Goal: Information Seeking & Learning: Learn about a topic

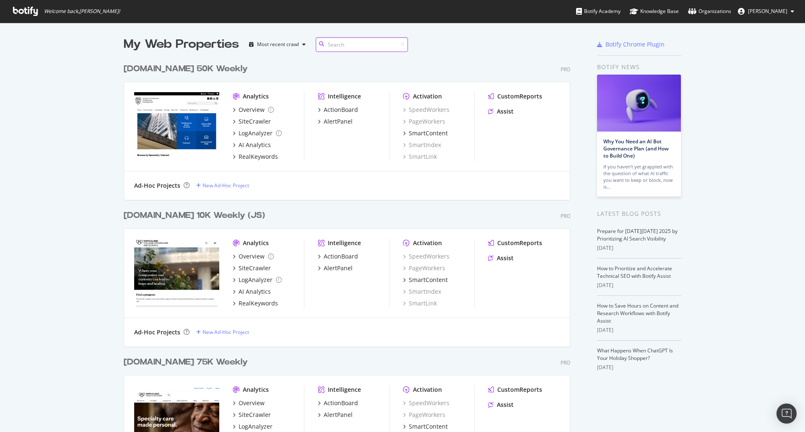
scroll to position [1192, 447]
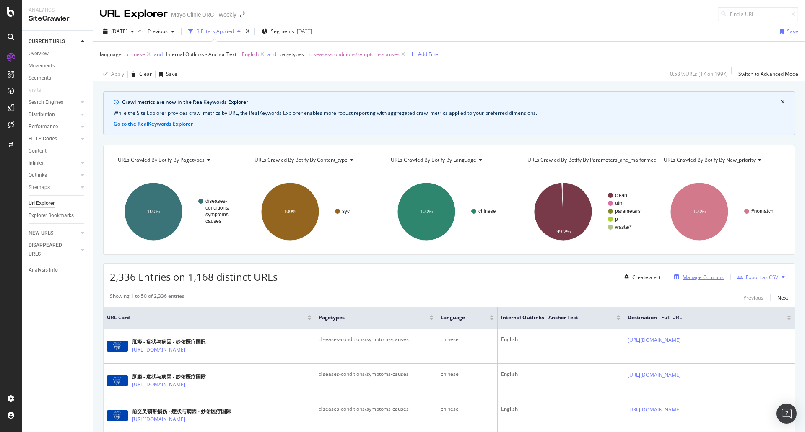
click at [695, 276] on div "Manage Columns" at bounding box center [703, 277] width 41 height 7
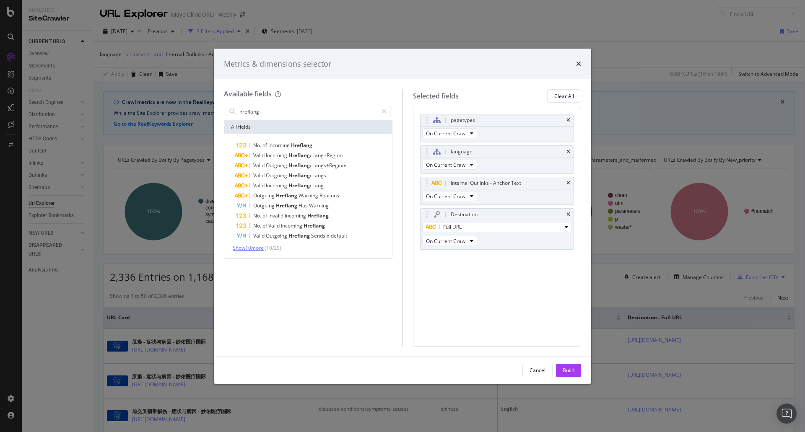
type input "hreflang"
click at [260, 246] on span "Show 10 more" at bounding box center [248, 247] width 31 height 7
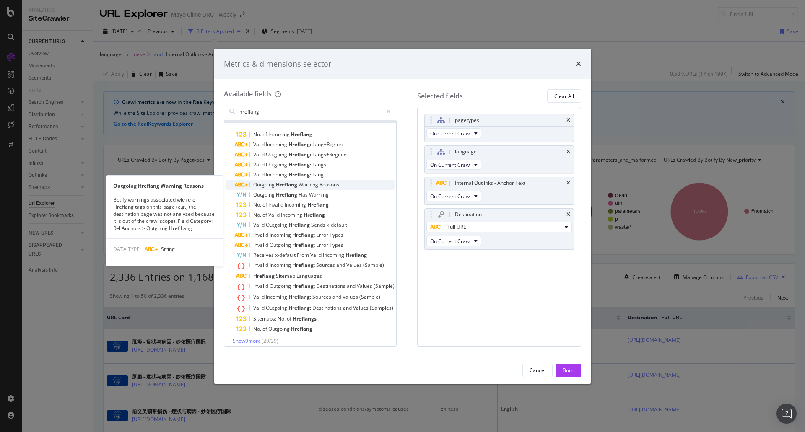
scroll to position [16, 0]
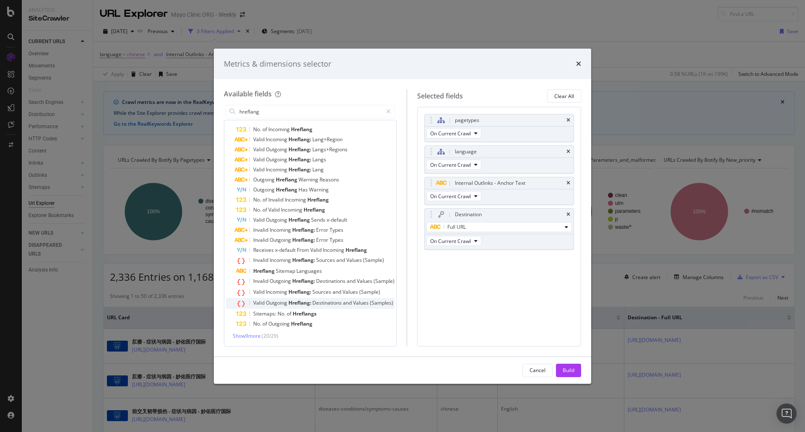
click at [276, 306] on span "Outgoing" at bounding box center [277, 302] width 23 height 7
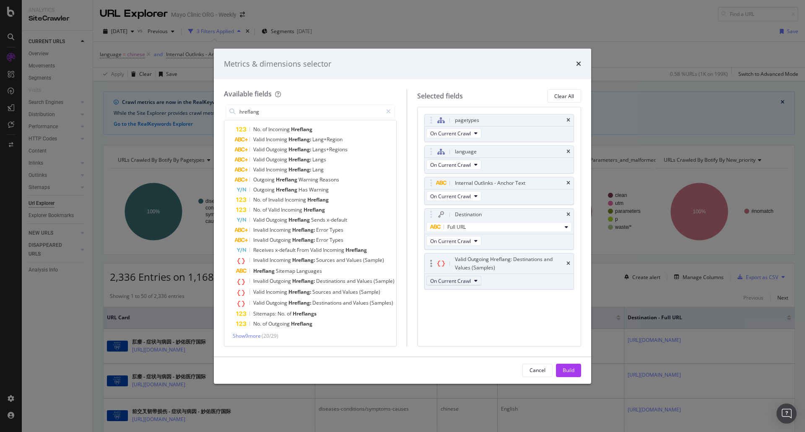
click at [453, 278] on span "On Current Crawl" at bounding box center [450, 281] width 41 height 7
click at [449, 282] on span "On Current Crawl" at bounding box center [450, 281] width 41 height 7
click at [252, 335] on span "Show 9 more" at bounding box center [247, 335] width 28 height 7
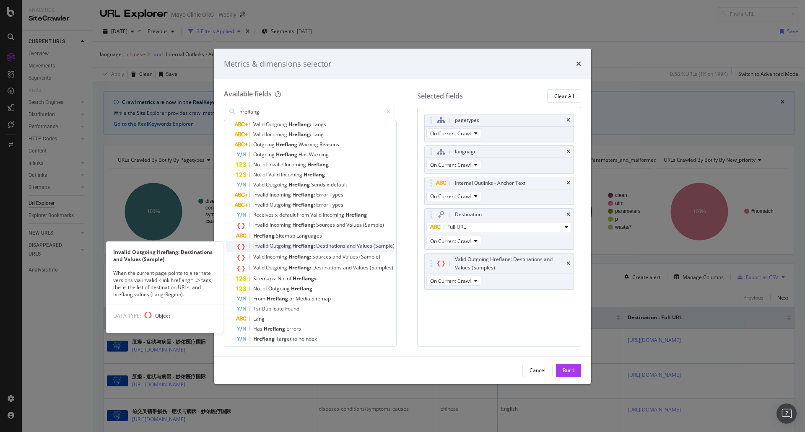
scroll to position [96, 0]
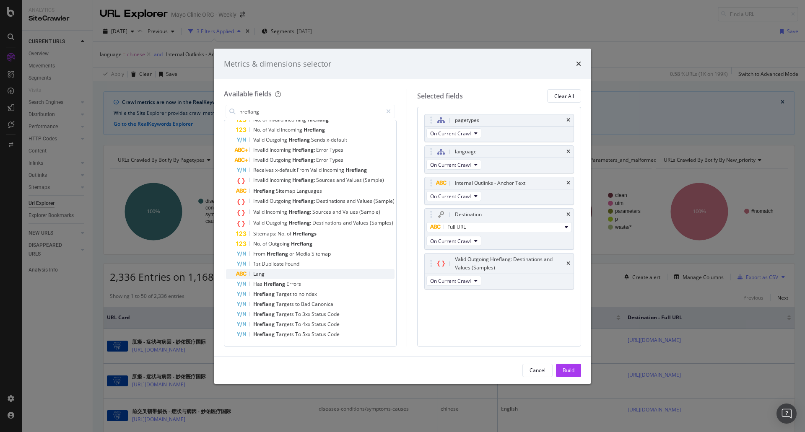
click at [269, 271] on div "Lang" at bounding box center [315, 274] width 158 height 10
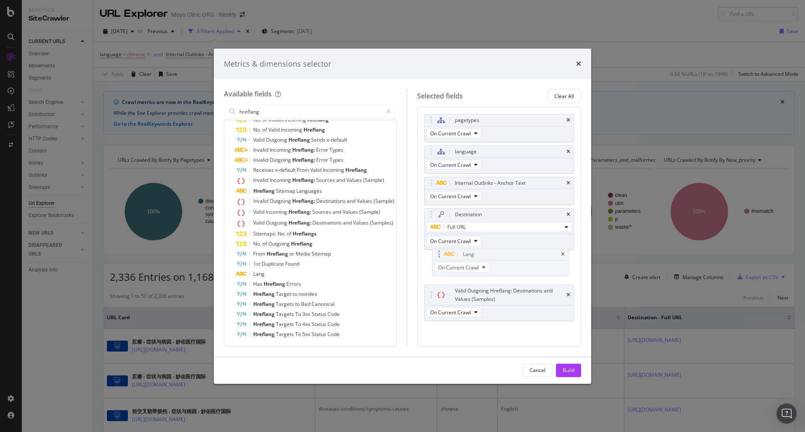
drag, startPoint x: 514, startPoint y: 313, endPoint x: 514, endPoint y: 268, distance: 44.9
click at [514, 268] on body "Analytics SiteCrawler CURRENT URLS Overview Movements Segments Visits Search En…" at bounding box center [402, 216] width 805 height 432
click at [572, 364] on div "Build" at bounding box center [569, 370] width 12 height 13
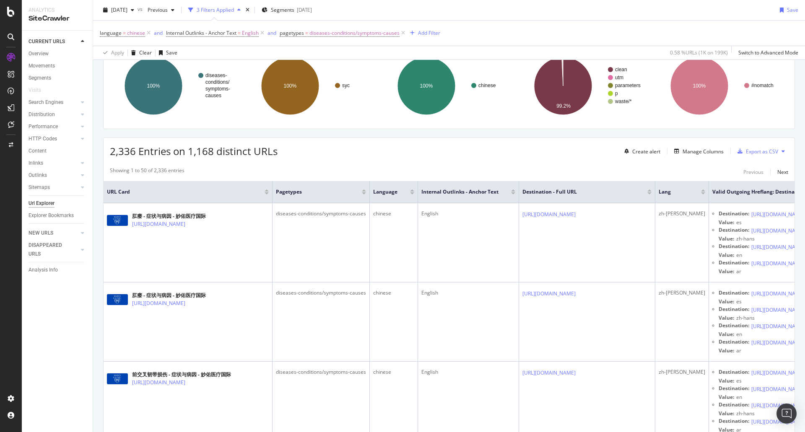
scroll to position [0, 227]
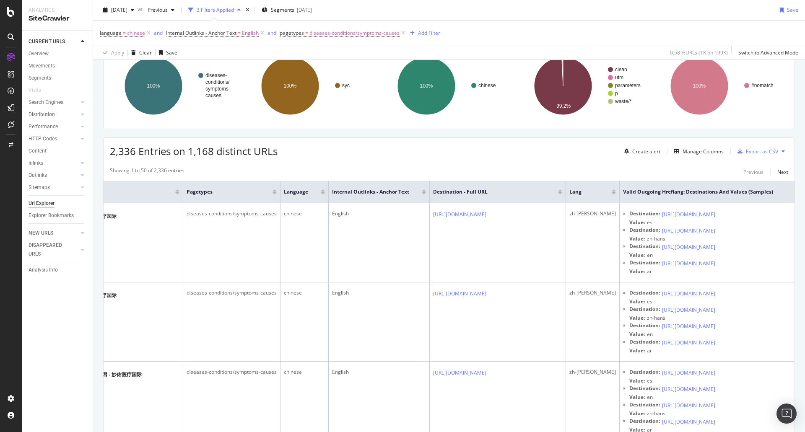
drag, startPoint x: 196, startPoint y: 253, endPoint x: 804, endPoint y: 286, distance: 608.4
click at [804, 286] on div "URL Explorer Mayo Clinic ORG - Weekly 2025 Oct. 8th vs Previous 3 Filters Appli…" at bounding box center [449, 216] width 712 height 432
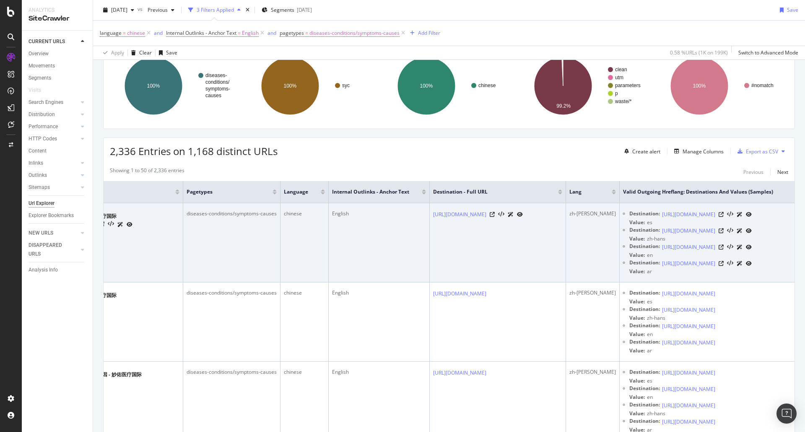
click at [493, 266] on td "[URL][DOMAIN_NAME]" at bounding box center [498, 242] width 136 height 79
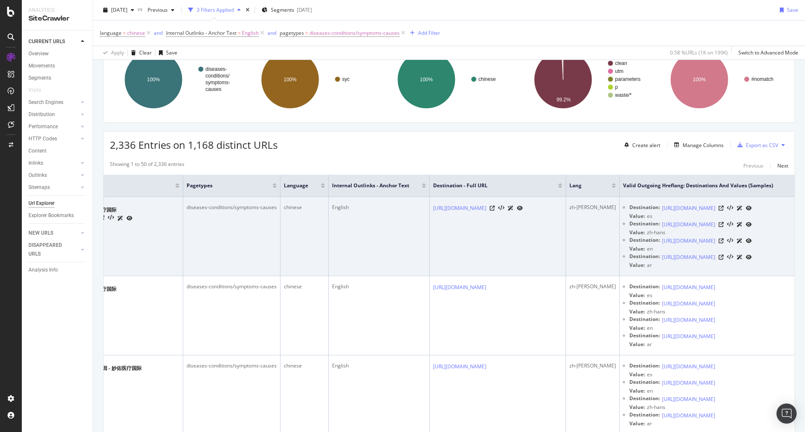
scroll to position [126, 0]
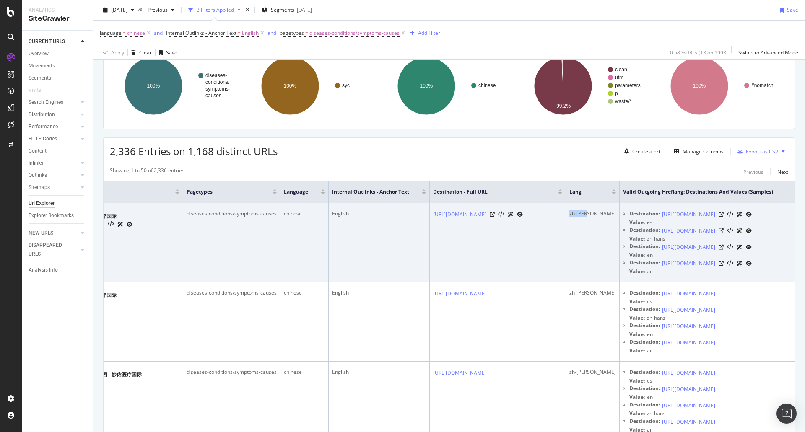
drag, startPoint x: 569, startPoint y: 215, endPoint x: 546, endPoint y: 214, distance: 23.5
click at [569, 214] on div "zh-[PERSON_NAME]" at bounding box center [592, 214] width 47 height 8
click at [460, 256] on td "[URL][DOMAIN_NAME]" at bounding box center [498, 242] width 136 height 79
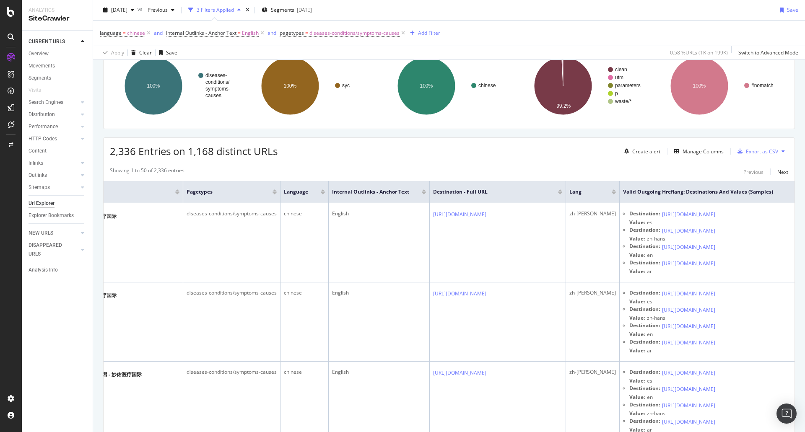
click at [687, 158] on div "Create alert Manage Columns Export as CSV" at bounding box center [704, 151] width 167 height 14
click at [690, 151] on div "Manage Columns" at bounding box center [703, 151] width 41 height 7
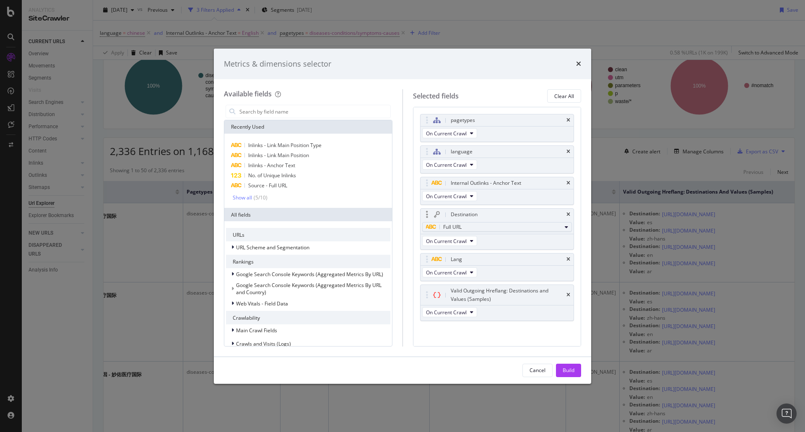
click at [456, 231] on span "Full URL" at bounding box center [452, 226] width 18 height 7
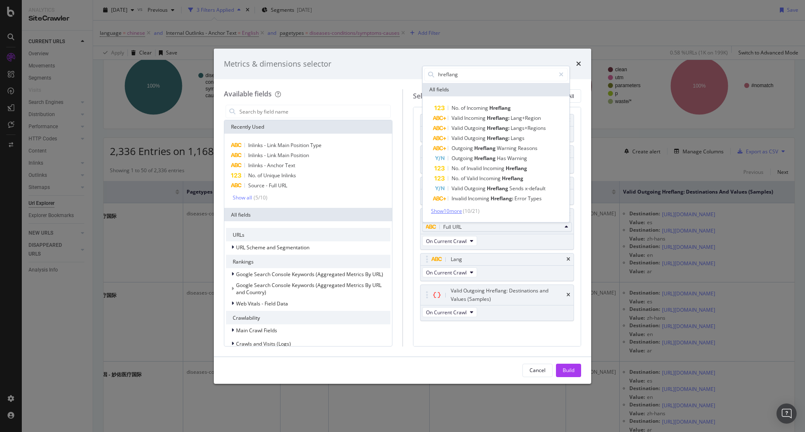
type input "hreflang"
click at [451, 210] on span "Show 10 more" at bounding box center [446, 211] width 31 height 7
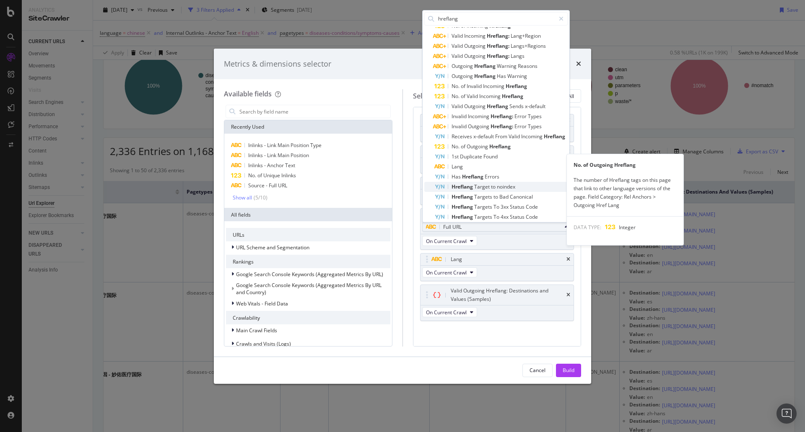
scroll to position [51, 0]
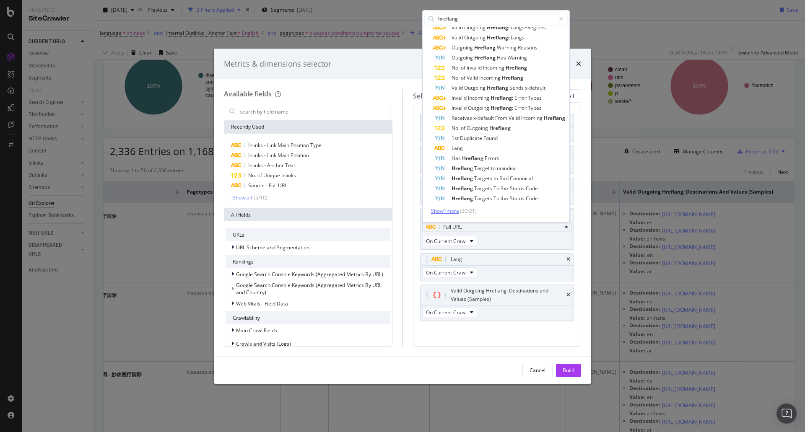
click at [450, 208] on span "Show 1 more" at bounding box center [445, 211] width 28 height 7
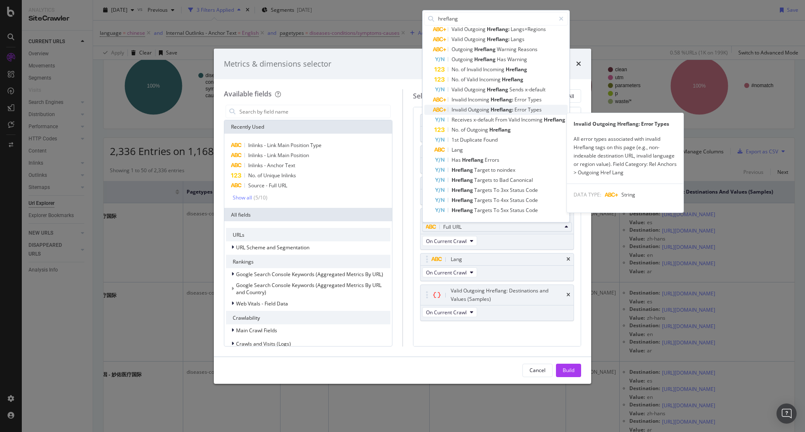
scroll to position [0, 0]
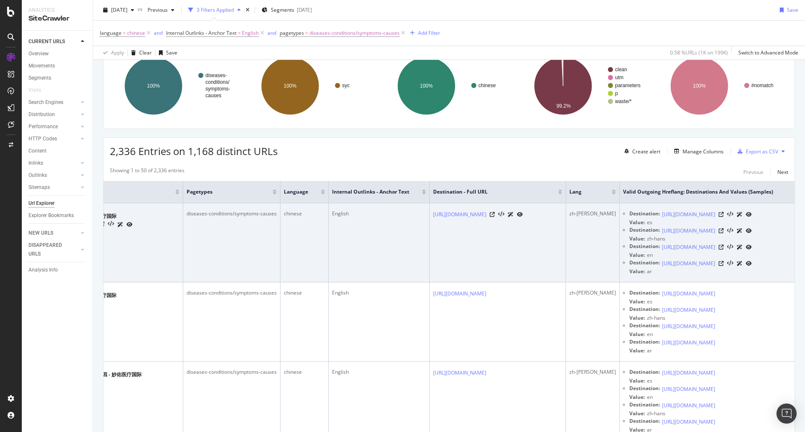
click at [430, 283] on td "[URL][DOMAIN_NAME]" at bounding box center [498, 242] width 136 height 79
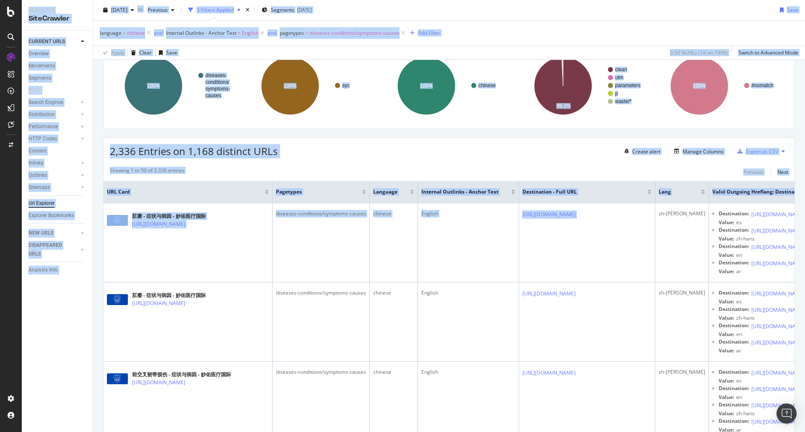
drag, startPoint x: 439, startPoint y: 264, endPoint x: -5, endPoint y: 239, distance: 444.3
click at [0, 239] on html "Analytics SiteCrawler CURRENT URLS Overview Movements Segments Visits Search En…" at bounding box center [402, 216] width 805 height 432
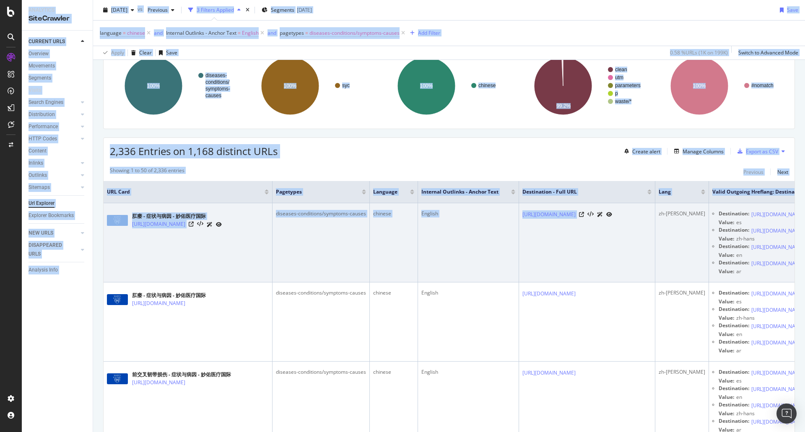
click at [250, 258] on td "肛瘘 - 症状与病因 - 妙佑医疗国际 [URL][DOMAIN_NAME]" at bounding box center [188, 242] width 169 height 79
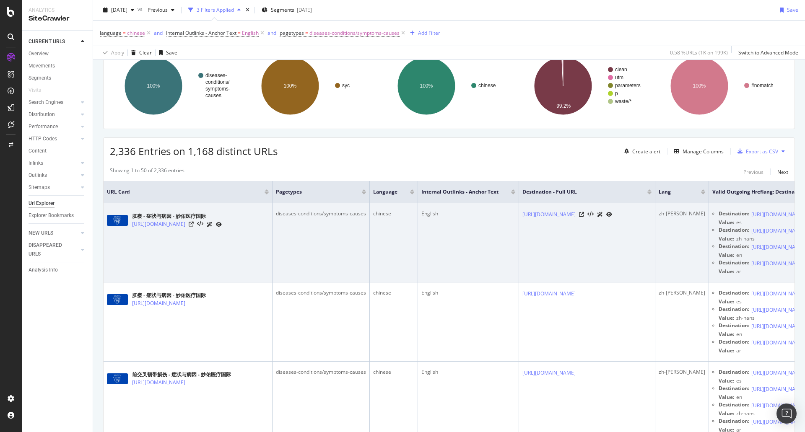
click at [221, 259] on td "肛瘘 - 症状与病因 - 妙佑医疗国际 [URL][DOMAIN_NAME]" at bounding box center [188, 242] width 169 height 79
drag, startPoint x: 228, startPoint y: 248, endPoint x: 135, endPoint y: 235, distance: 93.1
click at [135, 235] on td "肛瘘 - 症状与病因 - 妙佑医疗国际 [URL][DOMAIN_NAME]" at bounding box center [188, 242] width 169 height 79
click at [244, 244] on td "肛瘘 - 症状与病因 - 妙佑医疗国际 [URL][DOMAIN_NAME]" at bounding box center [188, 242] width 169 height 79
drag, startPoint x: 247, startPoint y: 242, endPoint x: 132, endPoint y: 226, distance: 116.4
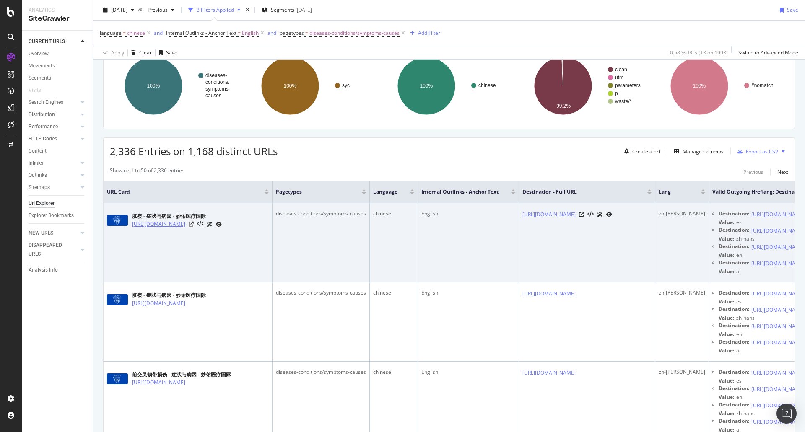
click at [132, 226] on td "肛瘘 - 症状与病因 - 妙佑医疗国际 [URL][DOMAIN_NAME]" at bounding box center [188, 242] width 169 height 79
copy link "[URL][DOMAIN_NAME]"
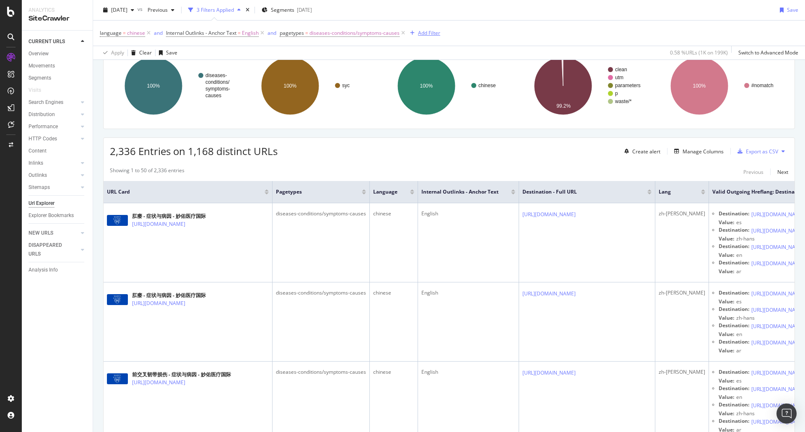
click at [439, 36] on div "Add Filter" at bounding box center [429, 32] width 22 height 7
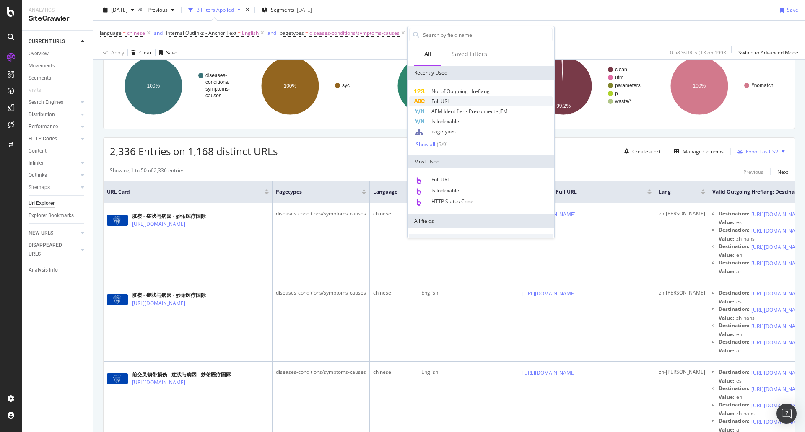
click at [446, 98] on span "Full URL" at bounding box center [440, 101] width 18 height 7
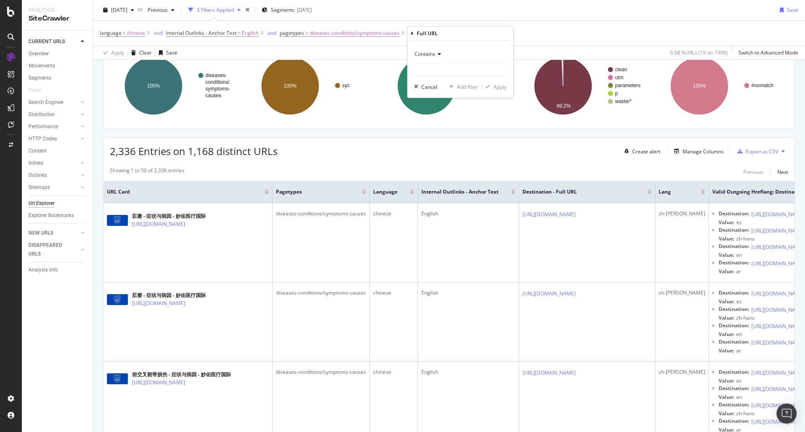
click at [448, 59] on div "Contains" at bounding box center [460, 53] width 92 height 13
click at [454, 49] on div "Contains" at bounding box center [460, 53] width 92 height 13
click at [454, 66] on input "text" at bounding box center [460, 68] width 91 height 13
click at [431, 57] on div "Contains" at bounding box center [460, 53] width 92 height 13
click at [439, 71] on div "Equal to" at bounding box center [461, 71] width 90 height 11
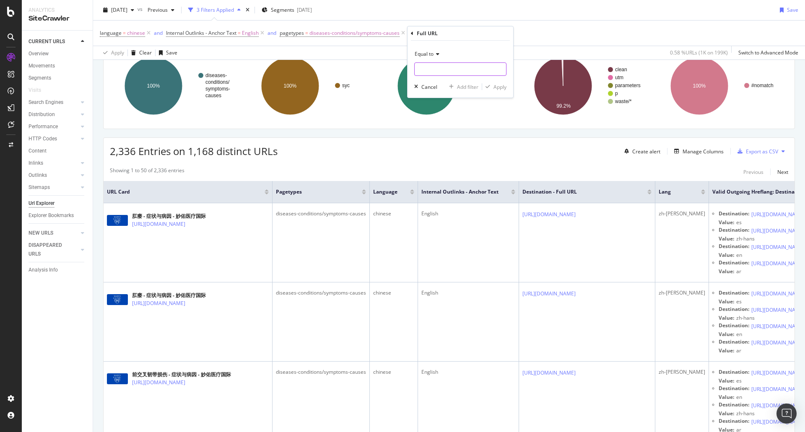
click at [448, 70] on input "text" at bounding box center [460, 68] width 91 height 13
paste input "[URL][DOMAIN_NAME]"
type input "[URL][DOMAIN_NAME]"
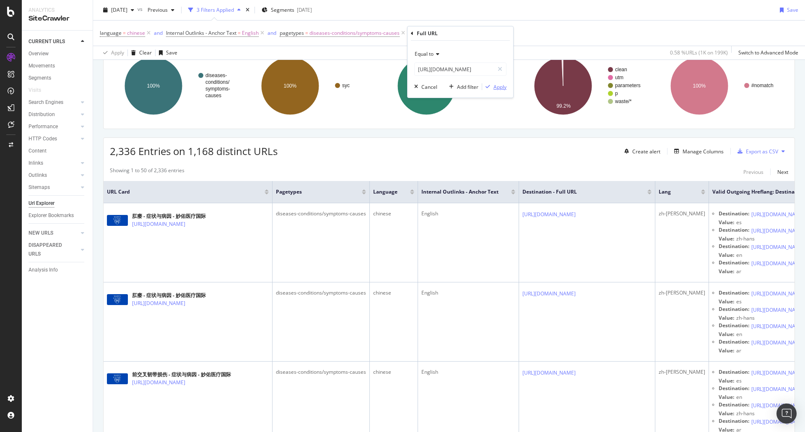
click at [490, 86] on div "button" at bounding box center [487, 86] width 11 height 5
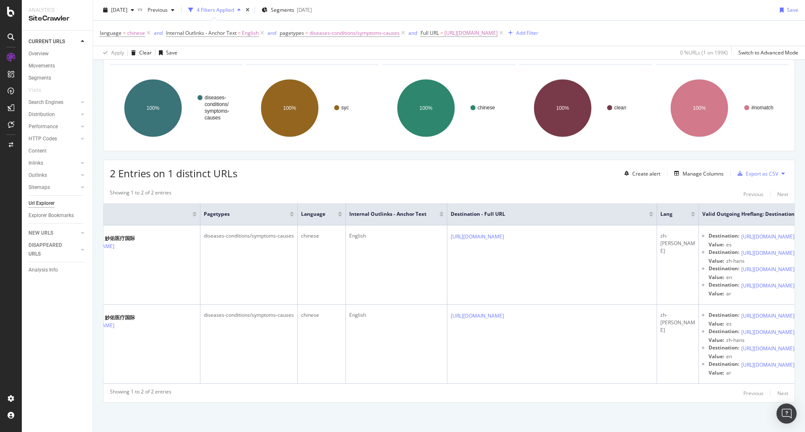
scroll to position [0, 191]
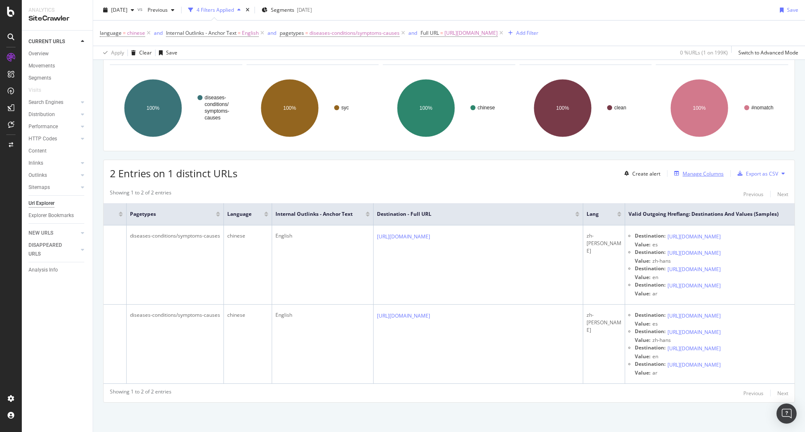
click at [683, 170] on div "Manage Columns" at bounding box center [703, 173] width 41 height 7
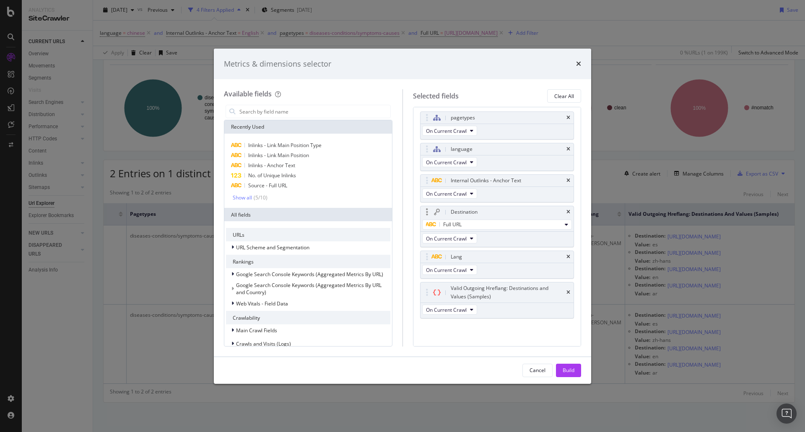
scroll to position [3, 0]
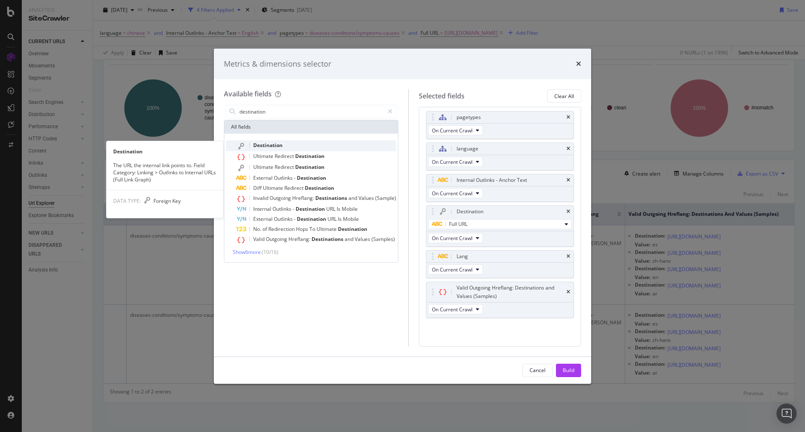
type input "destination"
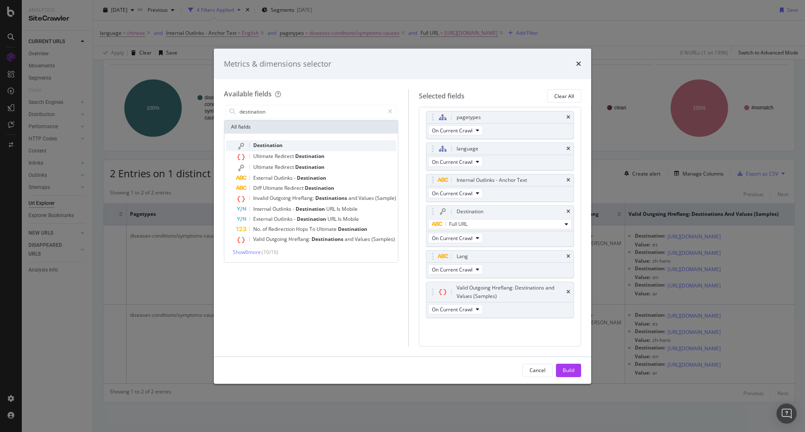
click at [350, 144] on div "Destination" at bounding box center [316, 145] width 160 height 11
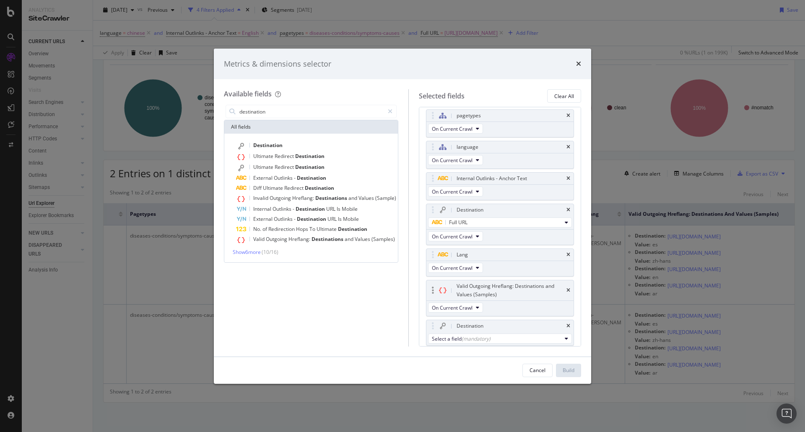
scroll to position [32, 0]
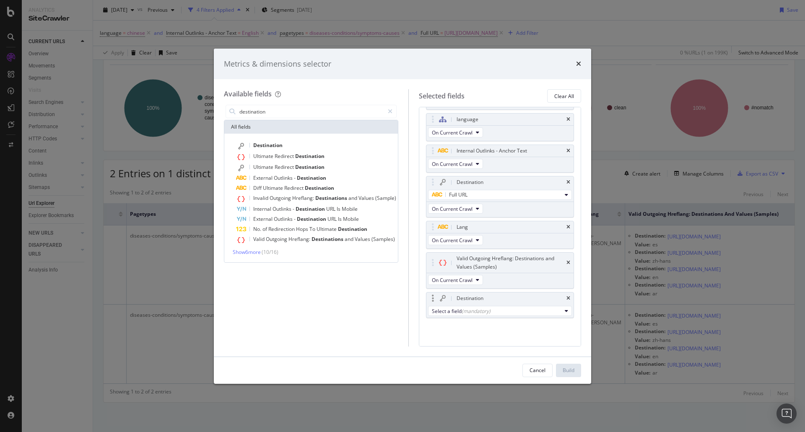
click at [468, 306] on div "Select a field (mandatory)" at bounding box center [499, 310] width 147 height 13
click at [469, 311] on div "(mandatory)" at bounding box center [476, 311] width 29 height 7
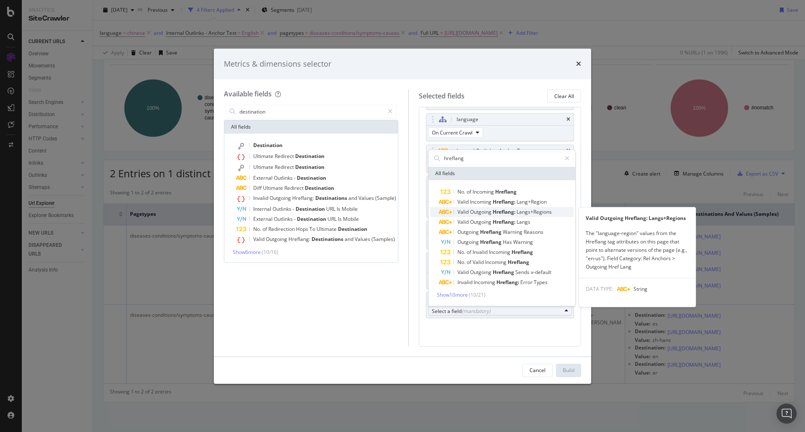
type input "hreflang"
click at [512, 214] on span "Hreflang:" at bounding box center [505, 211] width 24 height 7
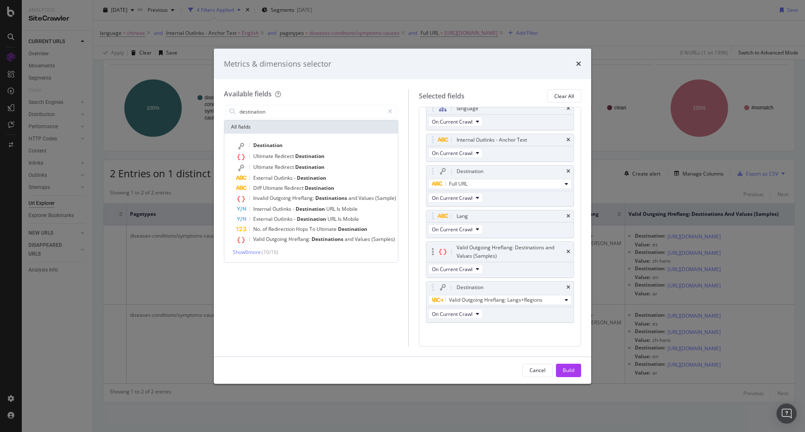
scroll to position [48, 0]
drag, startPoint x: 569, startPoint y: 369, endPoint x: 572, endPoint y: 362, distance: 7.7
click at [569, 369] on div "Build" at bounding box center [569, 370] width 12 height 7
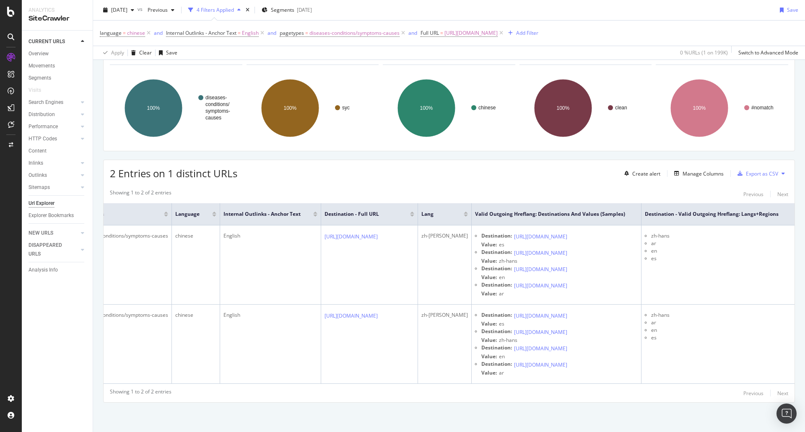
scroll to position [0, 380]
click at [700, 170] on div "Manage Columns" at bounding box center [703, 173] width 41 height 7
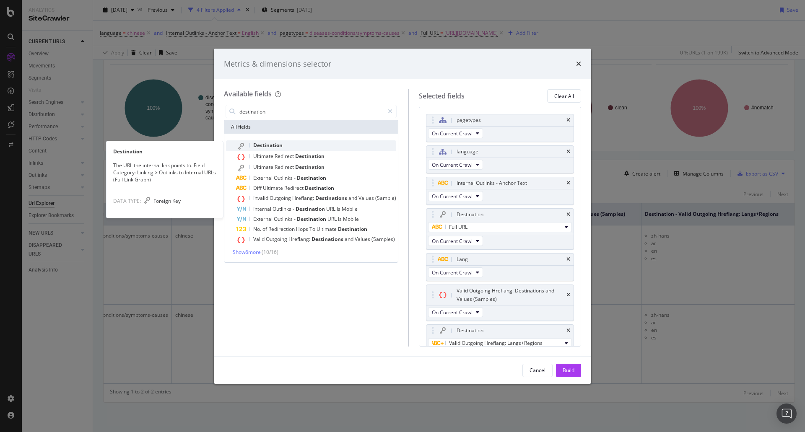
type input "destination"
click at [306, 150] on div "Destination" at bounding box center [316, 145] width 160 height 11
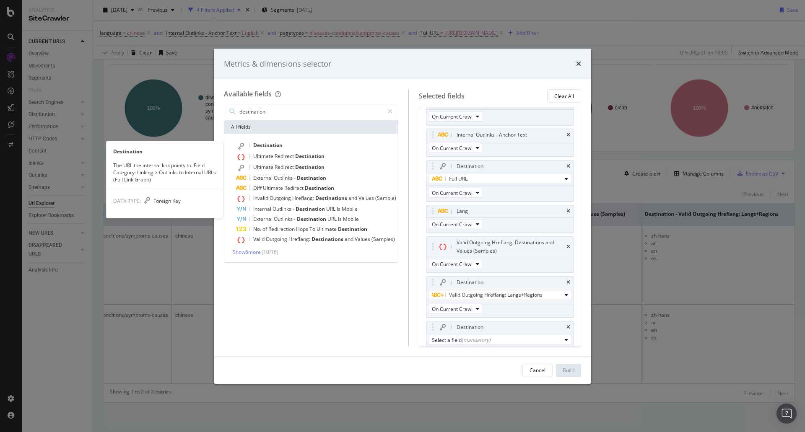
scroll to position [49, 0]
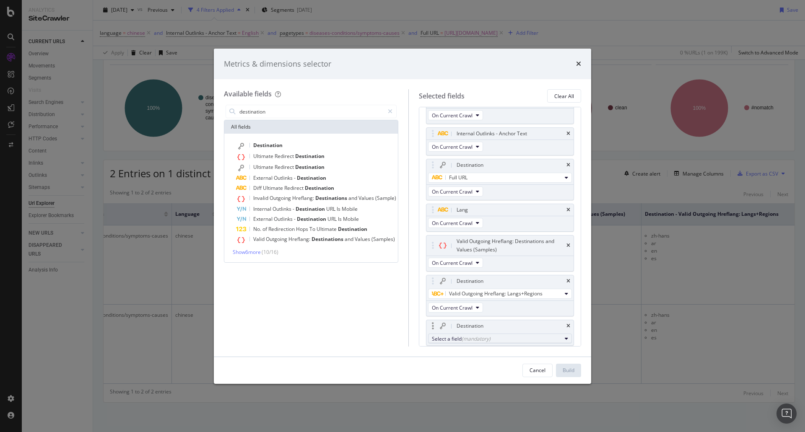
click at [478, 339] on div "(mandatory)" at bounding box center [476, 338] width 29 height 7
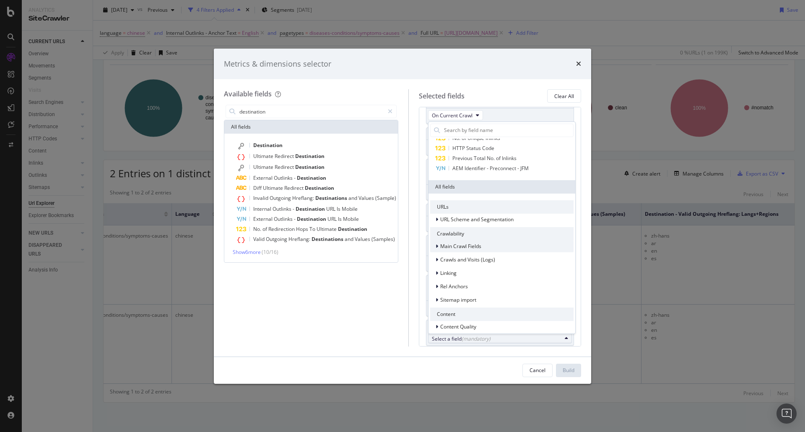
scroll to position [0, 0]
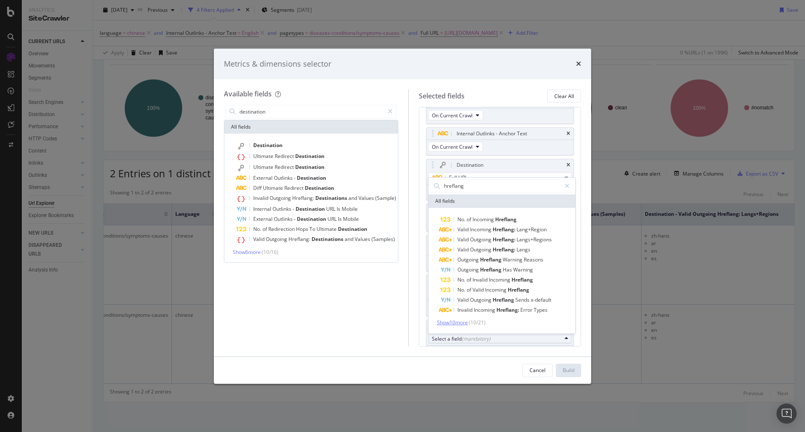
type input "hreflang"
click at [462, 323] on span "Show 10 more" at bounding box center [452, 322] width 31 height 7
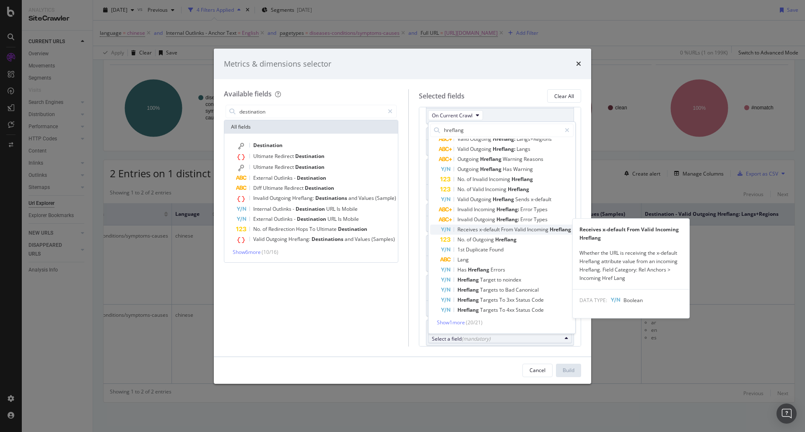
scroll to position [51, 0]
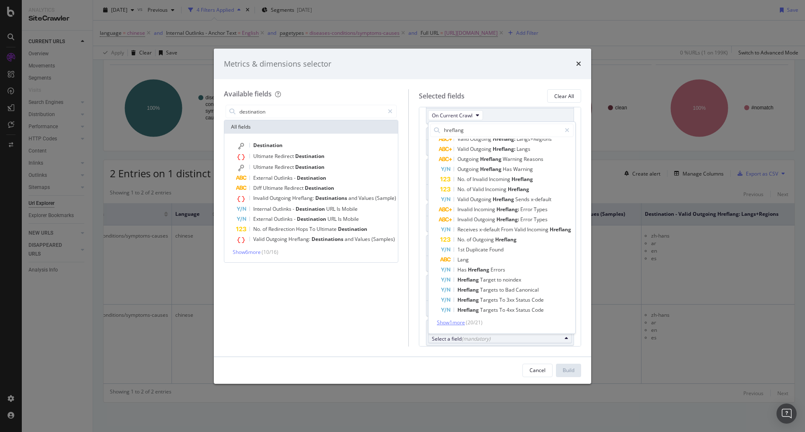
click at [455, 319] on span "Show 1 more" at bounding box center [451, 322] width 28 height 7
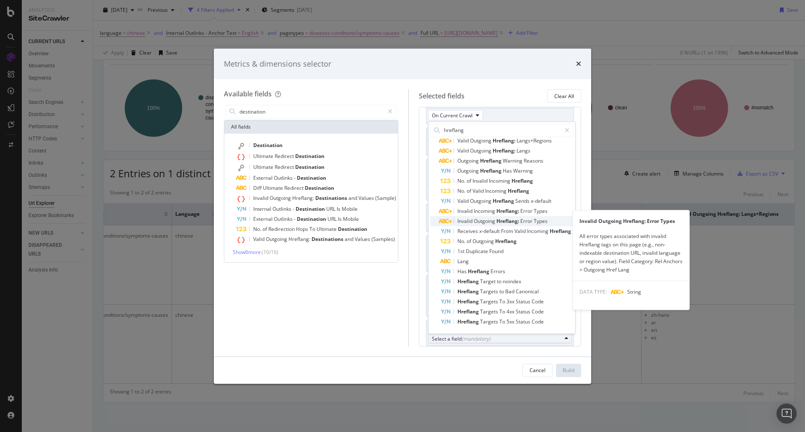
scroll to position [49, 0]
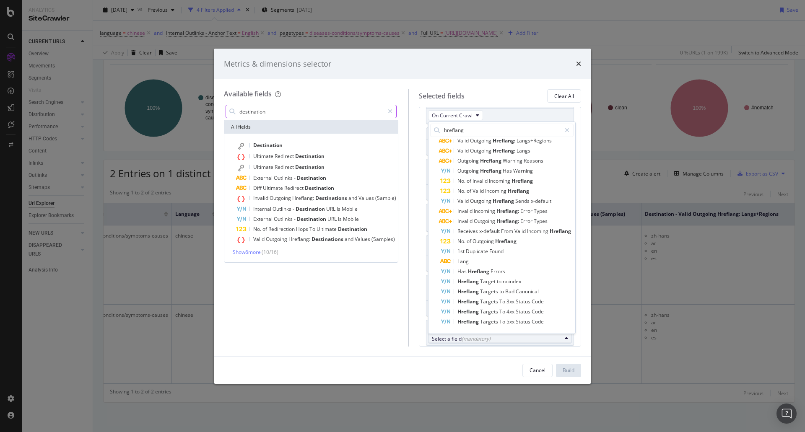
click at [306, 113] on input "destination" at bounding box center [311, 111] width 145 height 13
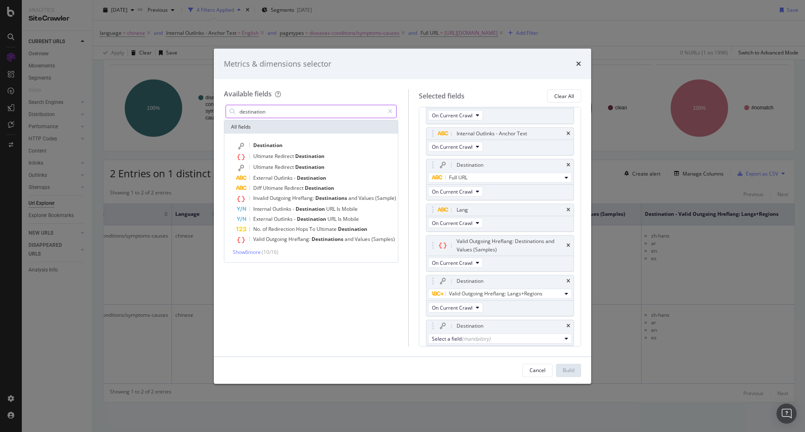
click at [306, 113] on input "destination" at bounding box center [311, 111] width 145 height 13
click at [576, 60] on div "Metrics & dimensions selector" at bounding box center [402, 64] width 357 height 11
click at [576, 64] on icon "times" at bounding box center [578, 63] width 5 height 7
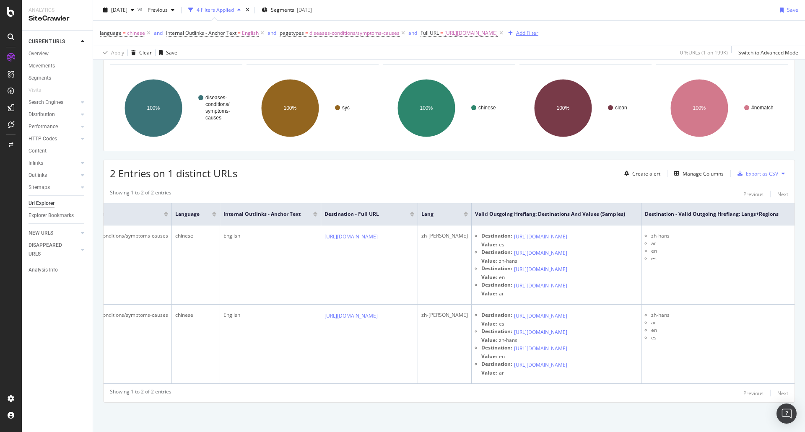
click at [723, 33] on div "language = chinese and Internal Outlinks - Anchor Text = English and pagetypes …" at bounding box center [449, 33] width 698 height 25
click at [538, 33] on div "Add Filter" at bounding box center [527, 32] width 22 height 7
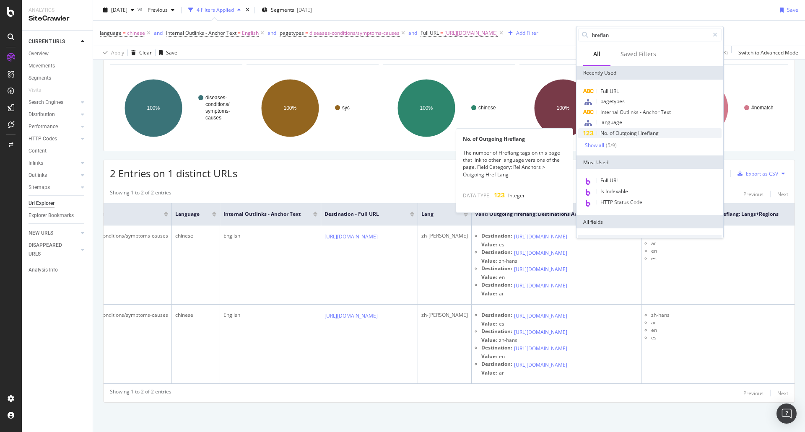
type input "hreflang"
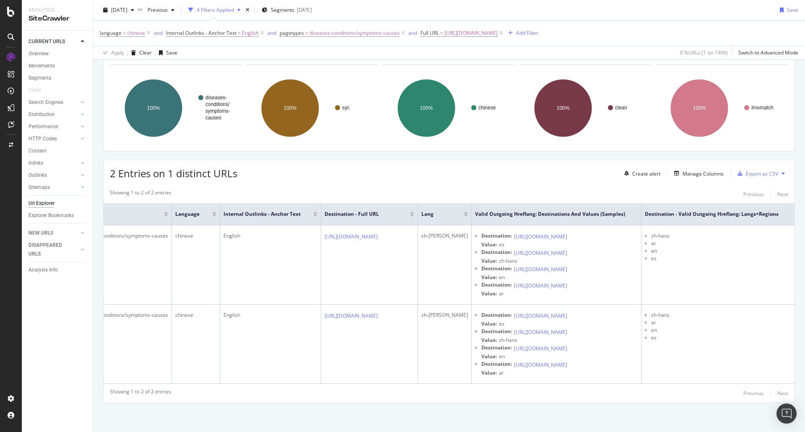
click at [476, 86] on div "Crawl metrics are now in the RealKeywords Explorer While the Site Explorer prov…" at bounding box center [449, 210] width 712 height 444
click at [538, 34] on div "Add Filter" at bounding box center [527, 32] width 22 height 7
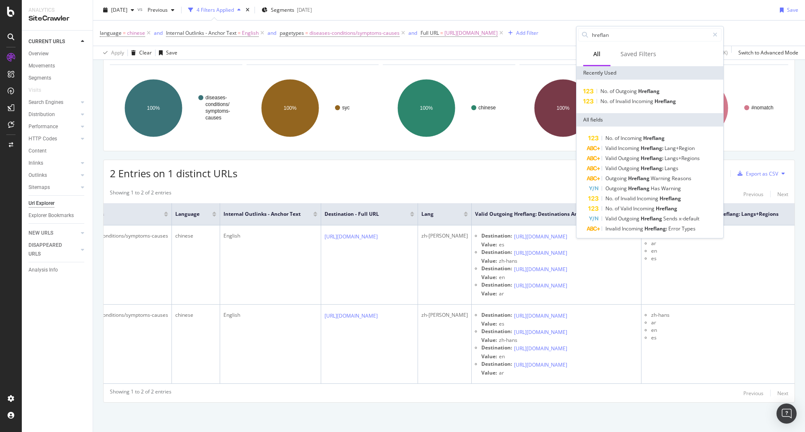
type input "hreflang"
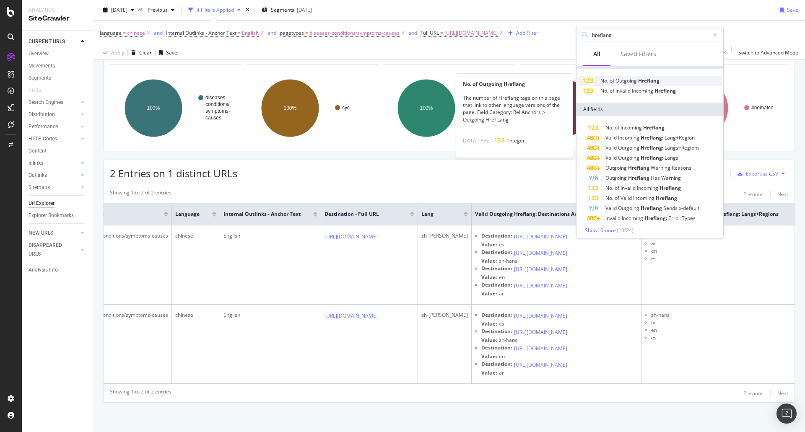
scroll to position [13, 0]
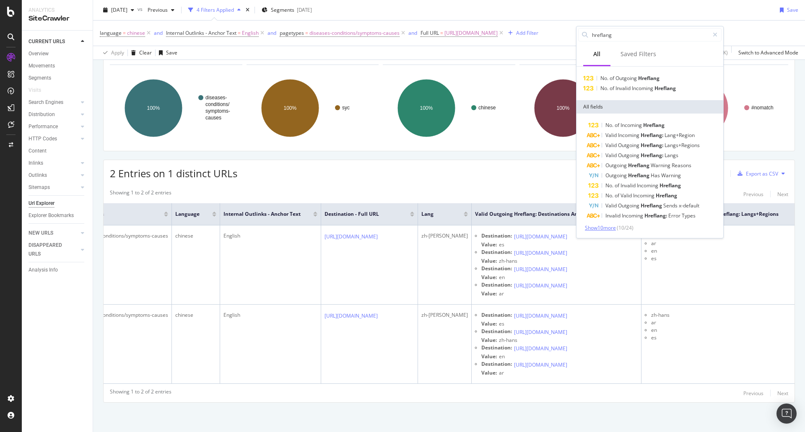
click at [614, 228] on span "Show 10 more" at bounding box center [600, 227] width 31 height 7
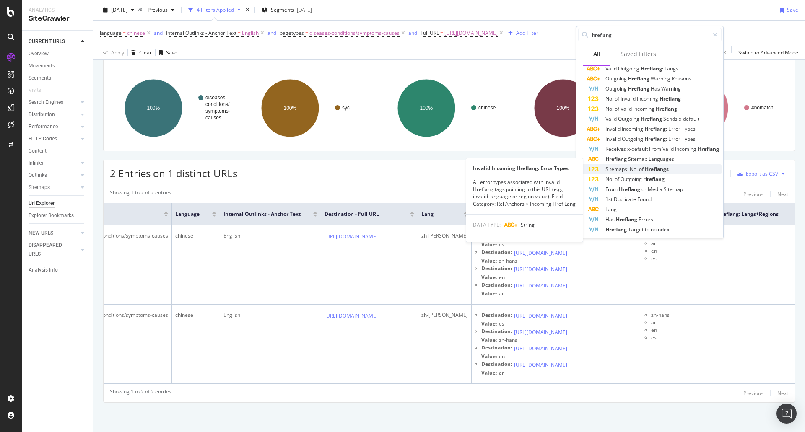
scroll to position [114, 0]
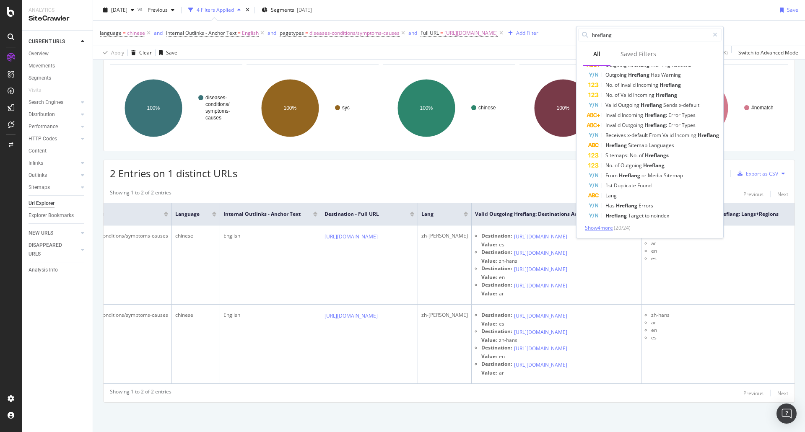
click at [590, 226] on span "Show 4 more" at bounding box center [599, 227] width 28 height 7
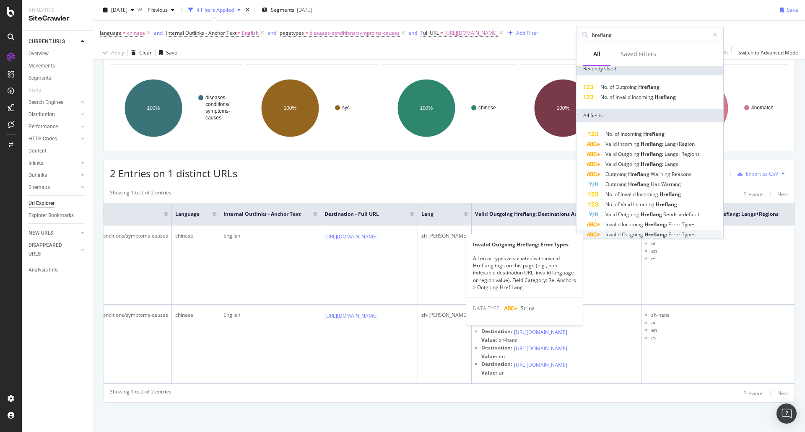
scroll to position [0, 0]
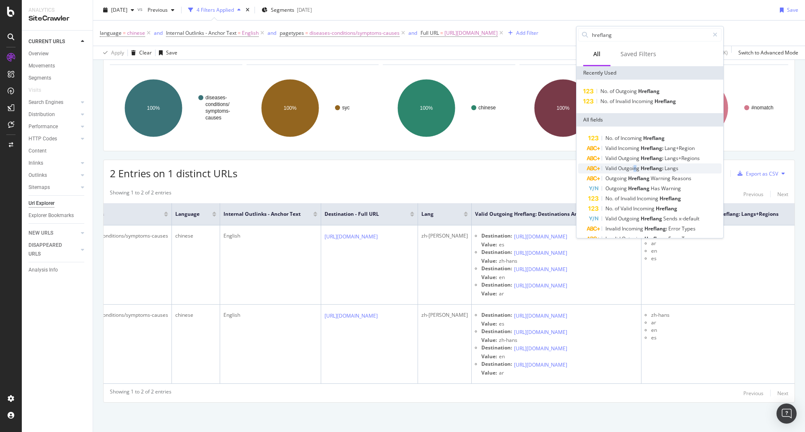
click at [636, 171] on div "Valid Outgoing Hreflang: Langs" at bounding box center [654, 169] width 133 height 10
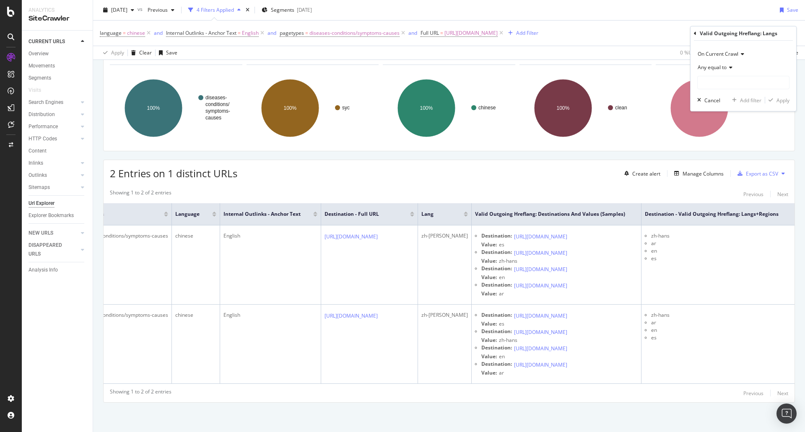
click at [722, 70] on span "Any equal to" at bounding box center [712, 67] width 29 height 7
click at [721, 86] on span "Any equal to" at bounding box center [716, 84] width 31 height 7
click at [719, 82] on input "text" at bounding box center [743, 82] width 91 height 13
type input "en"
click at [774, 98] on div "button" at bounding box center [770, 100] width 11 height 5
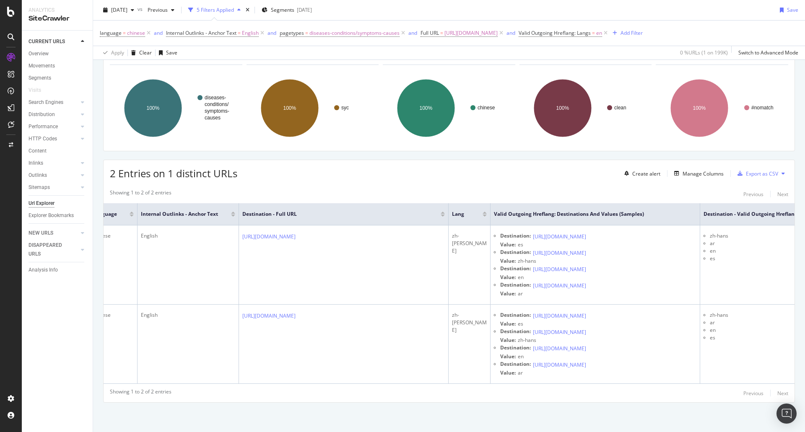
scroll to position [0, 281]
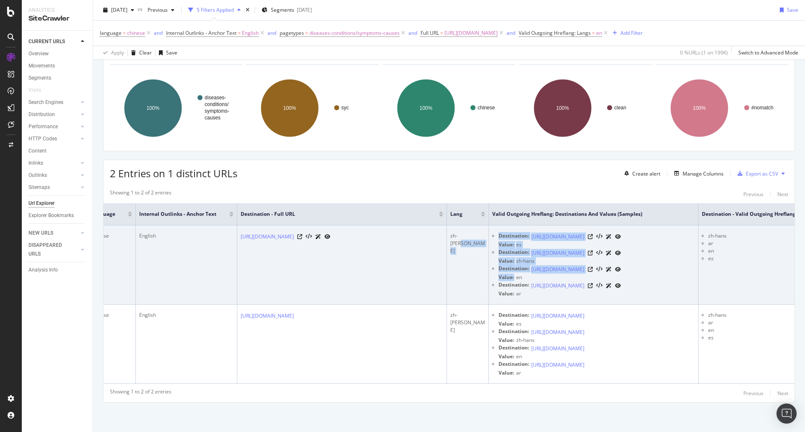
drag, startPoint x: 613, startPoint y: 228, endPoint x: 488, endPoint y: 221, distance: 125.6
click at [488, 226] on tr "肛瘘 - 症状与病因 - 妙佑医疗国际 https://www.mayoclinic.org/zh-hans/diseases-conditions/anal…" at bounding box center [337, 265] width 1029 height 79
click at [489, 226] on td "Destination: https://www.mayoclinic.org/es/diseases-conditions/anal-fistula/sym…" at bounding box center [594, 265] width 210 height 79
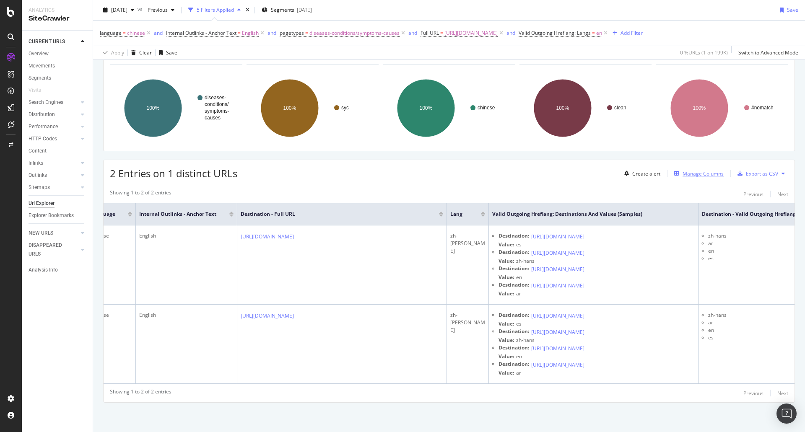
drag, startPoint x: 703, startPoint y: 97, endPoint x: 708, endPoint y: 97, distance: 4.6
click at [708, 170] on div "Manage Columns" at bounding box center [703, 173] width 41 height 7
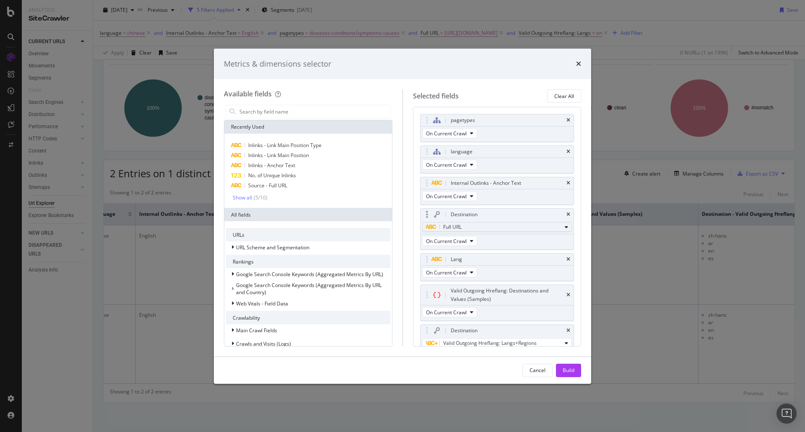
scroll to position [48, 0]
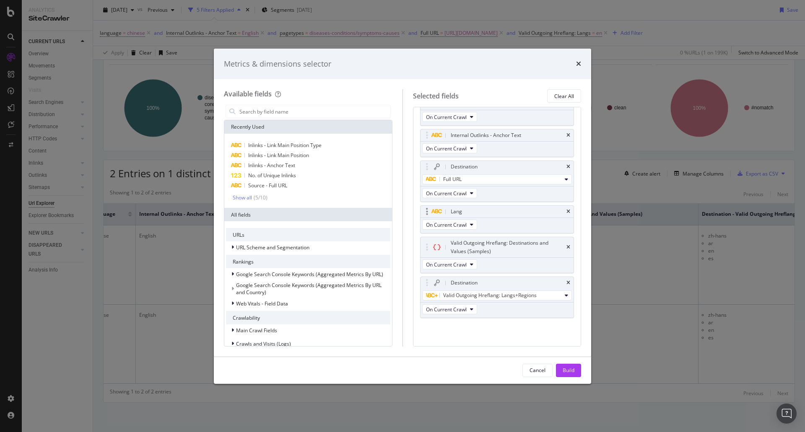
click at [564, 210] on div "Lang" at bounding box center [497, 212] width 153 height 12
click at [566, 284] on icon "times" at bounding box center [568, 282] width 4 height 5
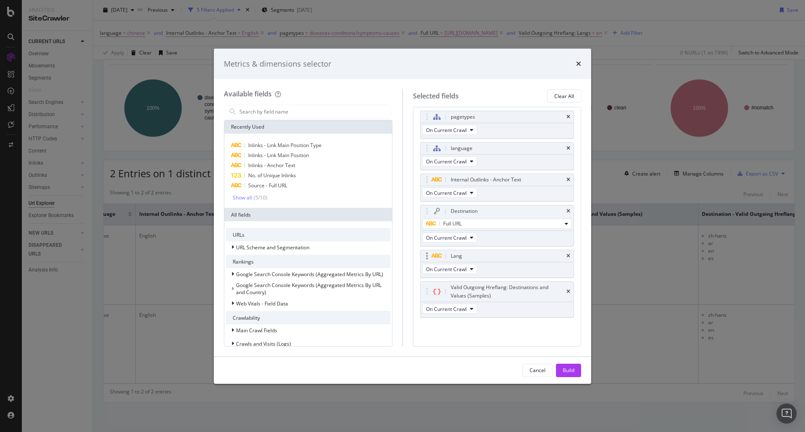
scroll to position [3, 0]
click at [566, 257] on icon "times" at bounding box center [568, 256] width 4 height 5
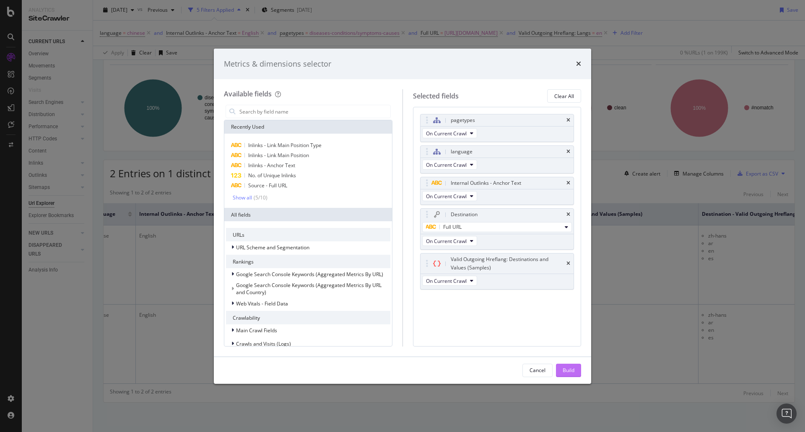
click at [576, 369] on button "Build" at bounding box center [568, 370] width 25 height 13
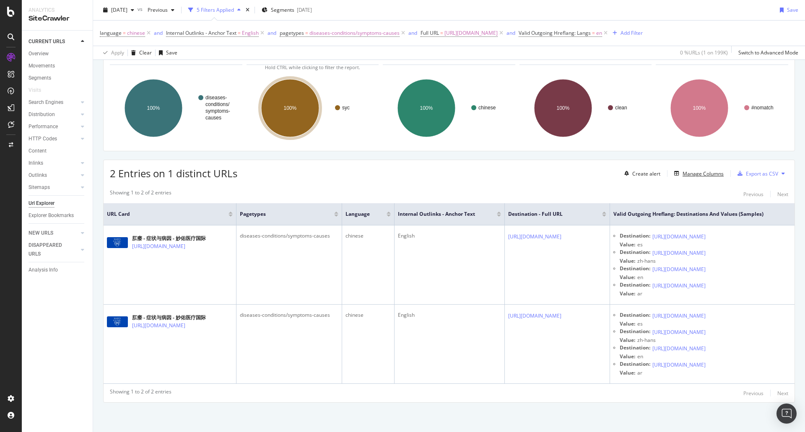
scroll to position [185, 0]
click at [620, 36] on div "Add Filter" at bounding box center [631, 32] width 22 height 7
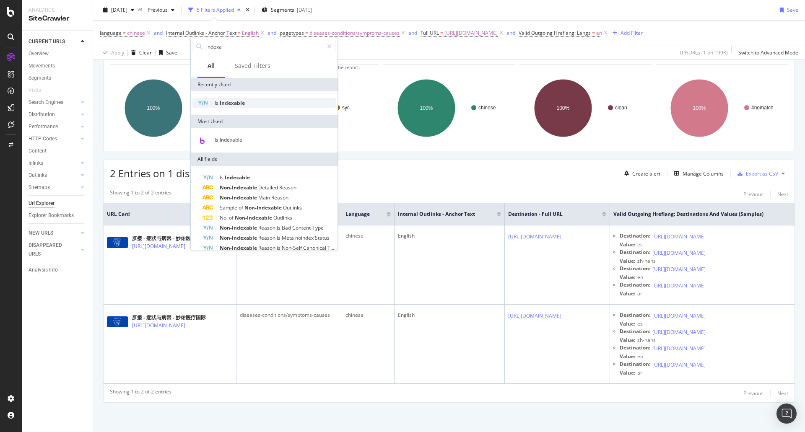
type input "indexa"
click at [229, 99] on div "Is Indexable" at bounding box center [263, 103] width 143 height 10
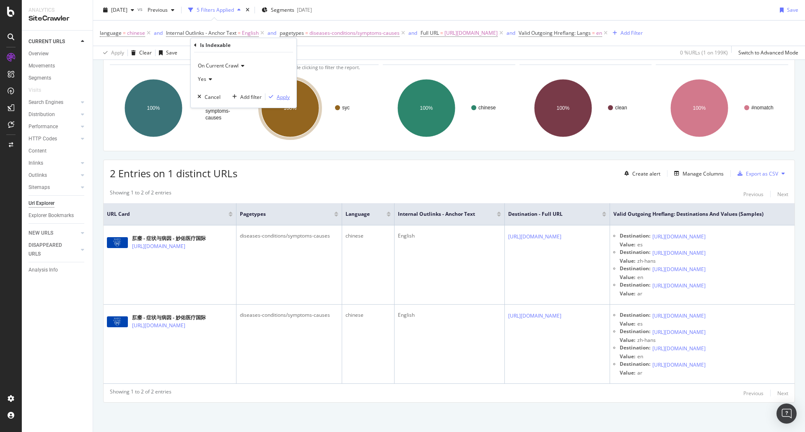
click at [287, 99] on div "Apply" at bounding box center [283, 96] width 13 height 7
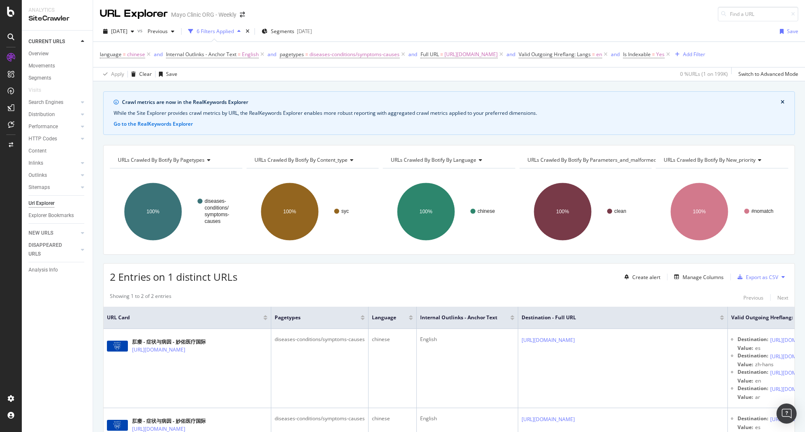
drag, startPoint x: 148, startPoint y: 55, endPoint x: 218, endPoint y: 104, distance: 86.0
click at [218, 104] on div "URL Explorer Mayo Clinic ORG - Weekly 2025 Oct. 8th vs Previous 6 Filters Appli…" at bounding box center [449, 216] width 712 height 432
click at [147, 55] on icon at bounding box center [148, 54] width 7 height 8
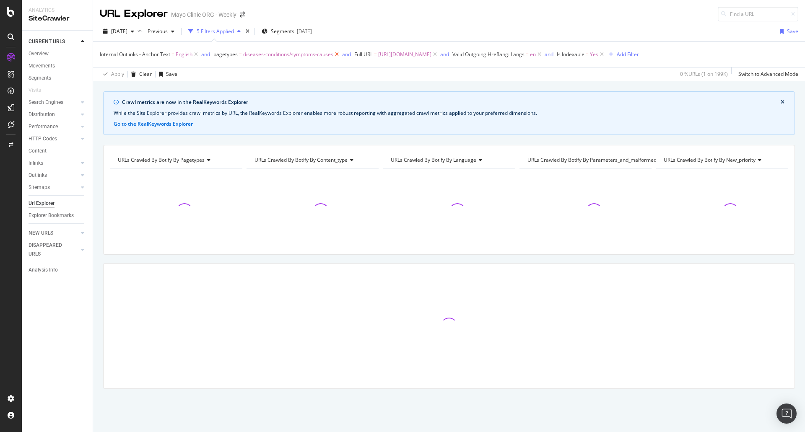
click at [339, 55] on icon at bounding box center [336, 54] width 7 height 8
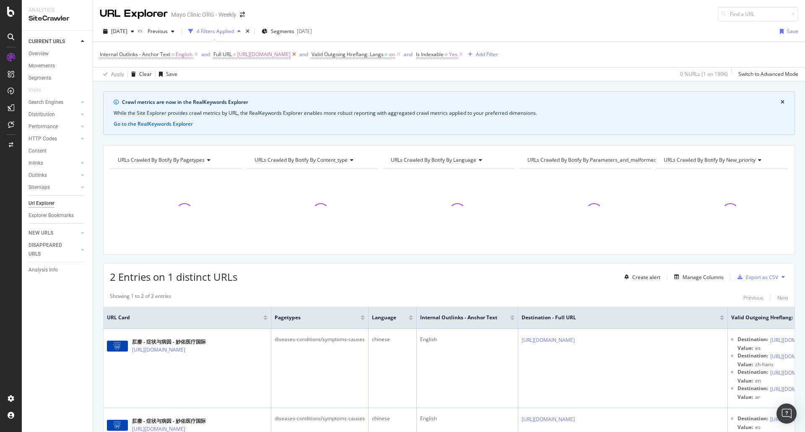
click at [298, 53] on icon at bounding box center [294, 54] width 7 height 8
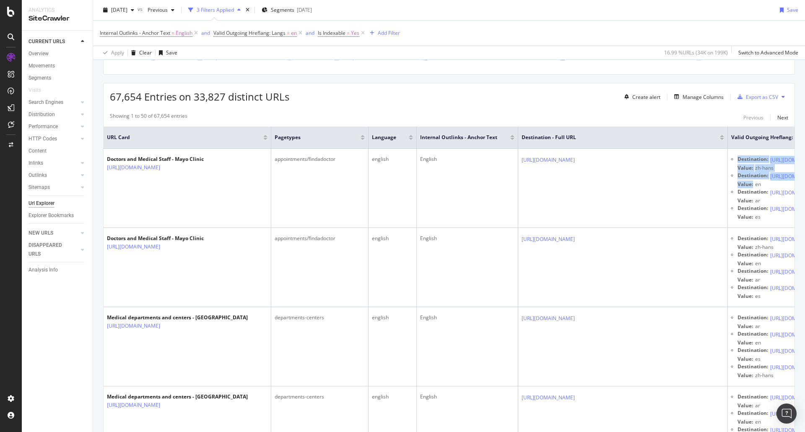
scroll to position [0, 149]
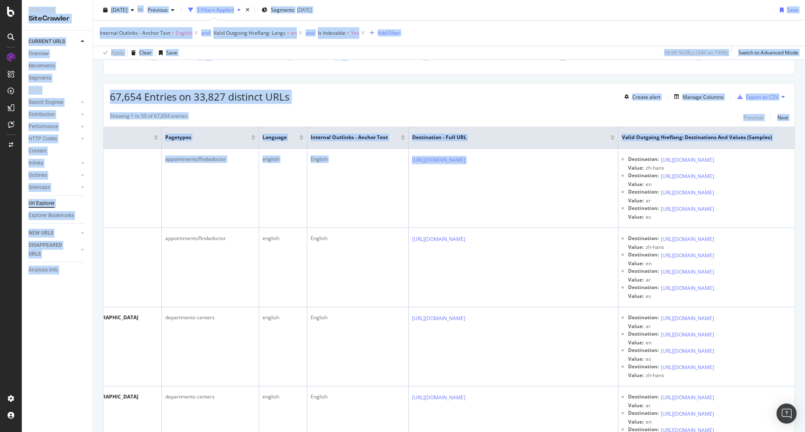
drag, startPoint x: 616, startPoint y: 206, endPoint x: 846, endPoint y: 207, distance: 229.8
click at [805, 207] on html "Analytics SiteCrawler CURRENT URLS Overview Movements Segments Visits Search En…" at bounding box center [402, 216] width 805 height 432
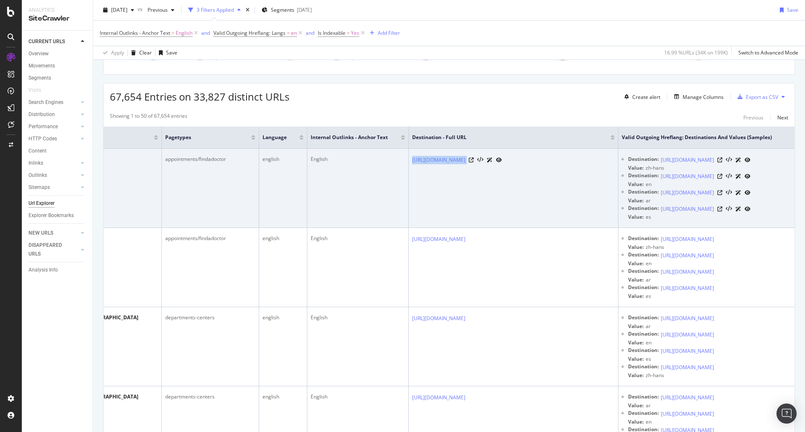
drag, startPoint x: 444, startPoint y: 175, endPoint x: 372, endPoint y: 174, distance: 71.7
click at [409, 174] on td "[URL][DOMAIN_NAME]" at bounding box center [514, 188] width 210 height 79
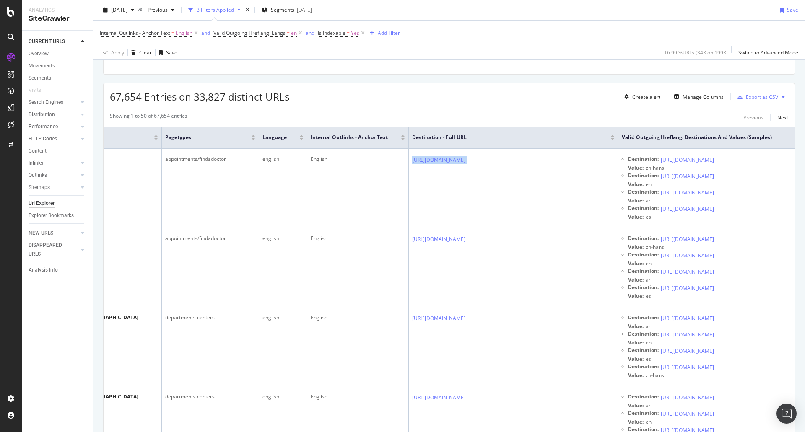
copy div "[URL][DOMAIN_NAME]"
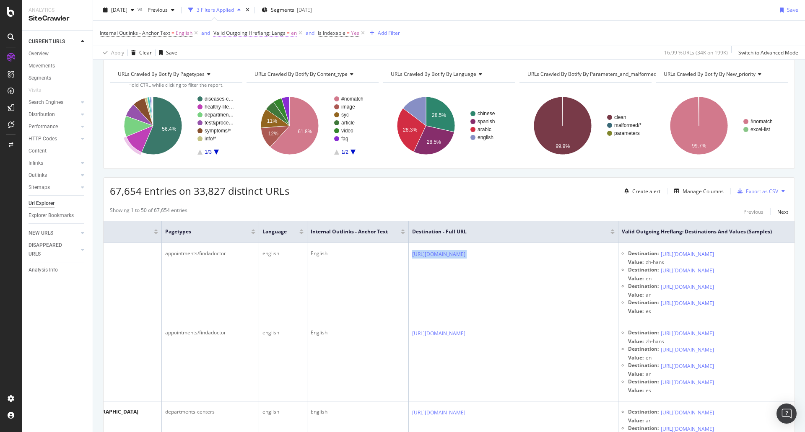
scroll to position [0, 0]
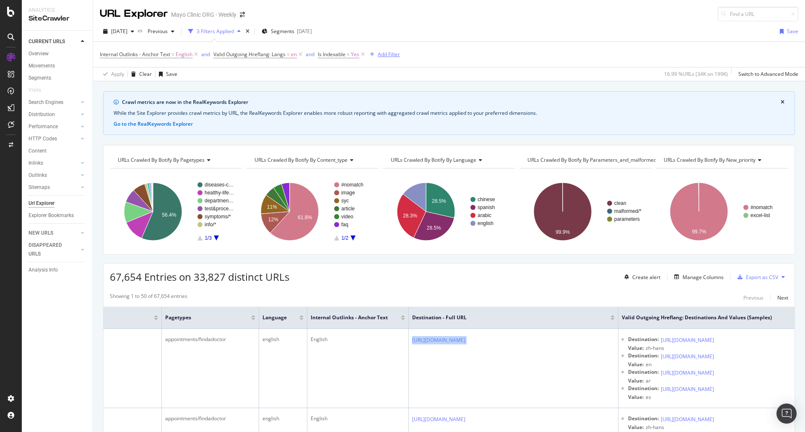
click at [395, 54] on div "Add Filter" at bounding box center [389, 54] width 22 height 7
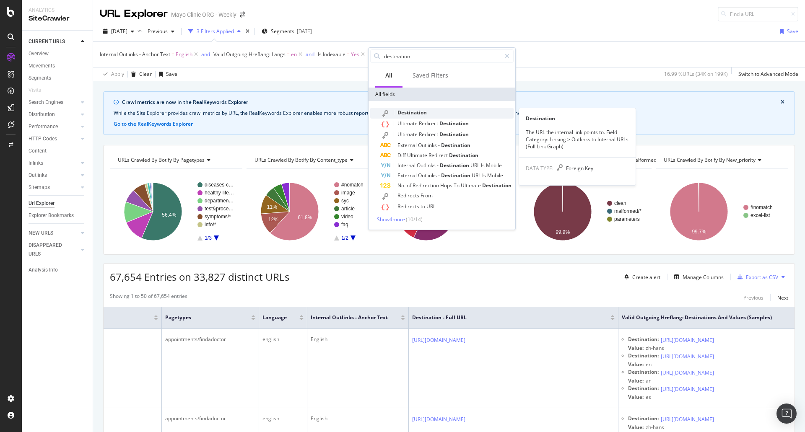
type input "destination"
click at [422, 112] on span "Destination" at bounding box center [411, 112] width 29 height 7
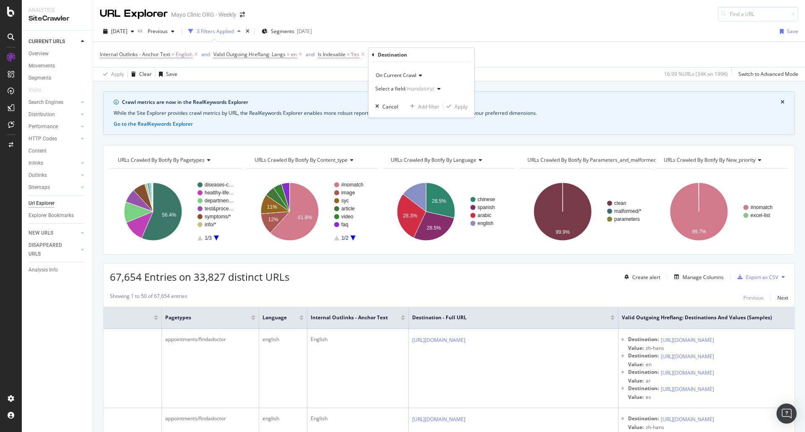
click at [404, 89] on div "Select a field (mandatory)" at bounding box center [404, 88] width 59 height 5
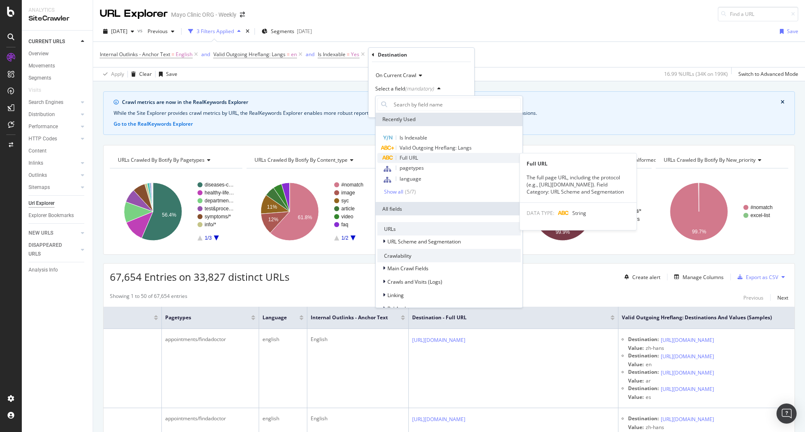
click at [416, 159] on span "Full URL" at bounding box center [409, 157] width 18 height 7
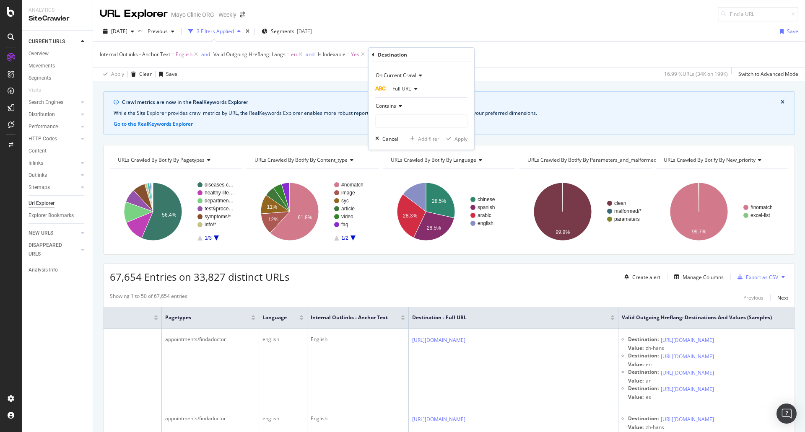
click at [392, 103] on span "Contains" at bounding box center [386, 105] width 21 height 7
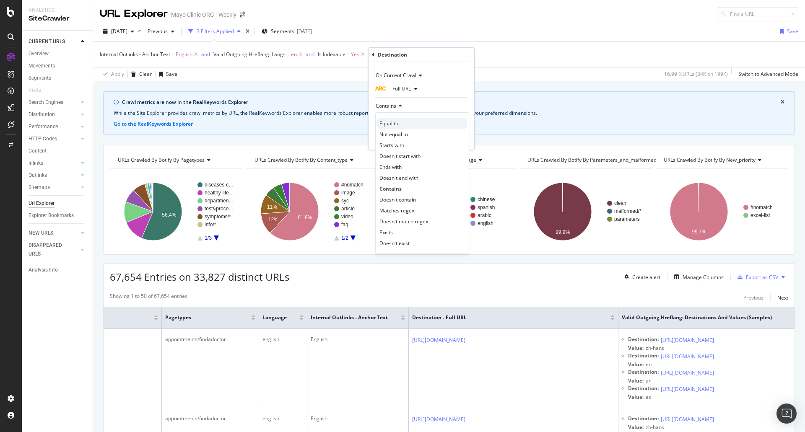
click at [396, 123] on span "Equal to" at bounding box center [388, 123] width 19 height 7
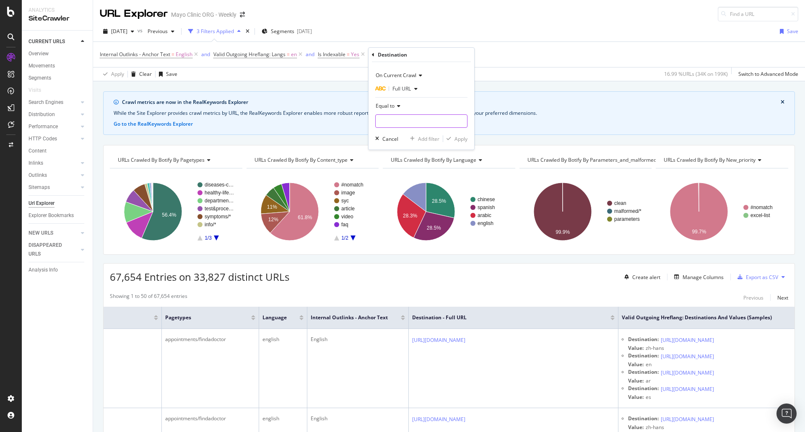
click at [397, 127] on input "text" at bounding box center [421, 120] width 91 height 13
paste input "[URL][DOMAIN_NAME]"
type input "[URL][DOMAIN_NAME]"
click at [461, 141] on div "Apply" at bounding box center [460, 138] width 13 height 7
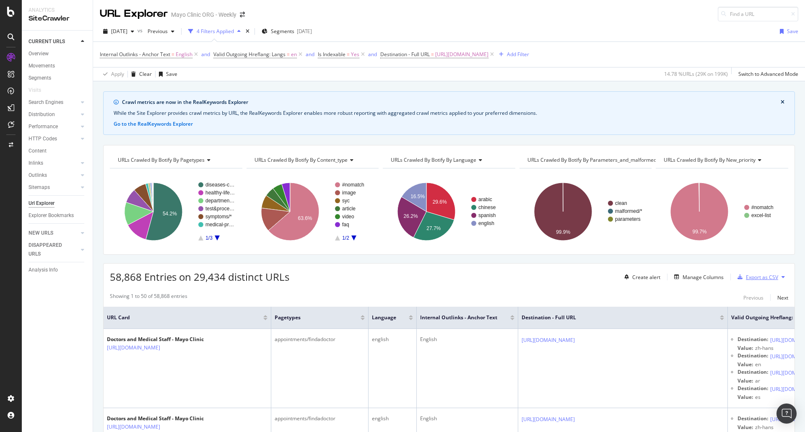
click at [752, 276] on div "Export as CSV" at bounding box center [762, 277] width 32 height 7
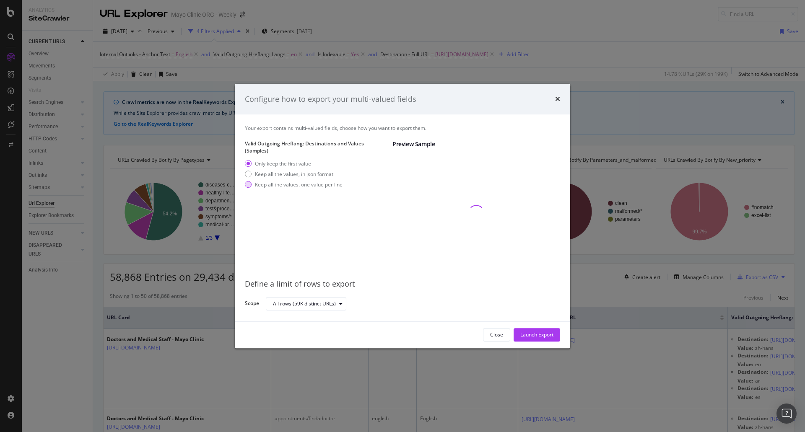
click at [318, 184] on div "Keep all the values, one value per line" at bounding box center [299, 184] width 88 height 7
click at [533, 335] on div "Launch Export" at bounding box center [536, 335] width 33 height 7
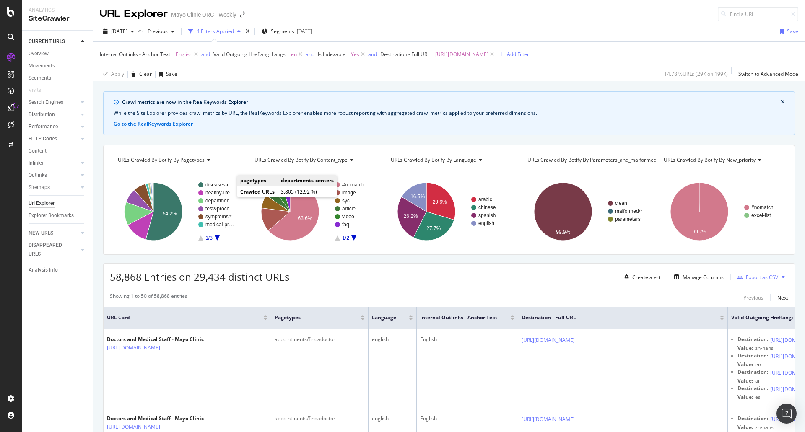
click at [787, 34] on div "Save" at bounding box center [792, 31] width 11 height 7
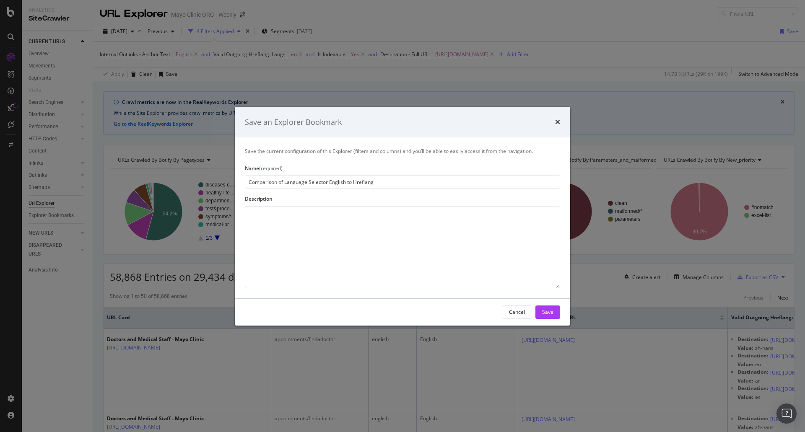
type input "Comparison of Language Selector English to Hreflang"
click at [556, 311] on button "Save" at bounding box center [547, 312] width 25 height 13
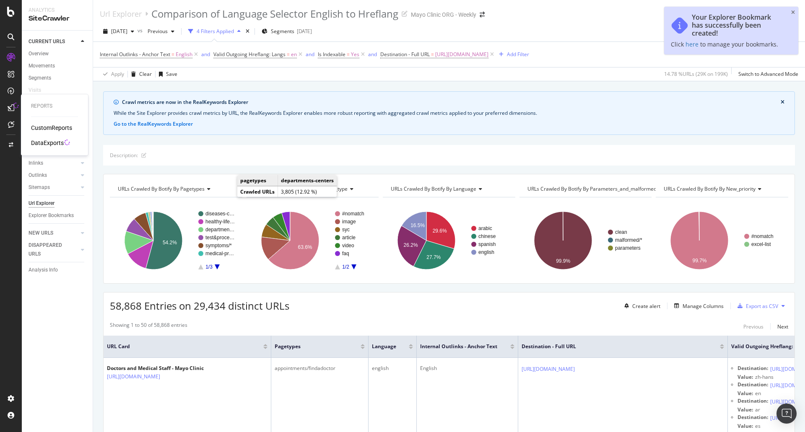
click at [37, 136] on div "CustomReports DataExports" at bounding box center [54, 135] width 47 height 23
click at [46, 151] on div "Reports CustomReports DataExports" at bounding box center [54, 125] width 60 height 58
click at [46, 145] on div "DataExports" at bounding box center [47, 143] width 33 height 8
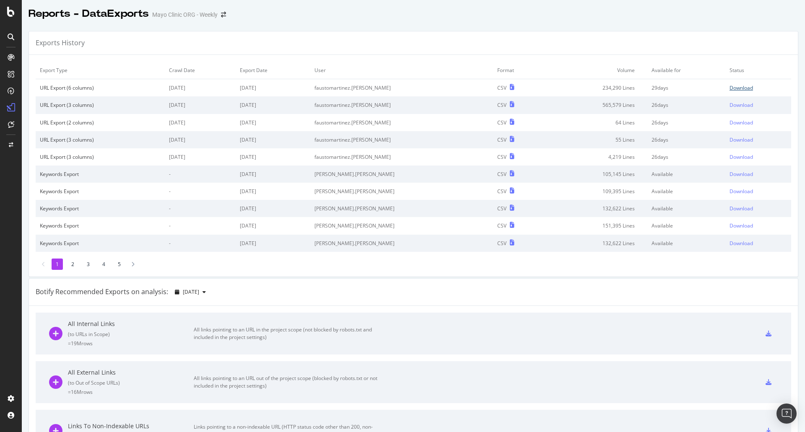
click at [729, 87] on div "Download" at bounding box center [740, 87] width 23 height 7
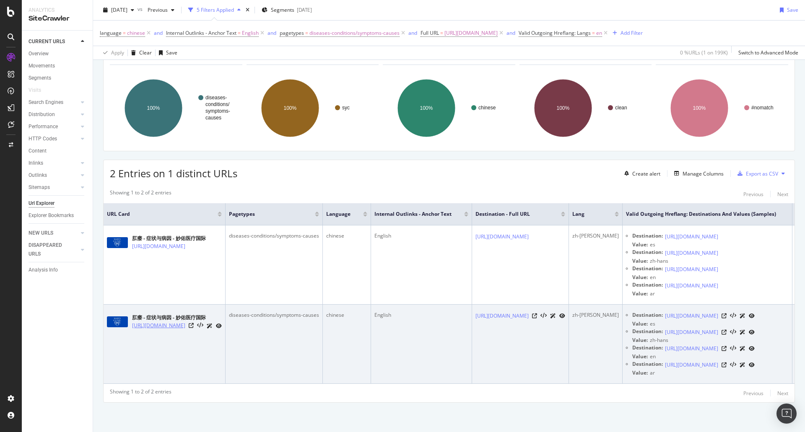
scroll to position [185, 0]
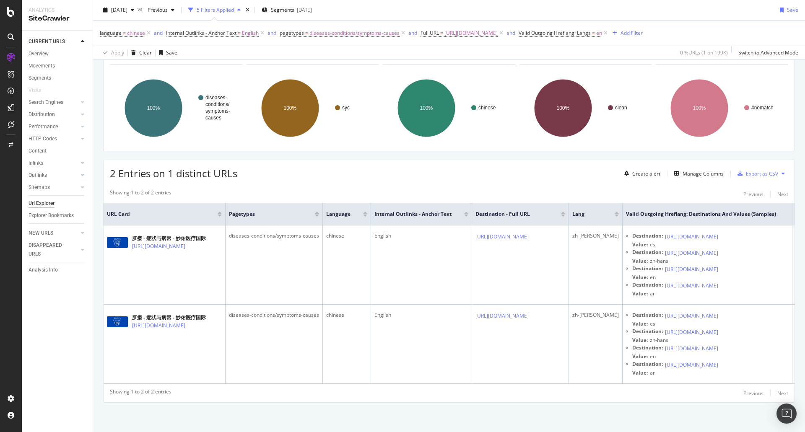
click at [702, 166] on div "Create alert Manage Columns Export as CSV" at bounding box center [704, 173] width 167 height 14
click at [703, 170] on div "Manage Columns" at bounding box center [703, 173] width 41 height 7
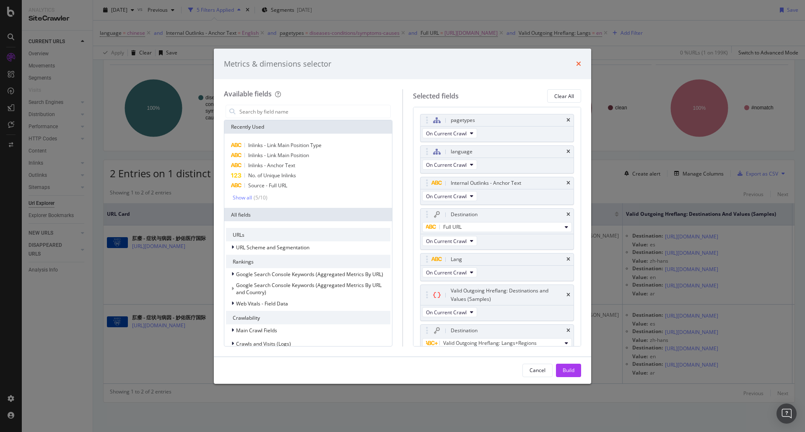
click at [582, 63] on div "Metrics & dimensions selector" at bounding box center [402, 64] width 377 height 31
click at [579, 63] on icon "times" at bounding box center [578, 63] width 5 height 7
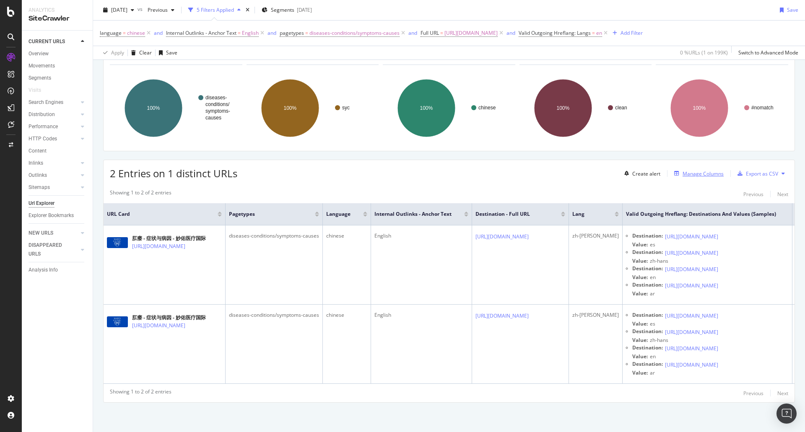
click at [690, 169] on div "Manage Columns" at bounding box center [697, 173] width 53 height 9
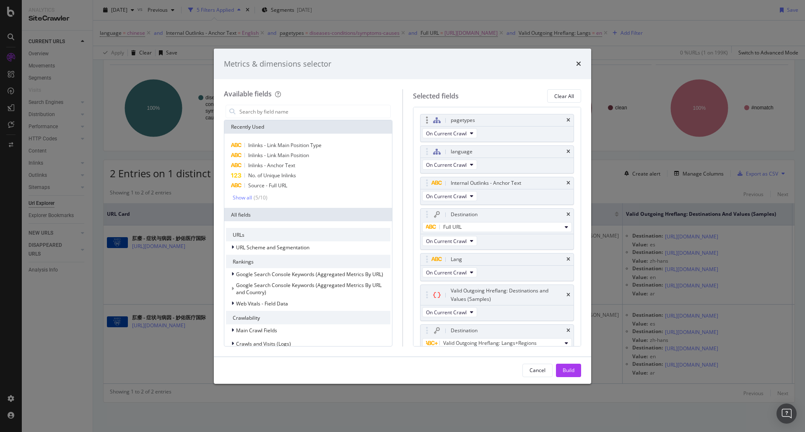
click at [560, 121] on div "pagetypes" at bounding box center [497, 120] width 153 height 12
click at [566, 120] on icon "times" at bounding box center [568, 120] width 4 height 5
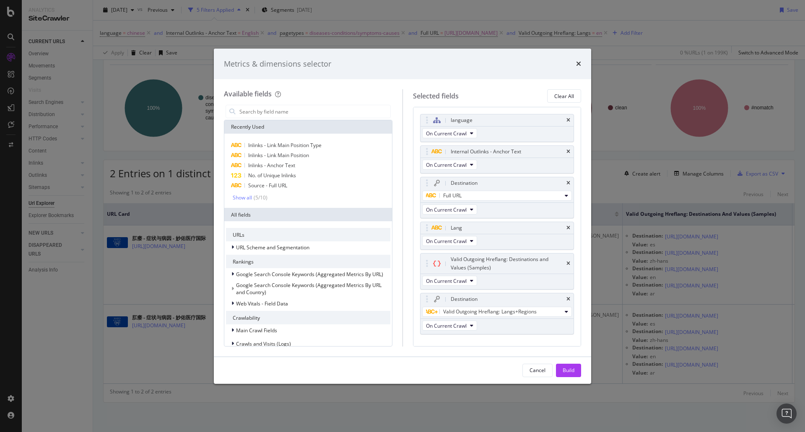
click at [566, 120] on icon "times" at bounding box center [568, 120] width 4 height 5
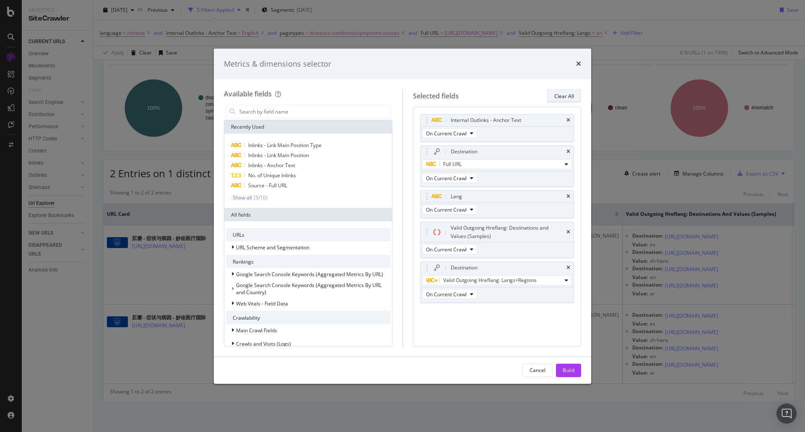
click at [565, 99] on div "Clear All" at bounding box center [564, 96] width 20 height 7
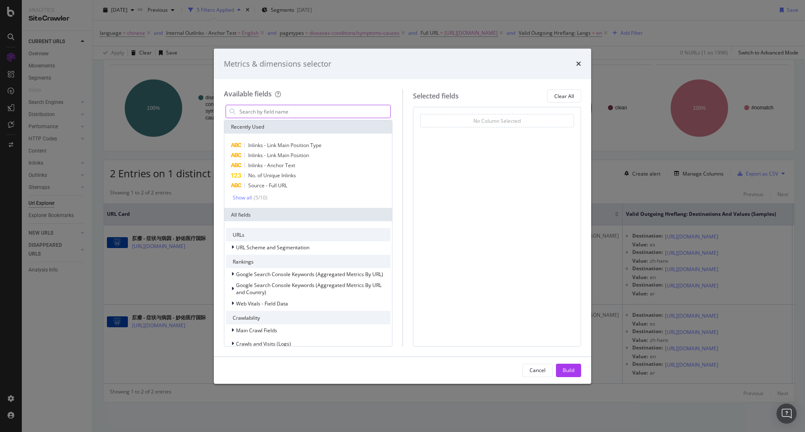
click at [294, 113] on input "modal" at bounding box center [315, 111] width 152 height 13
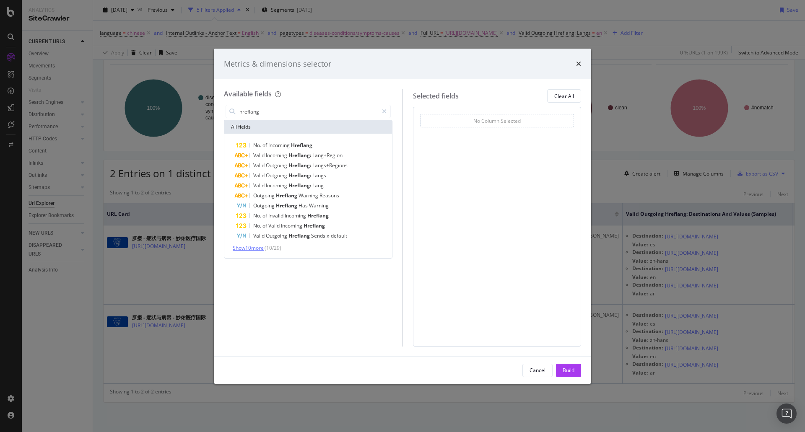
click at [252, 251] on span "Show 10 more" at bounding box center [248, 247] width 31 height 7
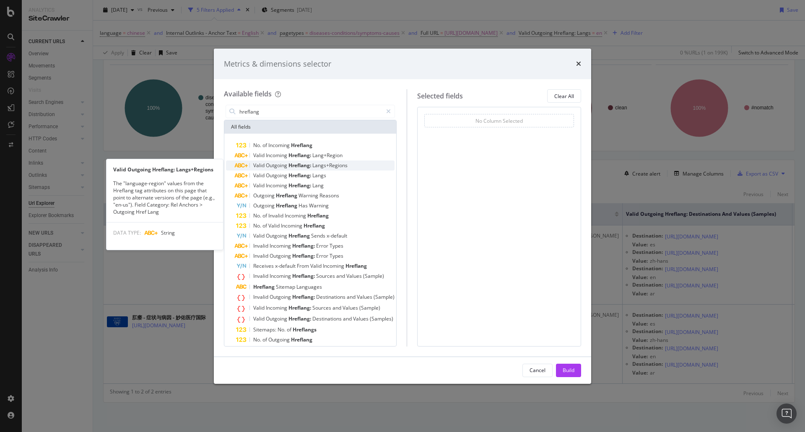
scroll to position [16, 0]
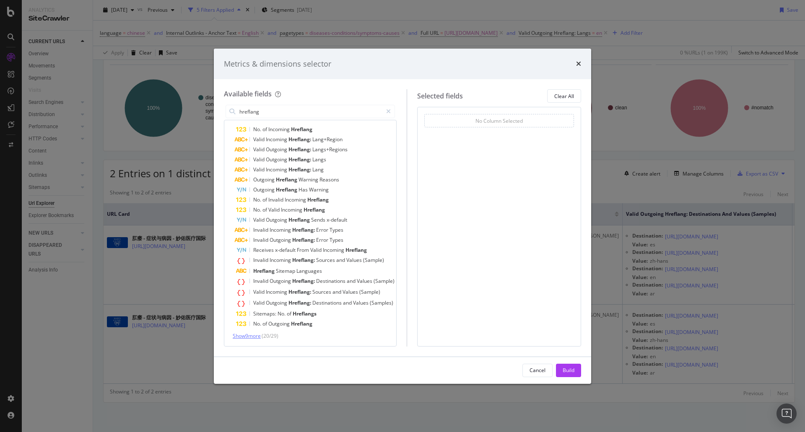
click at [251, 336] on span "Show 9 more" at bounding box center [247, 335] width 28 height 7
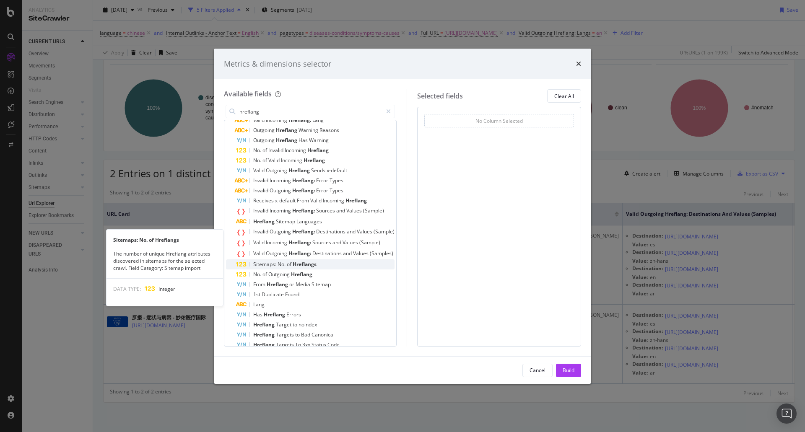
scroll to position [96, 0]
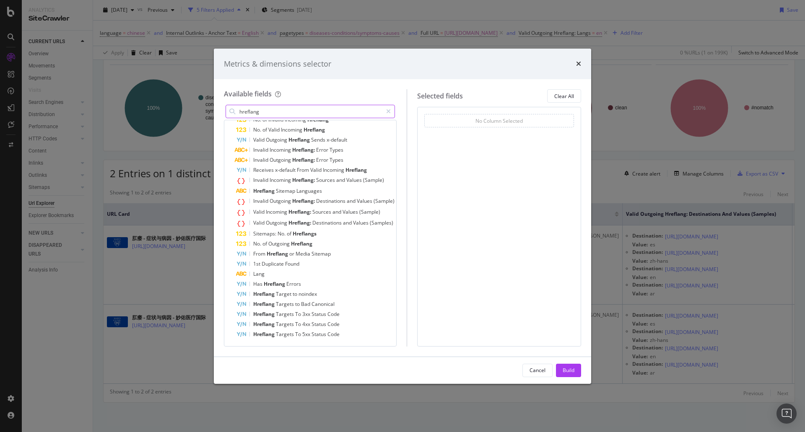
click at [261, 113] on input "hreflang" at bounding box center [311, 111] width 144 height 13
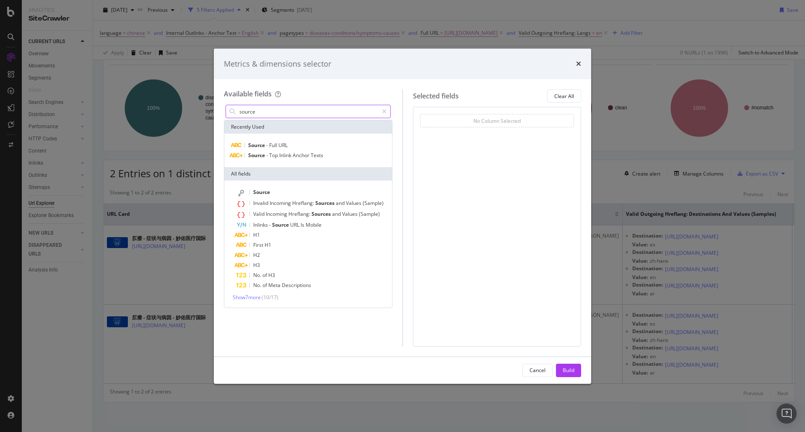
scroll to position [0, 0]
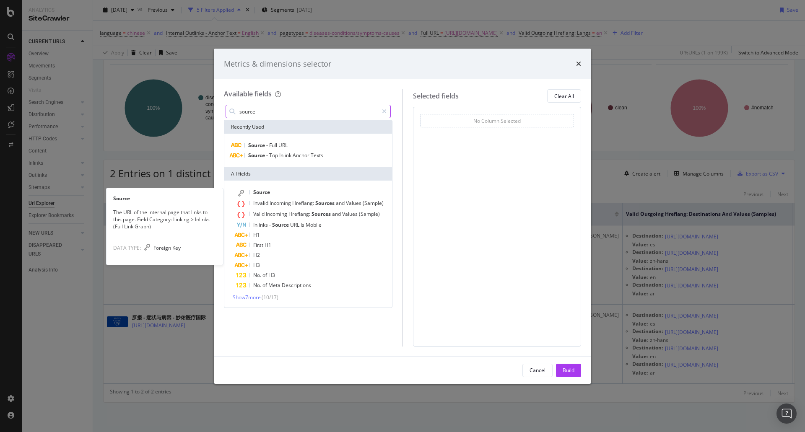
type input "source"
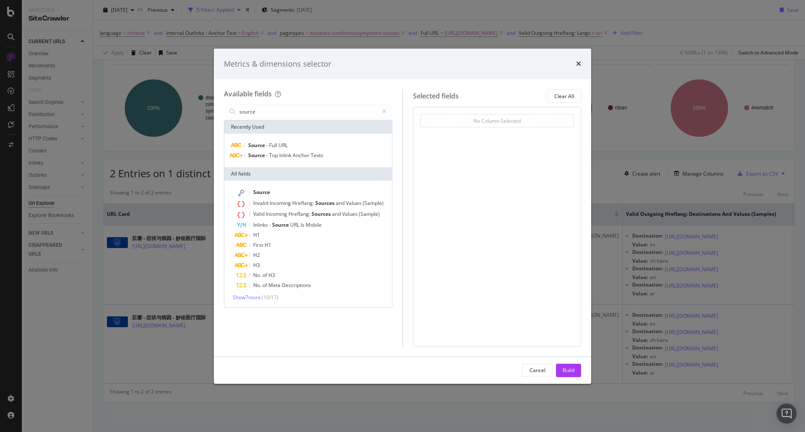
click at [286, 184] on div "Source Invalid Incoming Hreflang: Sources and Values (Sample) Valid Incoming Hr…" at bounding box center [308, 244] width 168 height 127
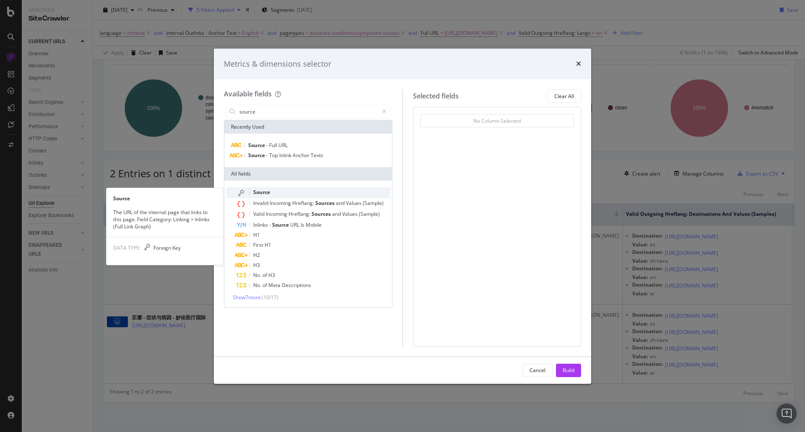
click at [281, 191] on div "Source" at bounding box center [313, 192] width 154 height 11
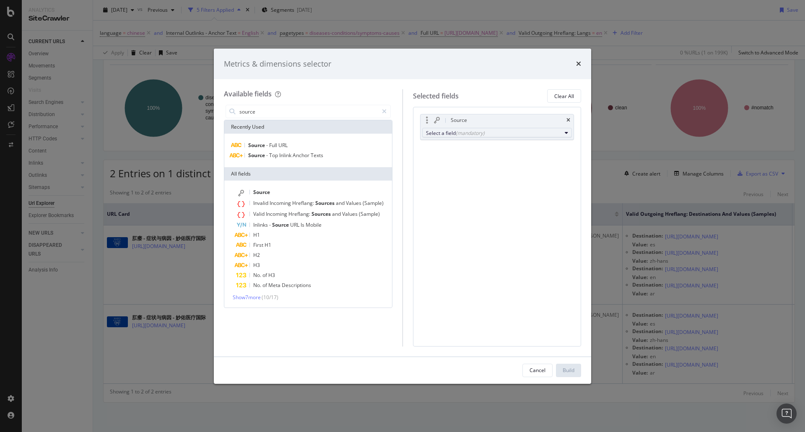
click at [517, 133] on div "Select a field (mandatory)" at bounding box center [494, 133] width 136 height 7
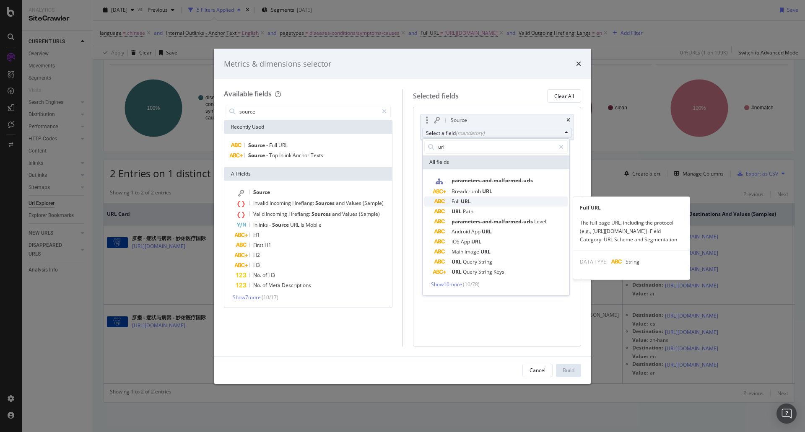
type input "url"
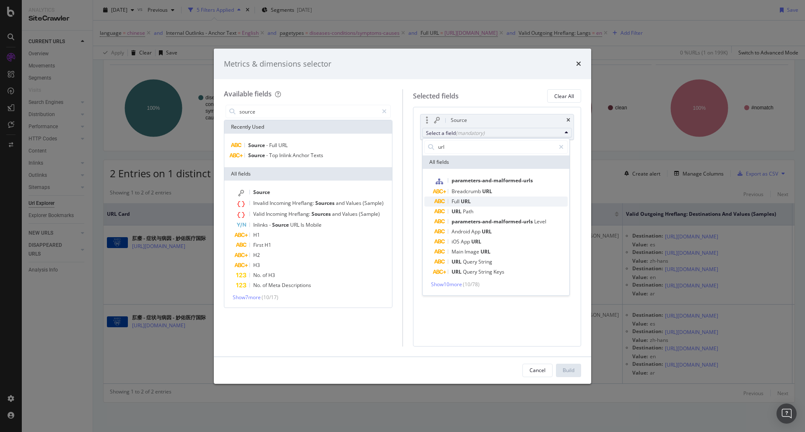
click at [476, 201] on span "Full URL" at bounding box center [500, 202] width 133 height 10
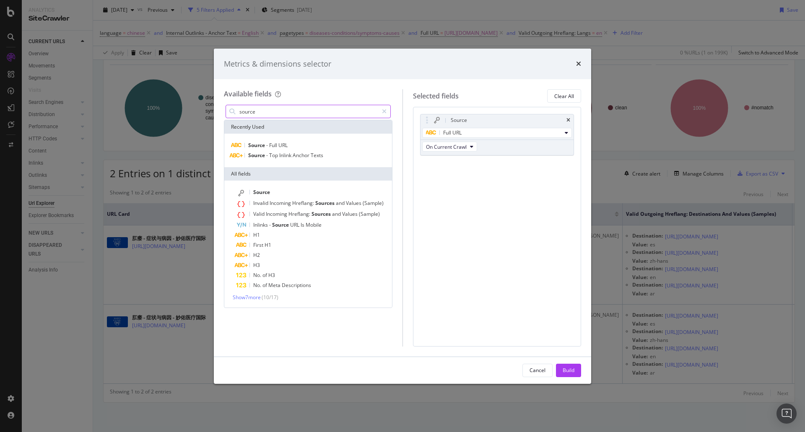
click at [331, 113] on input "source" at bounding box center [309, 111] width 140 height 13
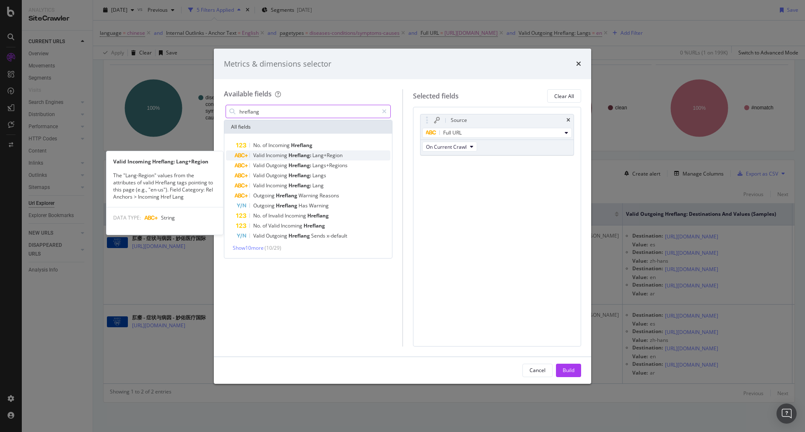
type input "hreflang"
click at [277, 157] on span "Incoming" at bounding box center [277, 155] width 23 height 7
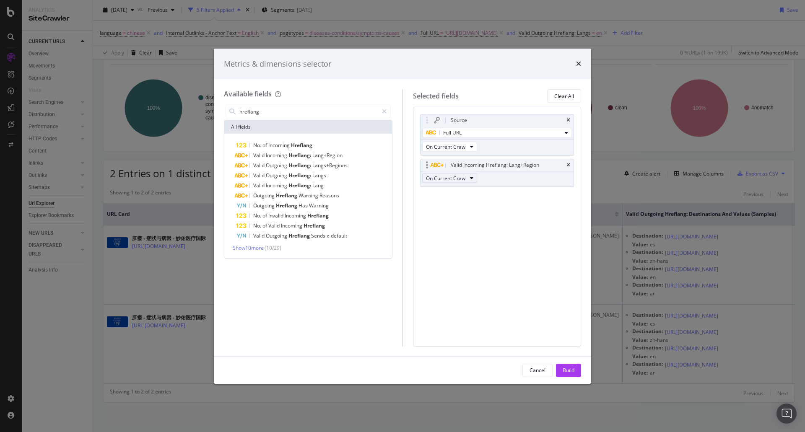
click at [459, 180] on span "On Current Crawl" at bounding box center [446, 178] width 41 height 7
click at [475, 162] on div "Valid Incoming Hreflang: Lang+Region" at bounding box center [495, 165] width 88 height 8
click at [445, 184] on div "On Current Crawl" at bounding box center [451, 178] width 60 height 15
click at [447, 177] on span "On Current Crawl" at bounding box center [446, 178] width 41 height 7
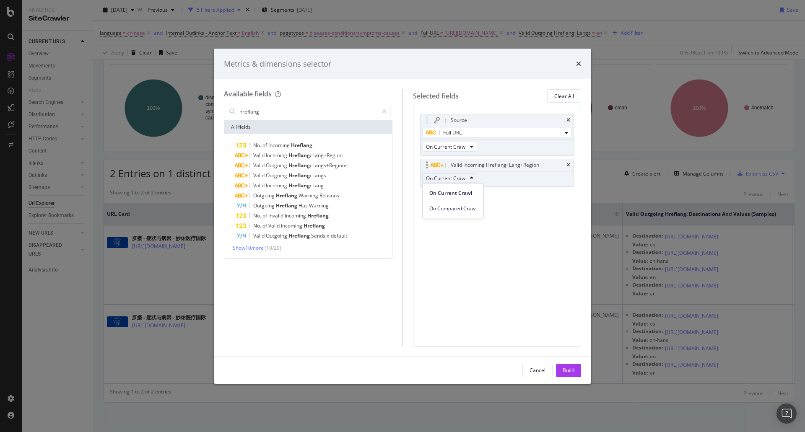
click at [447, 177] on span "On Current Crawl" at bounding box center [446, 178] width 41 height 7
click at [308, 184] on span "Hreflang:" at bounding box center [300, 185] width 24 height 7
click at [570, 196] on div "Valid Incoming Hreflang: Lang" at bounding box center [497, 197] width 153 height 12
click at [249, 243] on div "No. of Incoming Hreflang Valid Incoming Hreflang: Lang+Region Valid Outgoing Hr…" at bounding box center [308, 195] width 164 height 111
click at [258, 247] on span "Show 10 more" at bounding box center [248, 247] width 31 height 7
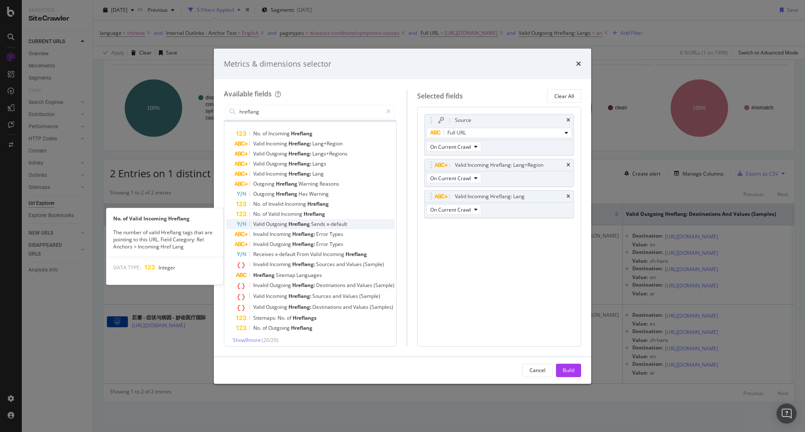
scroll to position [16, 0]
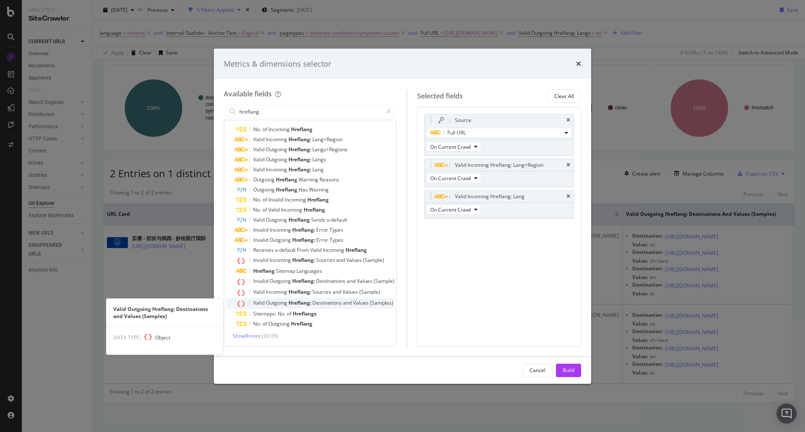
click at [283, 306] on span "Outgoing" at bounding box center [277, 302] width 23 height 7
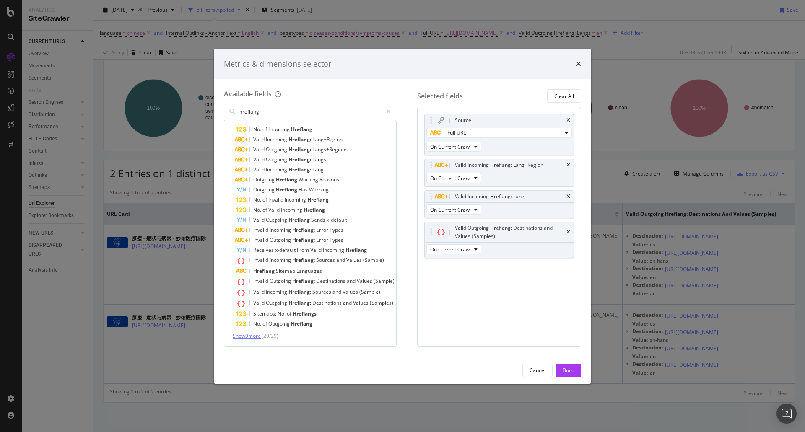
click at [247, 332] on span "Show 9 more" at bounding box center [247, 335] width 28 height 7
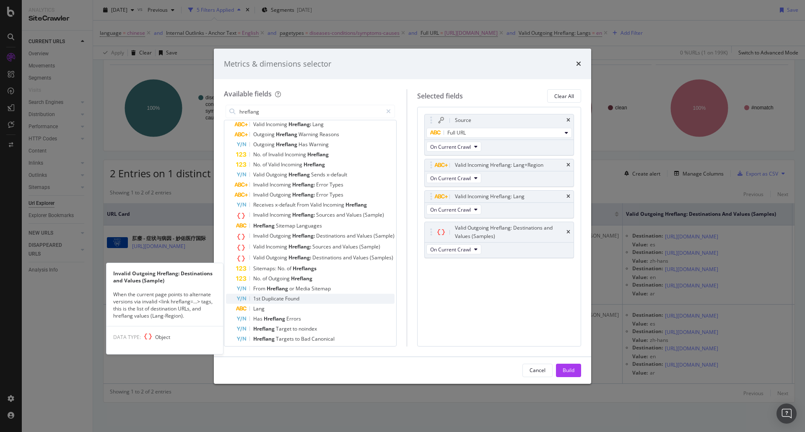
scroll to position [96, 0]
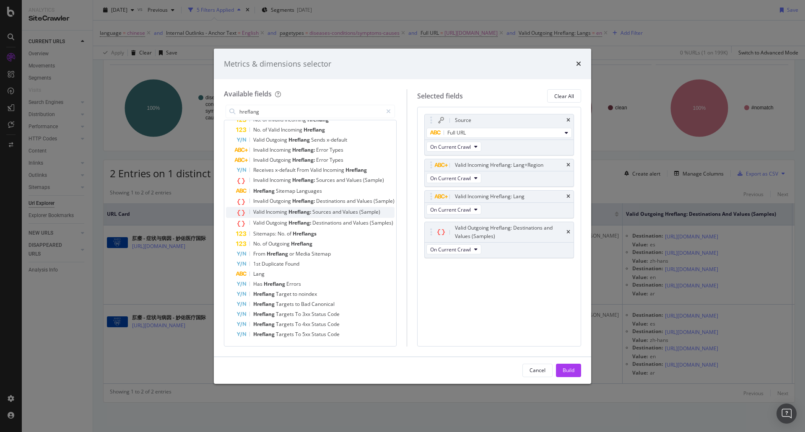
click at [278, 213] on span "Incoming" at bounding box center [277, 211] width 23 height 7
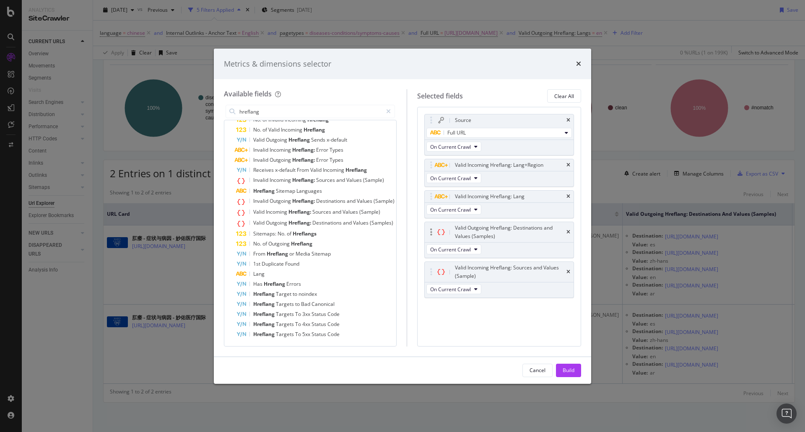
click at [570, 236] on div "Valid Outgoing Hreflang: Destinations and Values (Samples)" at bounding box center [499, 232] width 149 height 20
click at [570, 234] on icon "times" at bounding box center [568, 232] width 4 height 5
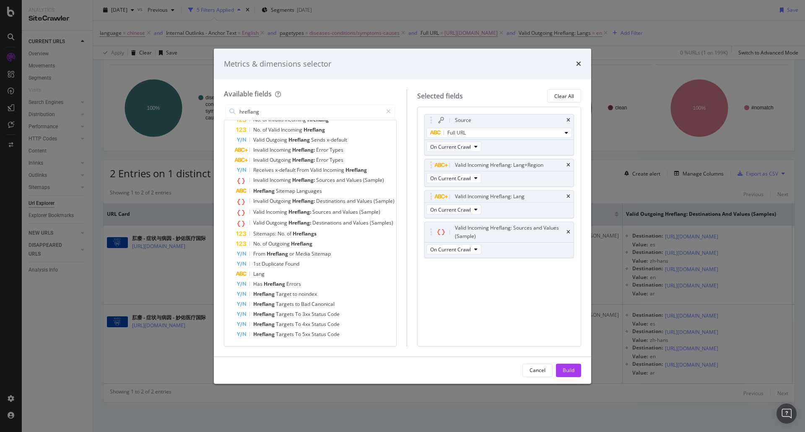
click at [573, 372] on div "Build" at bounding box center [569, 370] width 12 height 7
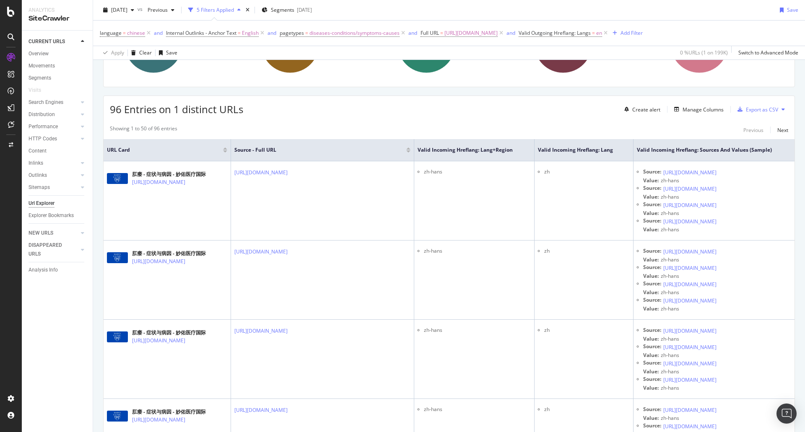
scroll to position [0, 154]
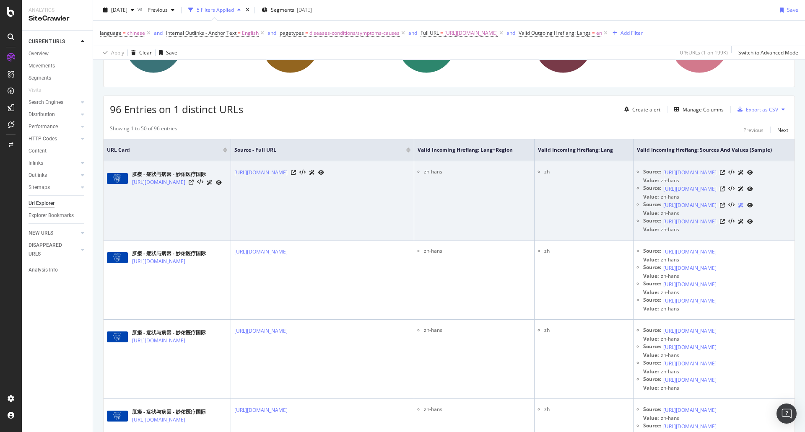
drag, startPoint x: 212, startPoint y: 229, endPoint x: 773, endPoint y: 236, distance: 560.6
click at [535, 224] on td "zh" at bounding box center [584, 200] width 99 height 79
drag, startPoint x: 524, startPoint y: 224, endPoint x: 558, endPoint y: 243, distance: 37.9
click at [558, 241] on td "zh" at bounding box center [584, 200] width 99 height 79
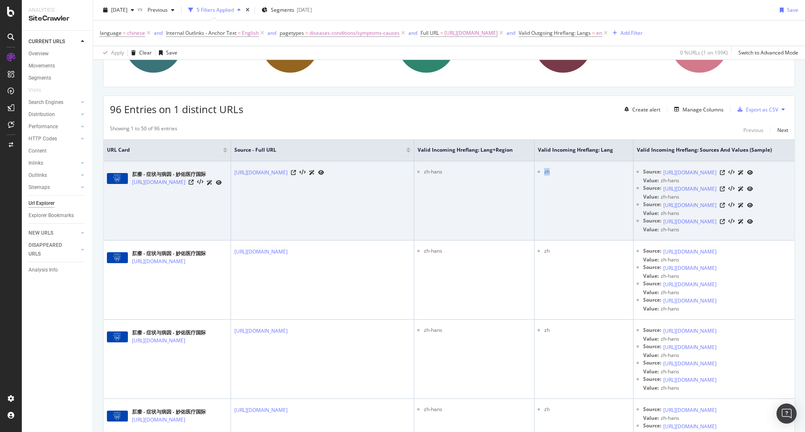
drag, startPoint x: 551, startPoint y: 224, endPoint x: 413, endPoint y: 215, distance: 137.8
click at [413, 215] on tr "肛瘘 - 症状与病因 - 妙佑医疗国际 [URL][DOMAIN_NAME] [URL][DOMAIN_NAME] zh-hans zh Source: [U…" at bounding box center [449, 200] width 691 height 79
click at [535, 229] on td "zh" at bounding box center [584, 200] width 99 height 79
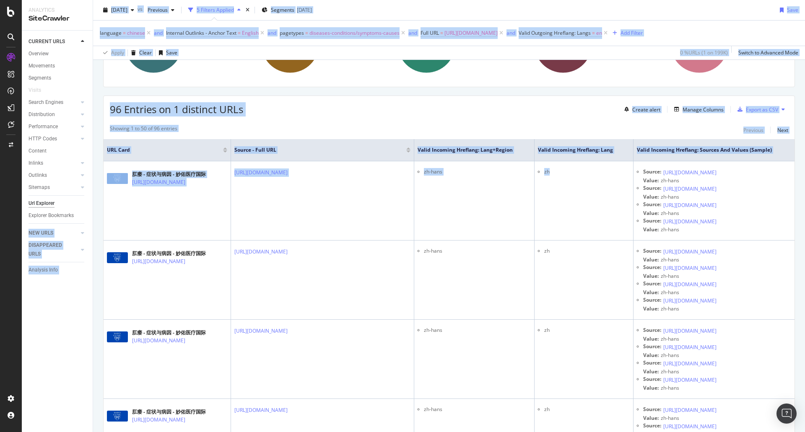
scroll to position [0, 0]
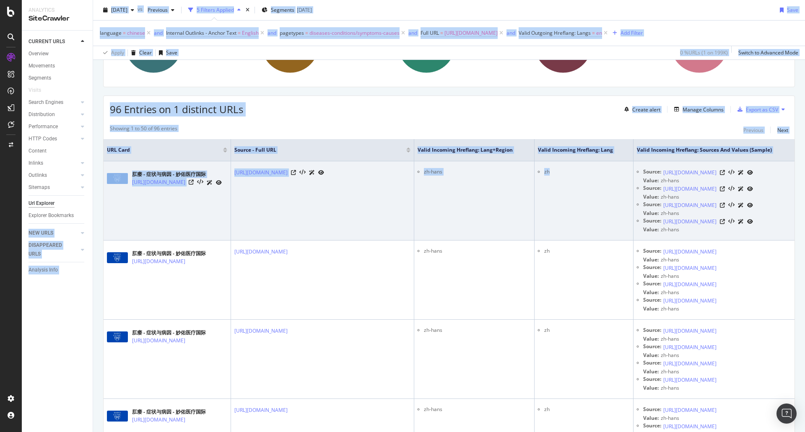
drag, startPoint x: 526, startPoint y: 231, endPoint x: 160, endPoint y: 234, distance: 366.4
click at [80, 222] on div "Analytics SiteCrawler CURRENT URLS Overview Movements Segments Visits Search En…" at bounding box center [413, 216] width 783 height 432
click at [231, 241] on td "肛瘘 - 症状与病因 - 妙佑医疗国际 [URL][DOMAIN_NAME]" at bounding box center [167, 200] width 127 height 79
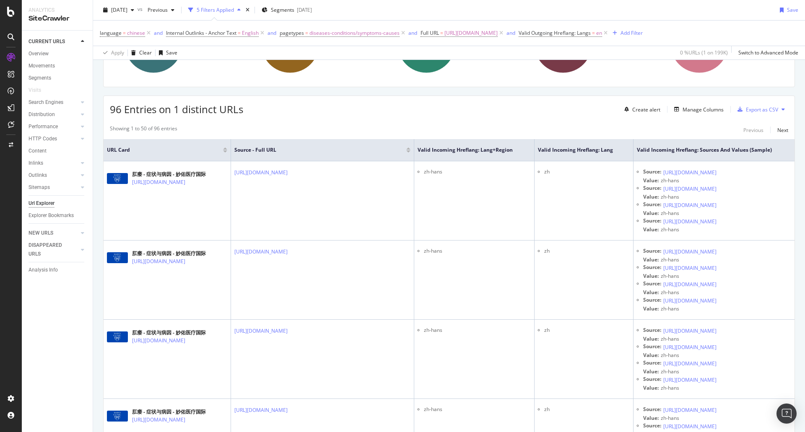
scroll to position [0, 154]
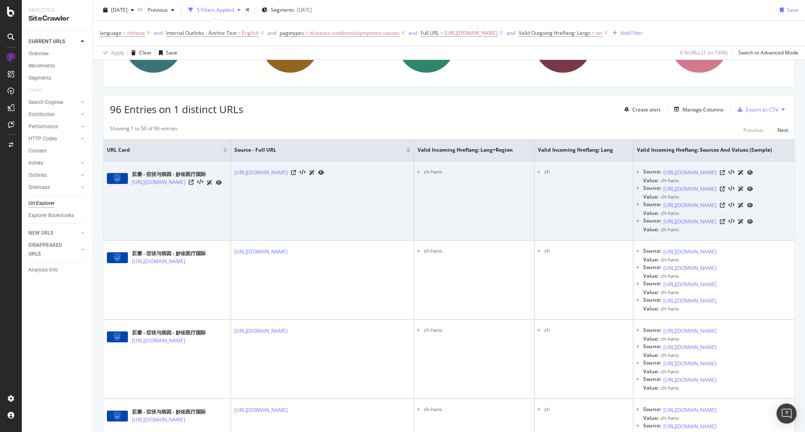
drag, startPoint x: 358, startPoint y: 245, endPoint x: 784, endPoint y: 266, distance: 426.5
click at [805, 267] on html "Analytics SiteCrawler CURRENT URLS Overview Movements Segments Visits Search En…" at bounding box center [402, 216] width 805 height 432
click at [535, 236] on td "zh" at bounding box center [584, 200] width 99 height 79
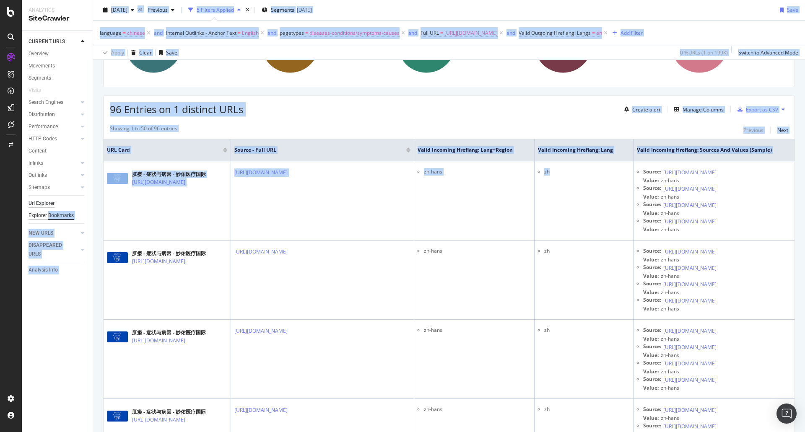
scroll to position [0, 0]
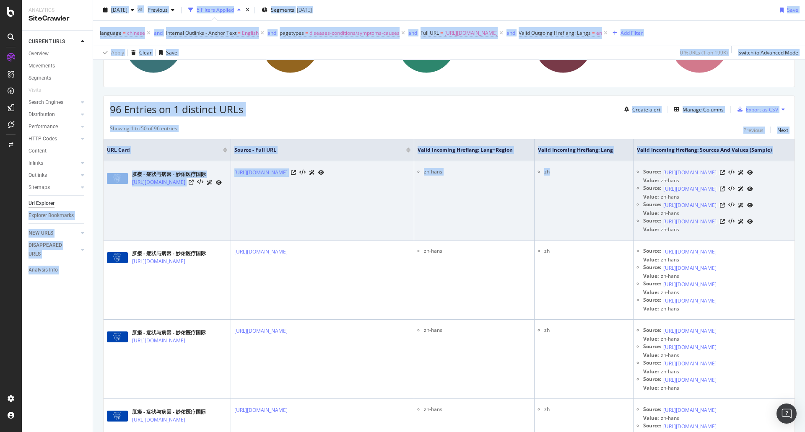
drag, startPoint x: 486, startPoint y: 236, endPoint x: 314, endPoint y: 251, distance: 173.0
click at [37, 213] on div "Analytics SiteCrawler CURRENT URLS Overview Movements Segments Visits Search En…" at bounding box center [413, 216] width 783 height 432
click at [325, 241] on td "[URL][DOMAIN_NAME]" at bounding box center [323, 200] width 184 height 79
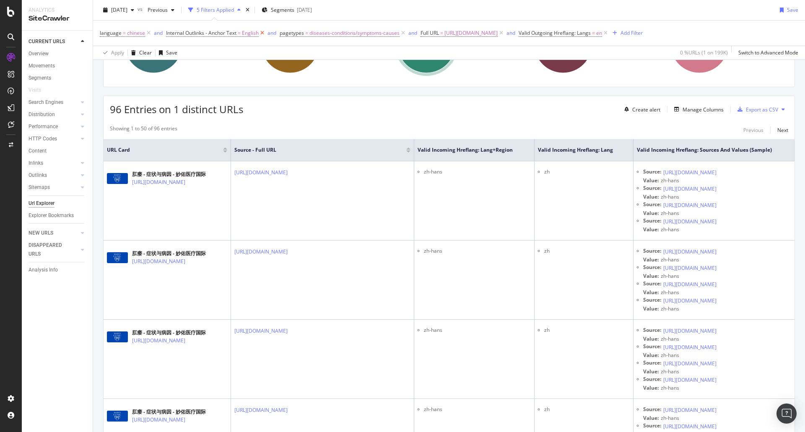
click at [264, 31] on icon at bounding box center [262, 33] width 7 height 8
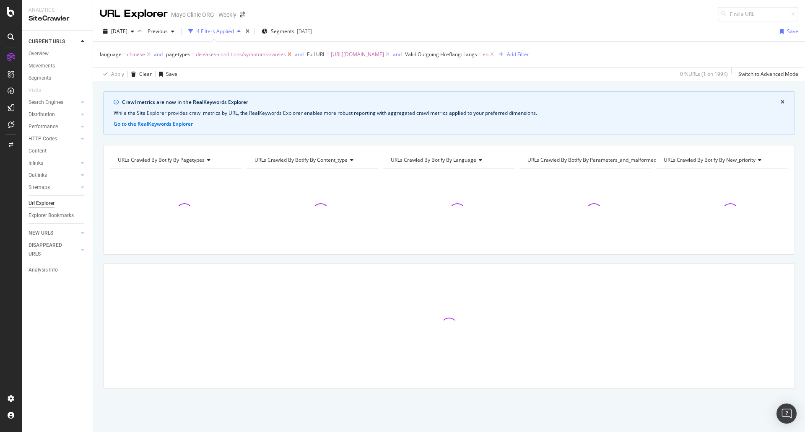
click at [288, 55] on icon at bounding box center [289, 54] width 7 height 8
click at [355, 54] on icon at bounding box center [351, 54] width 7 height 8
click at [243, 53] on span "[URL][DOMAIN_NAME]" at bounding box center [216, 55] width 53 height 12
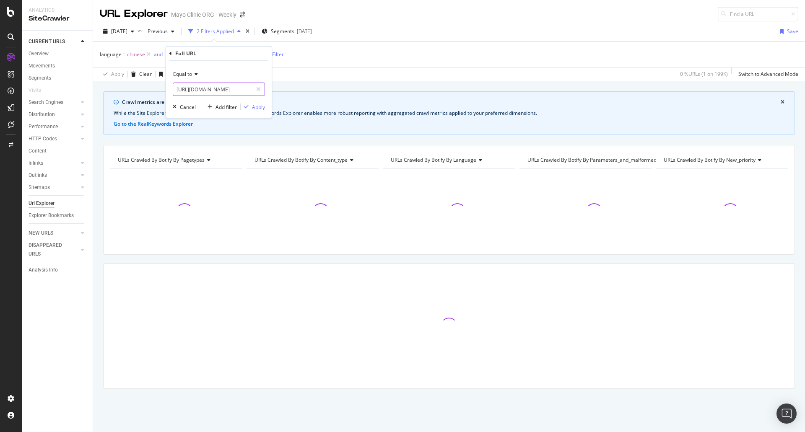
click at [221, 91] on input "[URL][DOMAIN_NAME]" at bounding box center [212, 89] width 79 height 13
paste input "text"
type input "[URL][DOMAIN_NAME]"
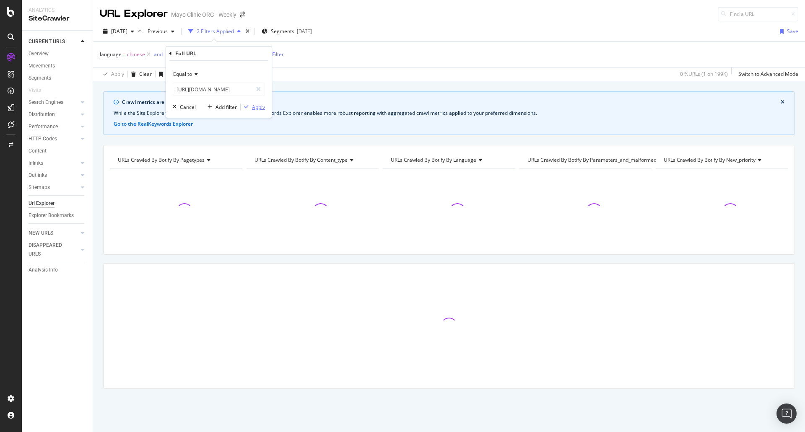
click at [259, 106] on div "Apply" at bounding box center [258, 107] width 13 height 7
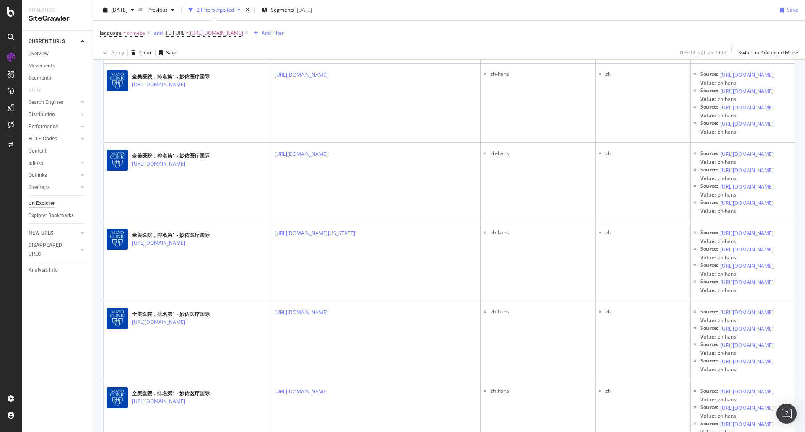
scroll to position [0, 57]
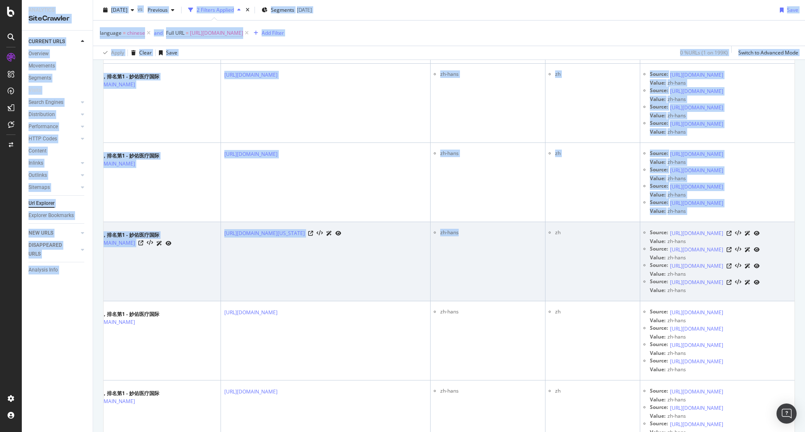
drag, startPoint x: 555, startPoint y: 280, endPoint x: 744, endPoint y: 288, distance: 189.3
click at [805, 289] on html "Analytics SiteCrawler CURRENT URLS Overview Movements Segments Visits Search En…" at bounding box center [402, 216] width 805 height 432
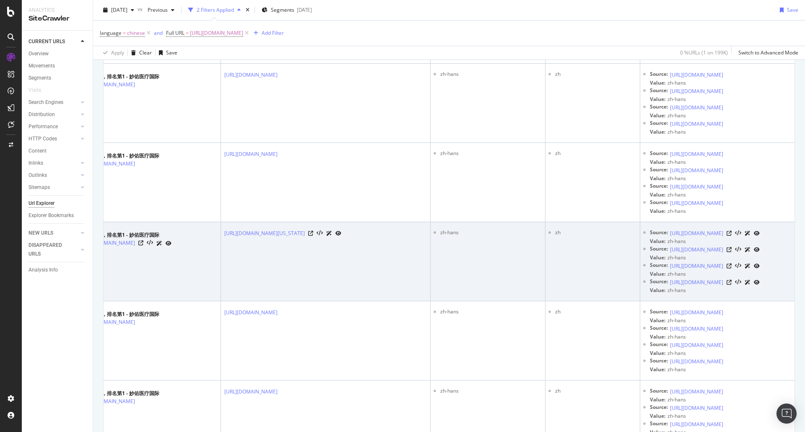
click at [595, 281] on td "zh" at bounding box center [592, 261] width 95 height 79
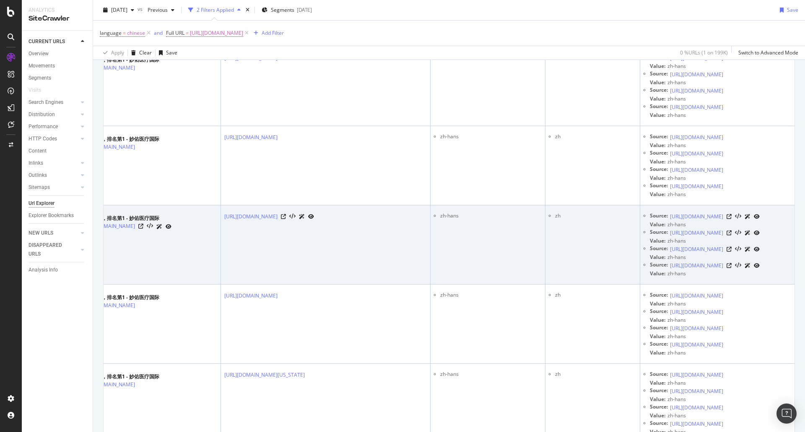
scroll to position [210, 0]
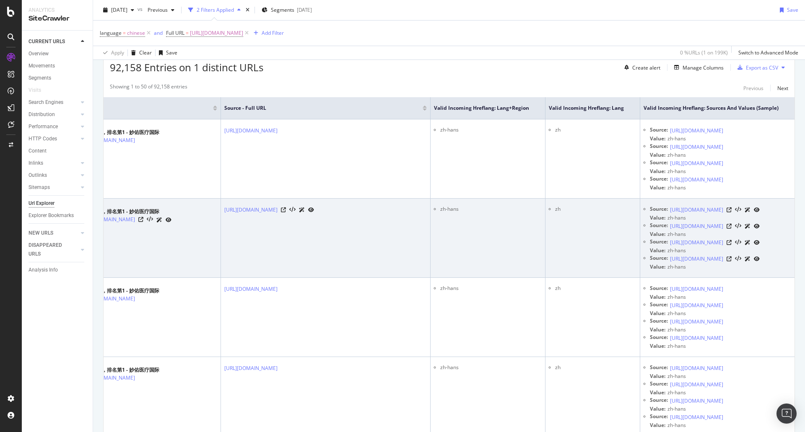
click at [375, 247] on td "[URL][DOMAIN_NAME]" at bounding box center [326, 238] width 210 height 79
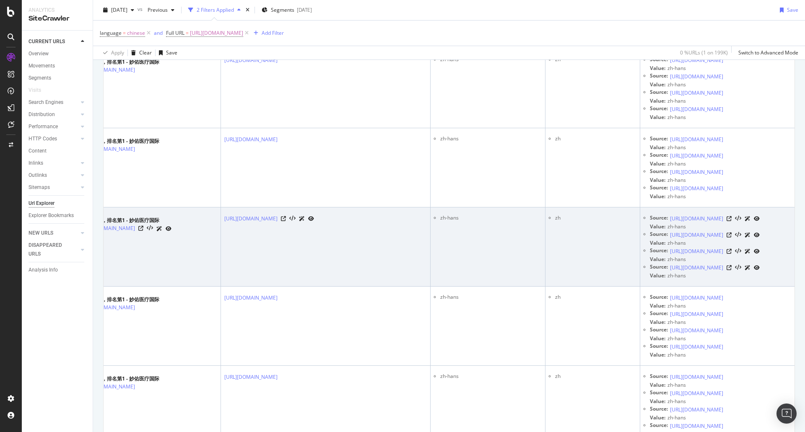
scroll to position [168, 0]
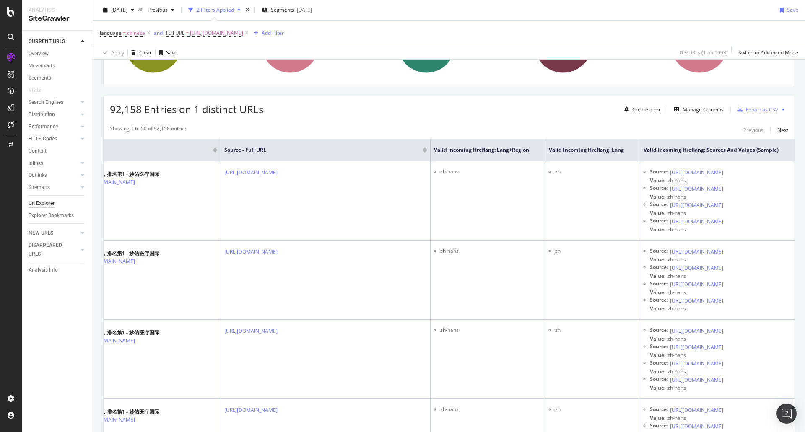
click at [700, 104] on div "Create alert Manage Columns Export as CSV" at bounding box center [704, 109] width 167 height 14
click at [700, 107] on div "Manage Columns" at bounding box center [703, 109] width 41 height 7
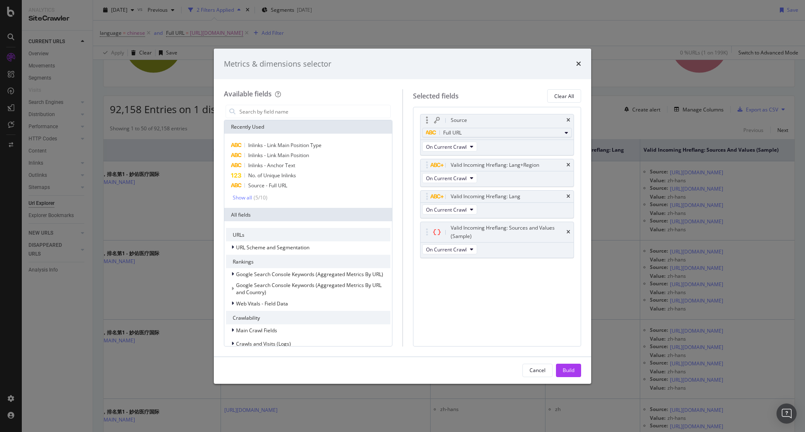
click at [451, 133] on span "Full URL" at bounding box center [452, 132] width 18 height 7
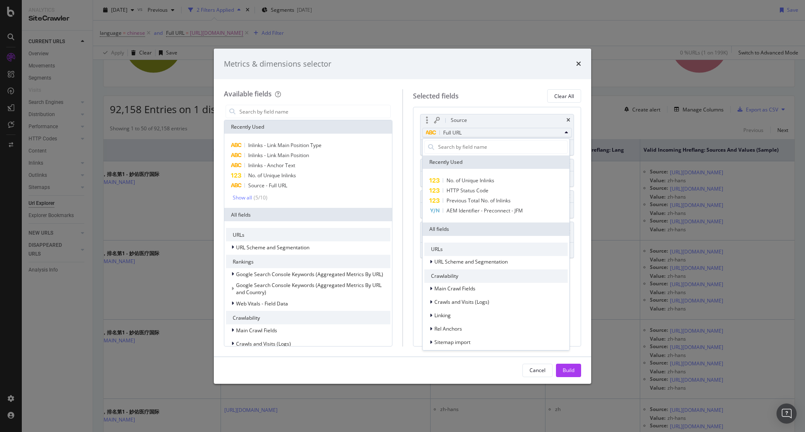
click at [451, 133] on span "Full URL" at bounding box center [452, 132] width 18 height 7
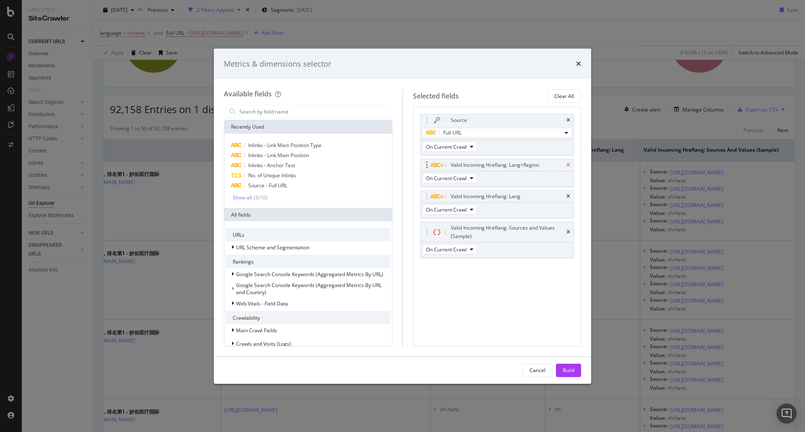
click at [569, 166] on icon "times" at bounding box center [568, 165] width 4 height 5
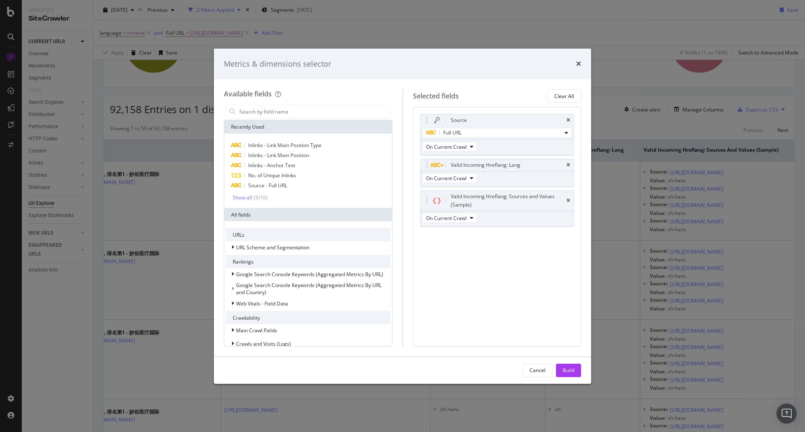
click at [569, 166] on icon "times" at bounding box center [568, 165] width 4 height 5
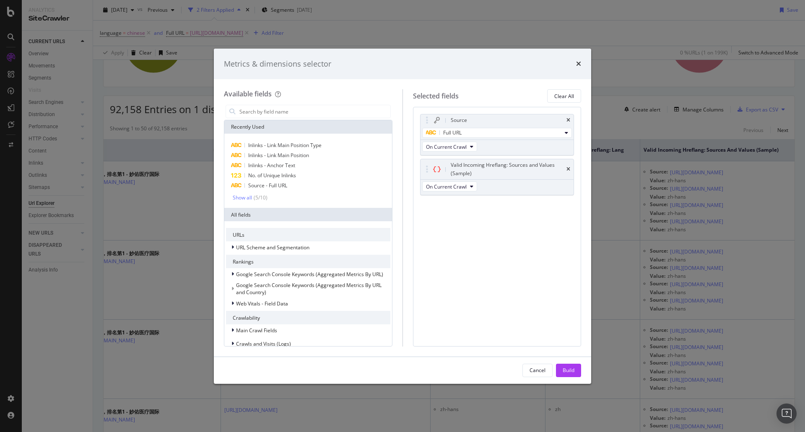
click at [569, 166] on div "Valid Incoming Hreflang: Sources and Values (Sample)" at bounding box center [497, 169] width 153 height 20
click at [567, 168] on icon "times" at bounding box center [568, 169] width 4 height 5
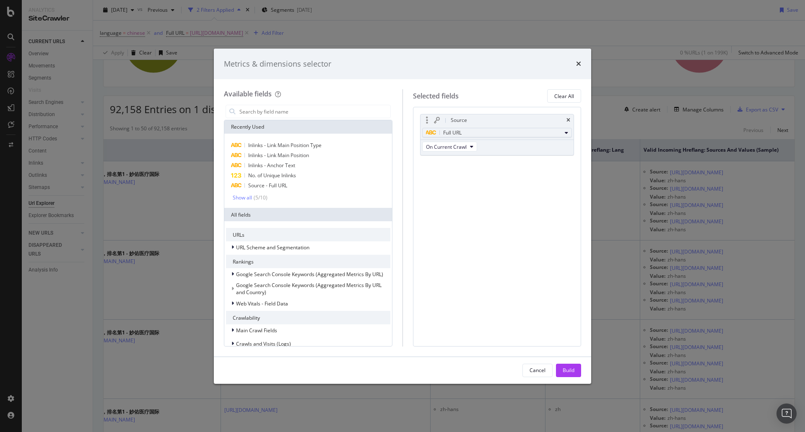
click at [530, 133] on div "Full URL" at bounding box center [494, 133] width 136 height 10
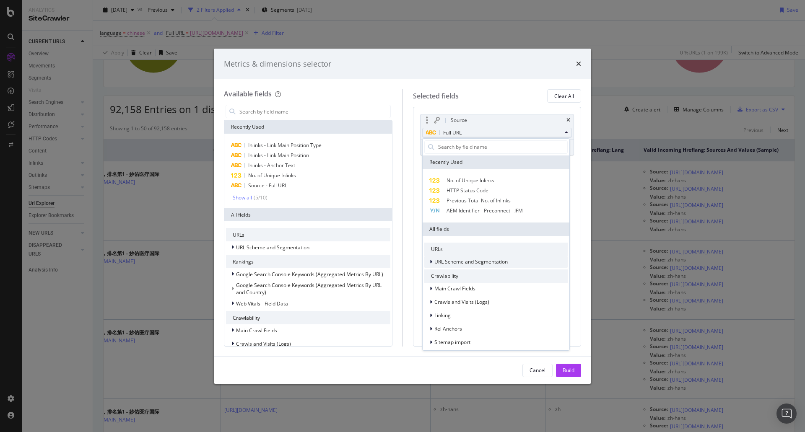
click at [458, 264] on span "URL Scheme and Segmentation" at bounding box center [470, 261] width 73 height 7
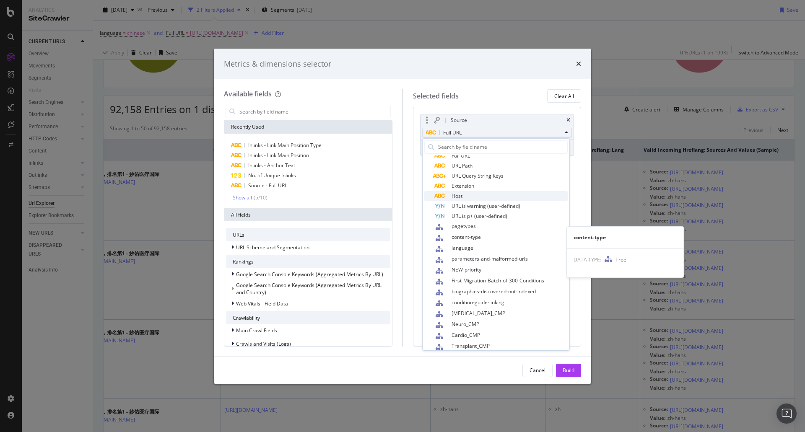
scroll to position [293, 0]
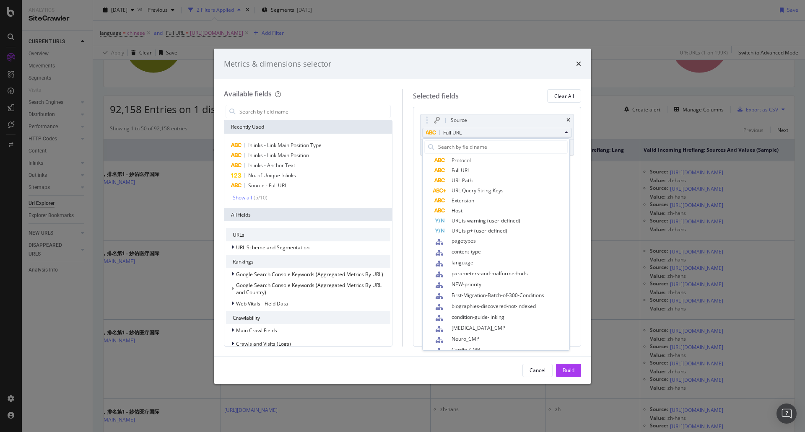
click at [510, 78] on div "Metrics & dimensions selector" at bounding box center [402, 64] width 377 height 31
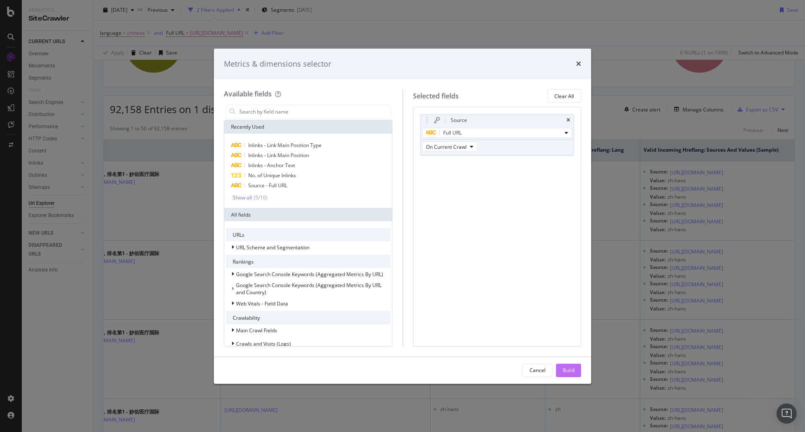
click at [562, 376] on button "Build" at bounding box center [568, 370] width 25 height 13
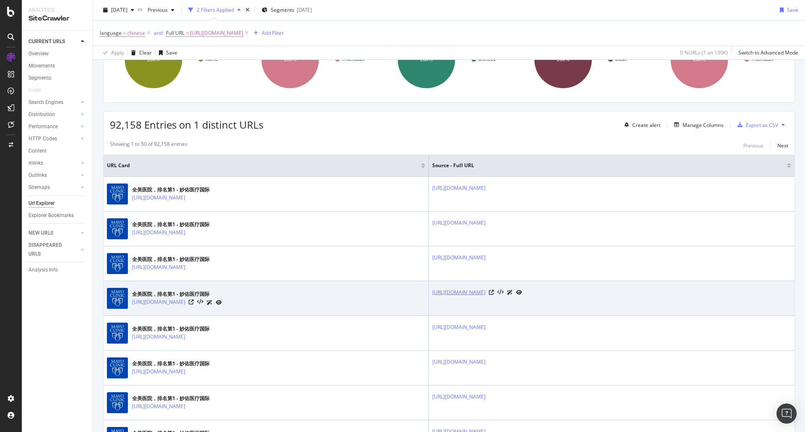
scroll to position [168, 0]
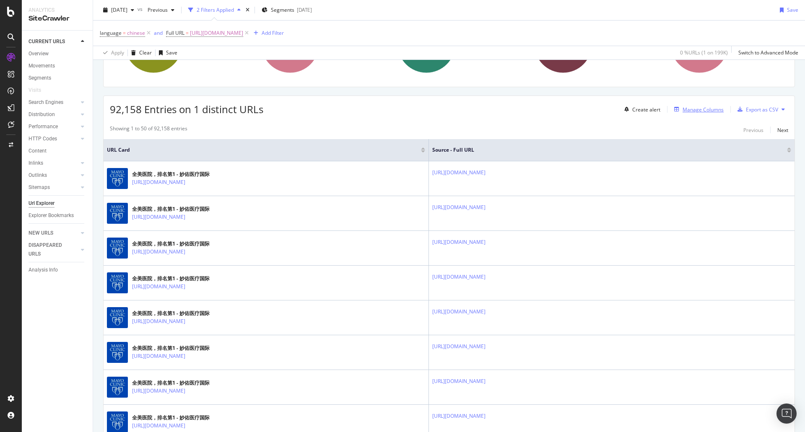
click at [674, 112] on icon "button" at bounding box center [676, 109] width 5 height 5
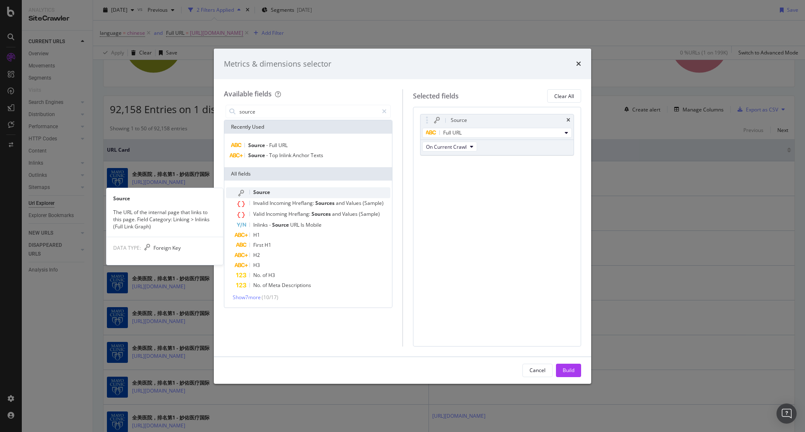
type input "source"
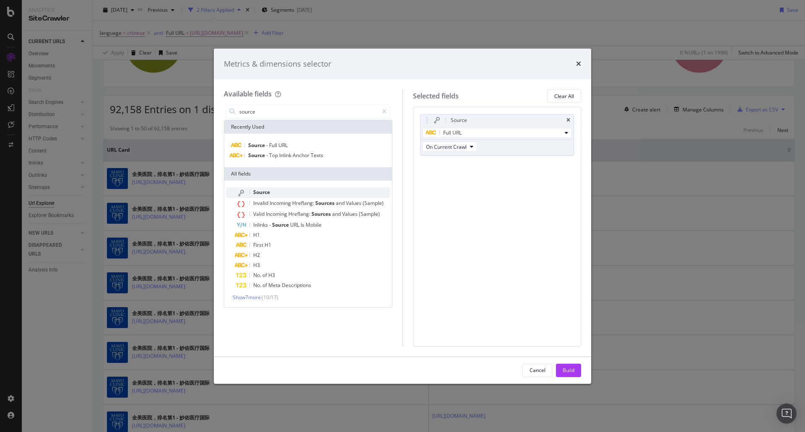
click at [290, 189] on div "Source" at bounding box center [313, 192] width 154 height 11
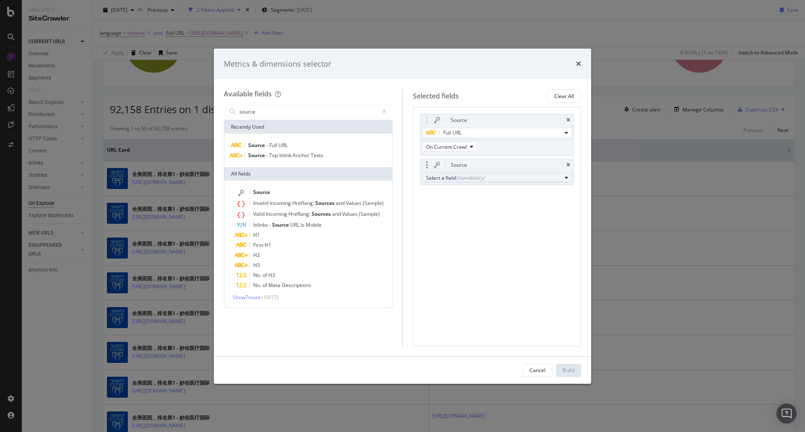
click at [435, 180] on div "Select a field (mandatory)" at bounding box center [494, 177] width 136 height 7
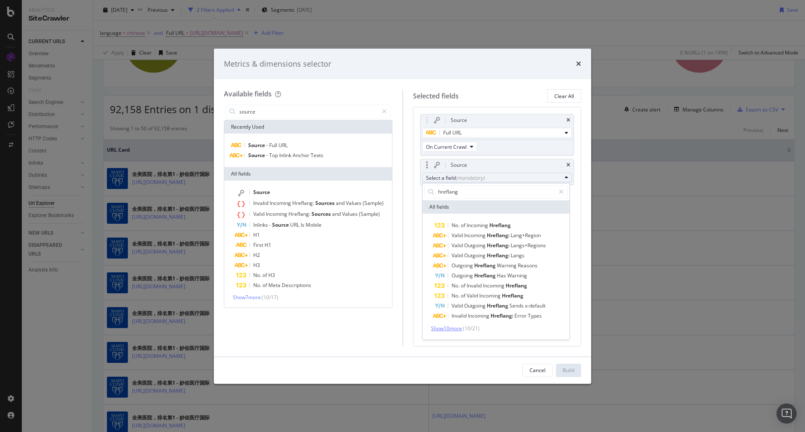
type input "hreflang"
click at [457, 332] on span "Show 10 more" at bounding box center [446, 328] width 31 height 7
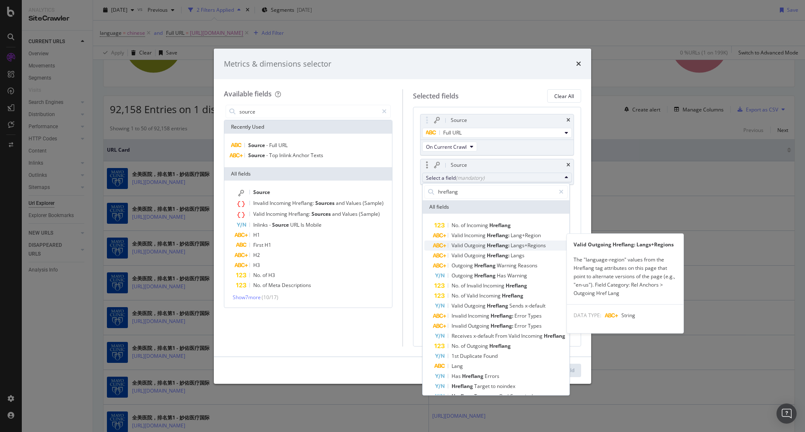
scroll to position [51, 0]
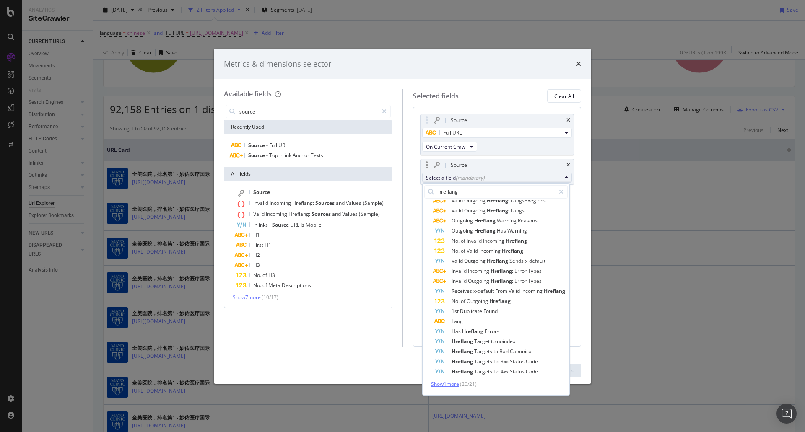
click at [444, 381] on span "Show 1 more" at bounding box center [445, 384] width 28 height 7
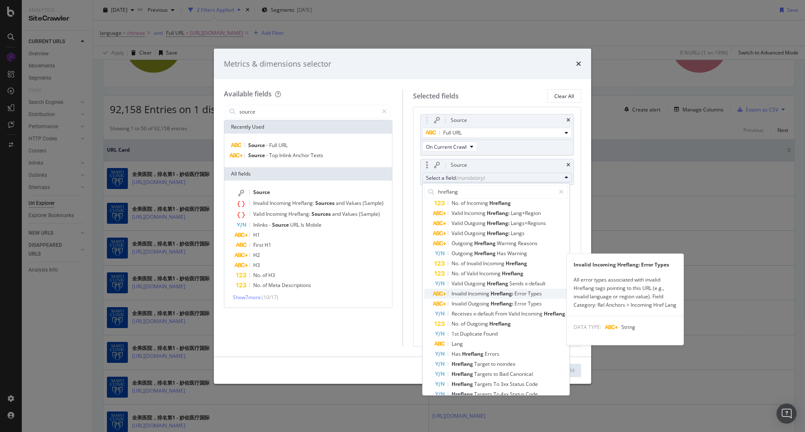
scroll to position [0, 0]
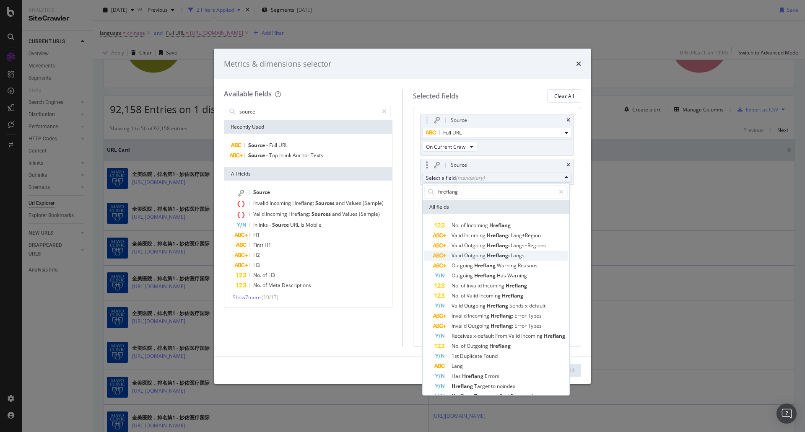
click at [488, 258] on span "Hreflang:" at bounding box center [499, 255] width 24 height 7
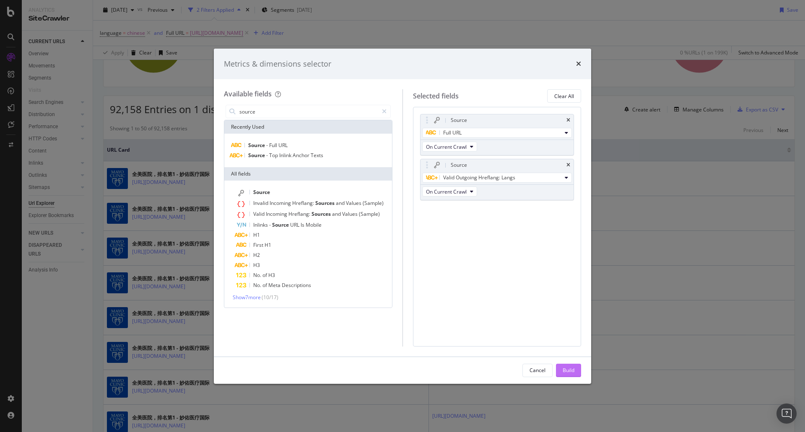
click at [562, 373] on button "Build" at bounding box center [568, 370] width 25 height 13
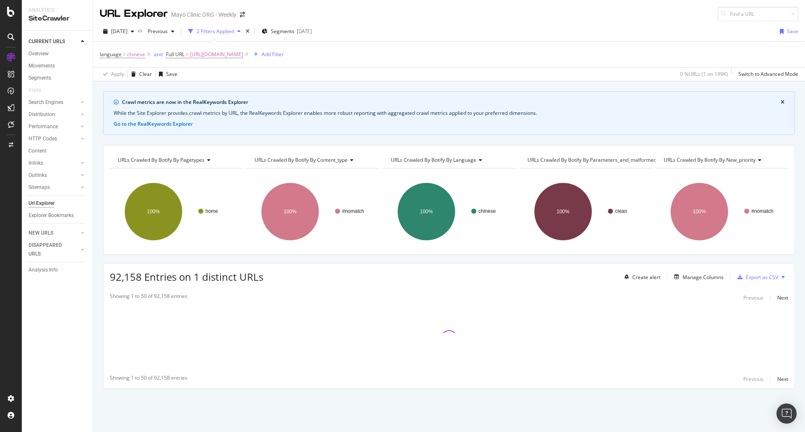
click at [464, 135] on div "Crawl metrics are now in the RealKeywords Explorer While the Site Explorer prov…" at bounding box center [449, 254] width 712 height 327
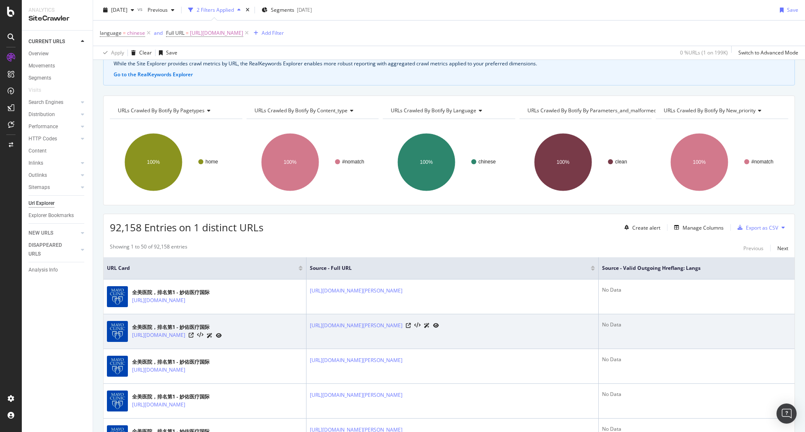
scroll to position [126, 0]
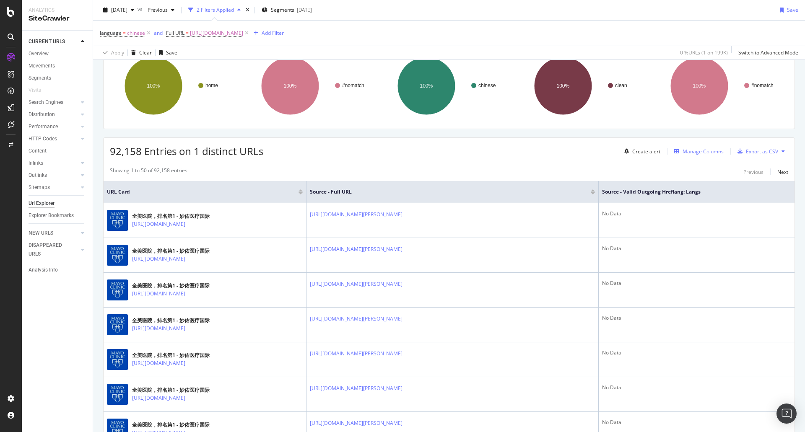
click at [687, 148] on div "Manage Columns" at bounding box center [703, 151] width 41 height 7
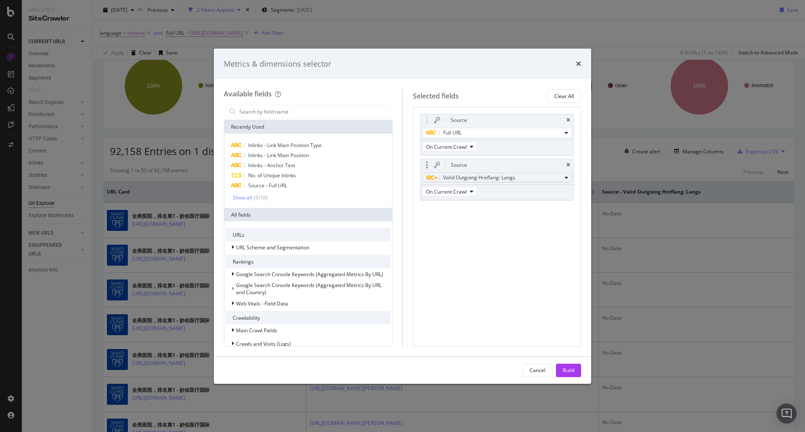
click at [547, 177] on div "Valid Outgoing Hreflang: Langs" at bounding box center [494, 178] width 136 height 10
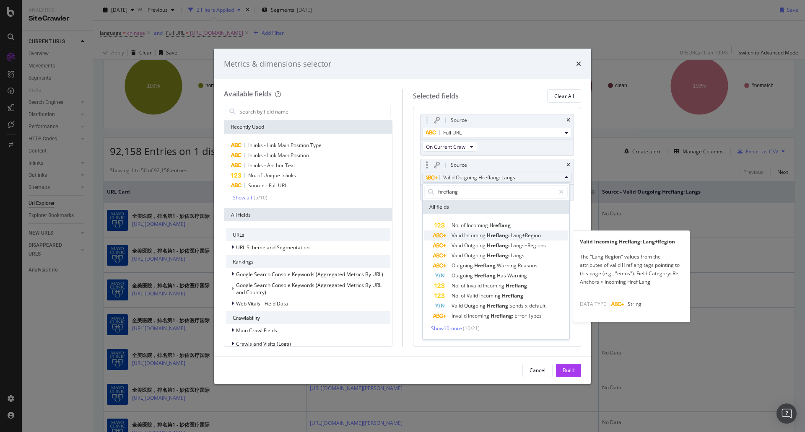
type input "hreflang"
click at [498, 238] on span "Hreflang:" at bounding box center [499, 235] width 24 height 7
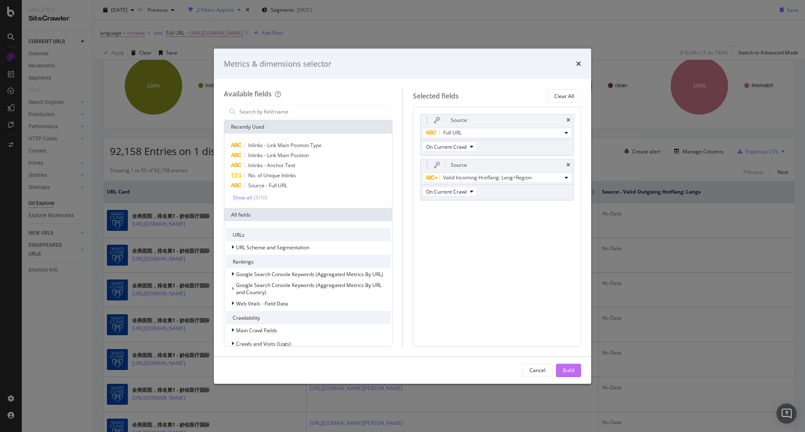
click at [562, 368] on button "Build" at bounding box center [568, 370] width 25 height 13
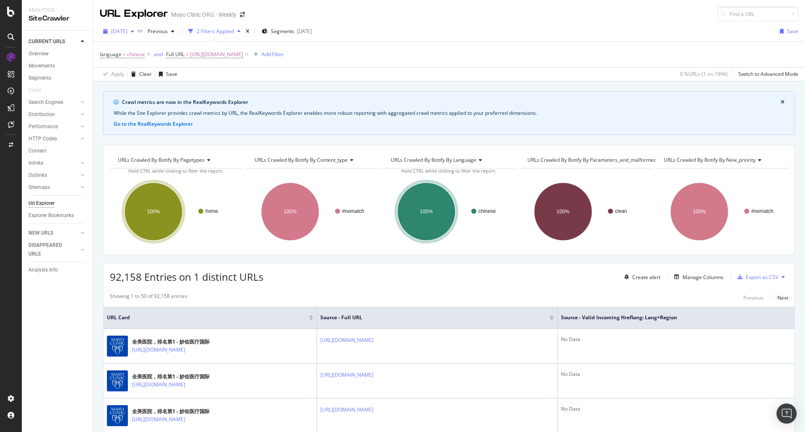
click at [127, 31] on span "[DATE]" at bounding box center [119, 31] width 16 height 7
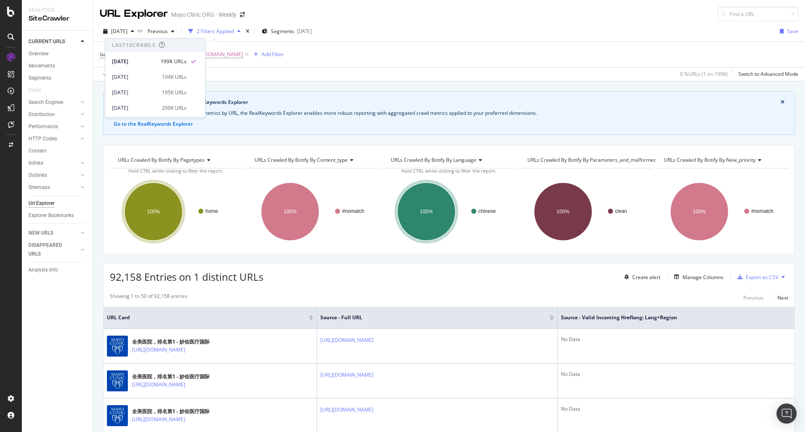
click at [299, 85] on div "Crawl metrics are now in the RealKeywords Explorer While the Site Explorer prov…" at bounding box center [449, 91] width 712 height 20
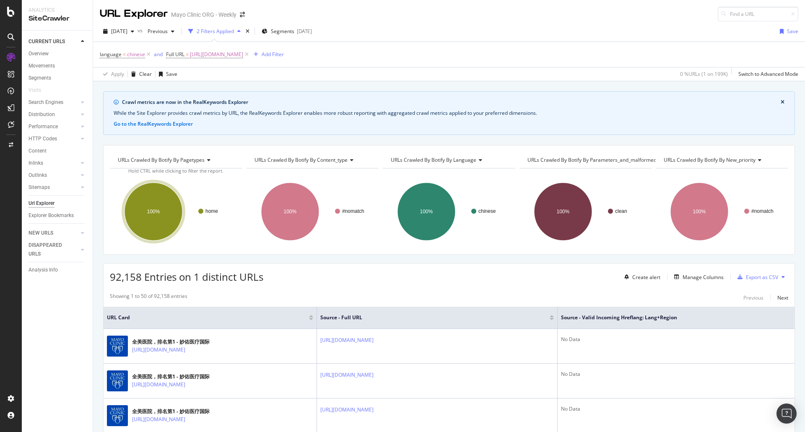
click at [705, 284] on div "Create alert Manage Columns Export as CSV" at bounding box center [704, 277] width 167 height 14
click at [705, 279] on div "Manage Columns" at bounding box center [703, 277] width 41 height 7
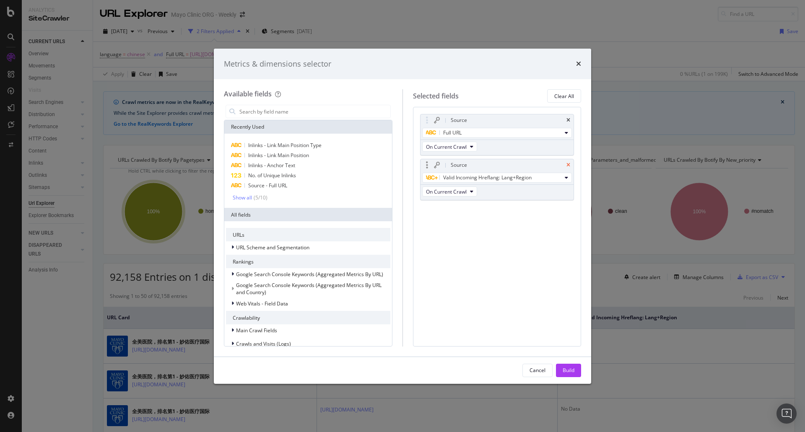
click at [567, 164] on icon "times" at bounding box center [568, 165] width 4 height 5
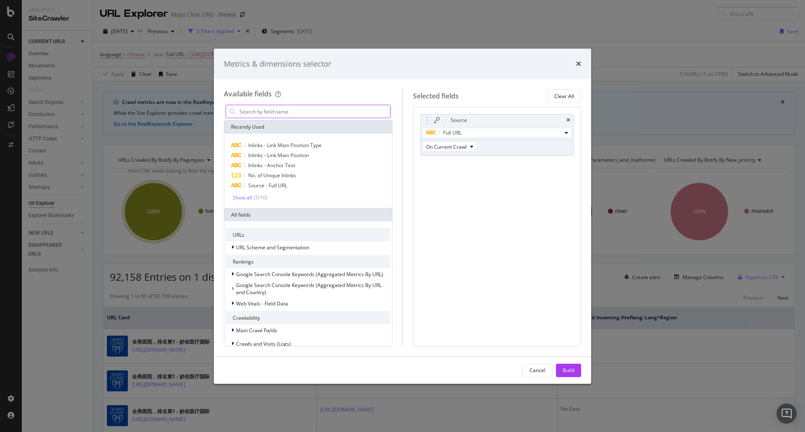
click at [291, 116] on input "modal" at bounding box center [315, 111] width 152 height 13
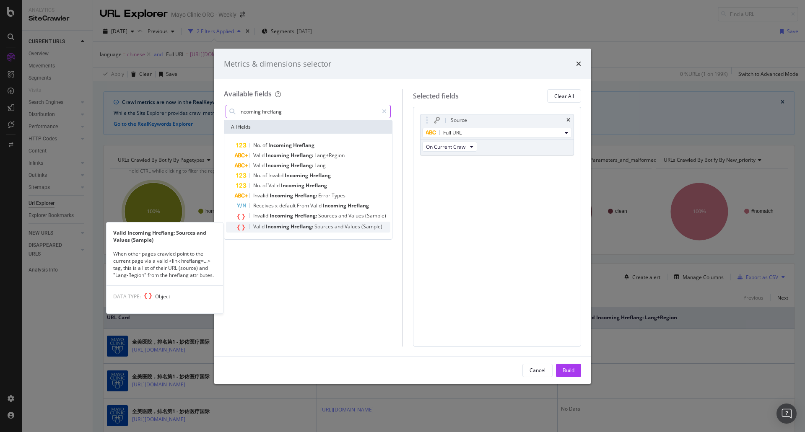
type input "incoming hreflang"
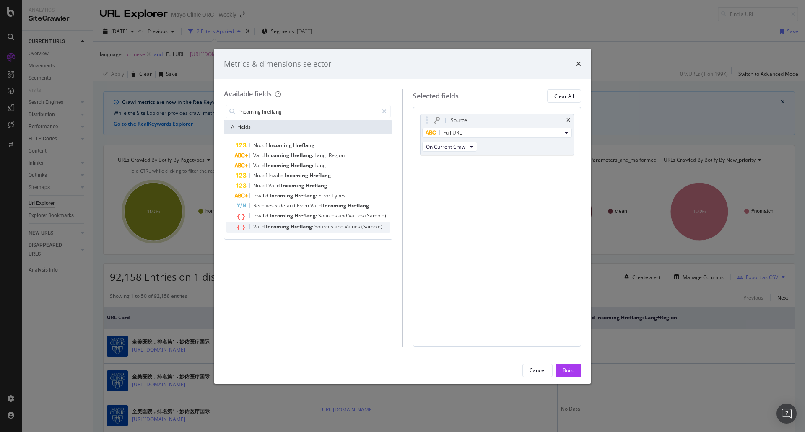
click at [299, 226] on span "Hreflang:" at bounding box center [303, 226] width 24 height 7
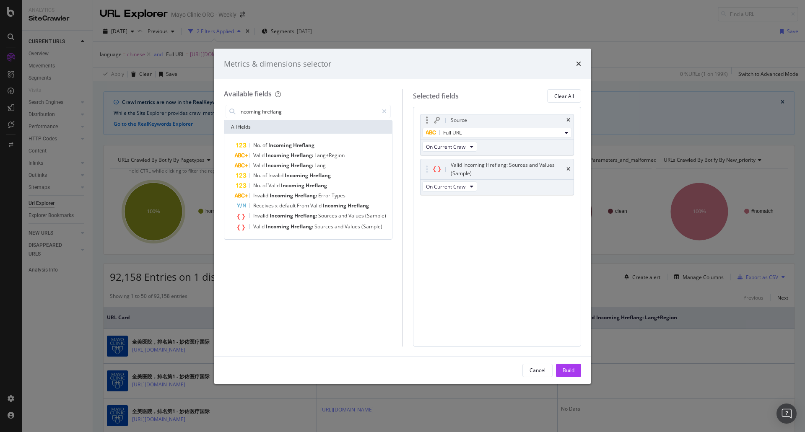
click at [571, 118] on div "Source" at bounding box center [497, 120] width 153 height 12
click at [568, 120] on icon "times" at bounding box center [568, 120] width 4 height 5
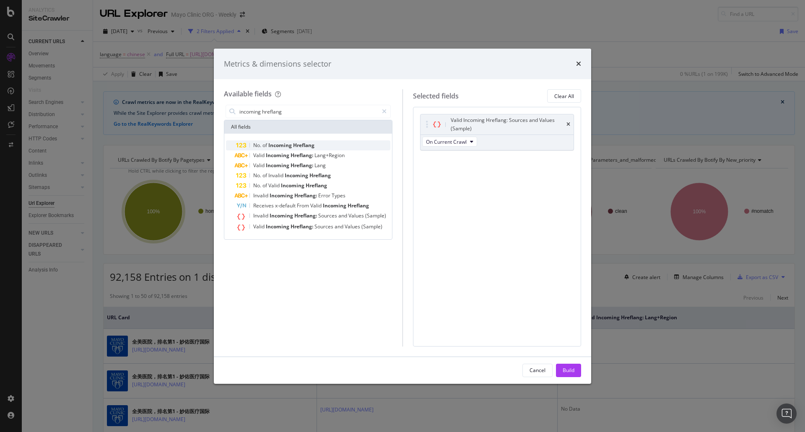
click at [299, 145] on span "Hreflang" at bounding box center [303, 145] width 21 height 7
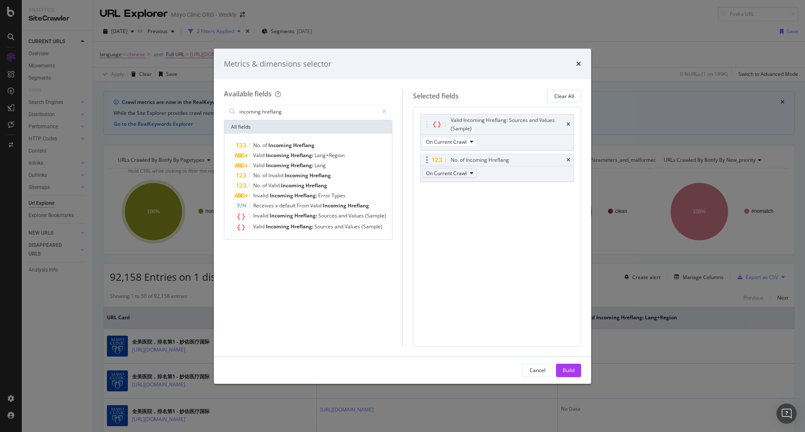
click at [436, 176] on span "On Current Crawl" at bounding box center [446, 173] width 41 height 7
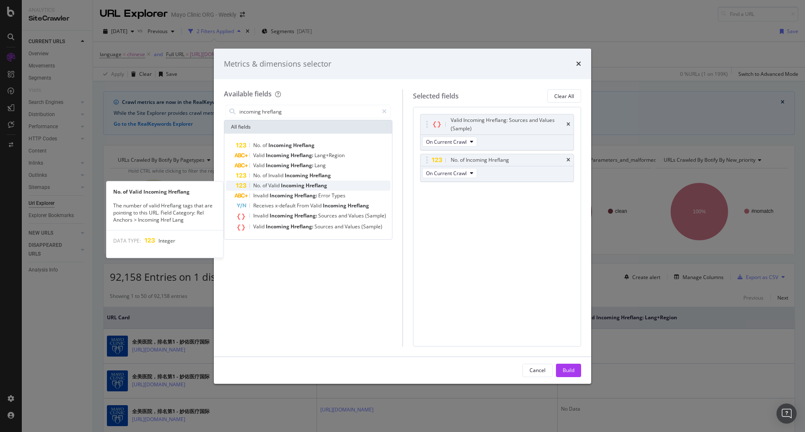
click at [290, 184] on span "Incoming" at bounding box center [293, 185] width 25 height 7
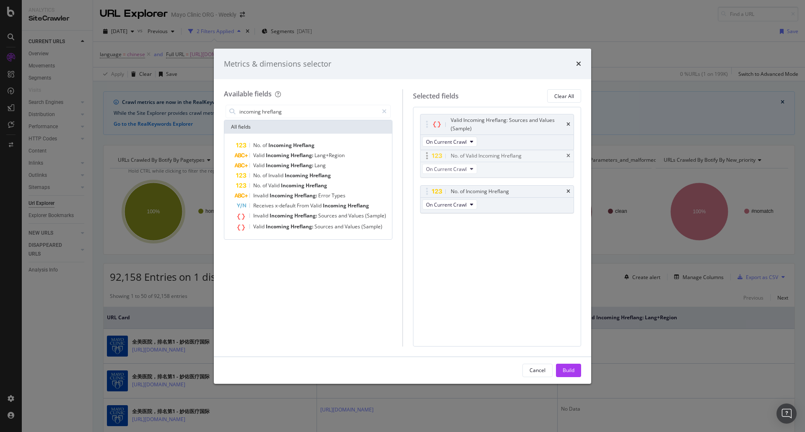
drag, startPoint x: 492, startPoint y: 193, endPoint x: 492, endPoint y: 158, distance: 35.6
click at [492, 158] on body "Analytics SiteCrawler CURRENT URLS Overview Movements Segments Visits Search En…" at bounding box center [402, 216] width 805 height 432
click at [567, 188] on div "No. of Incoming Hreflang" at bounding box center [497, 192] width 153 height 12
click at [568, 192] on icon "times" at bounding box center [568, 191] width 4 height 5
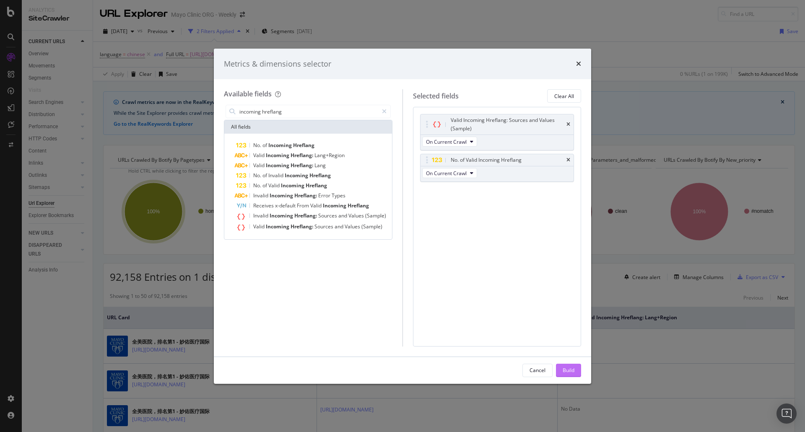
click at [564, 367] on div "Build" at bounding box center [569, 370] width 12 height 7
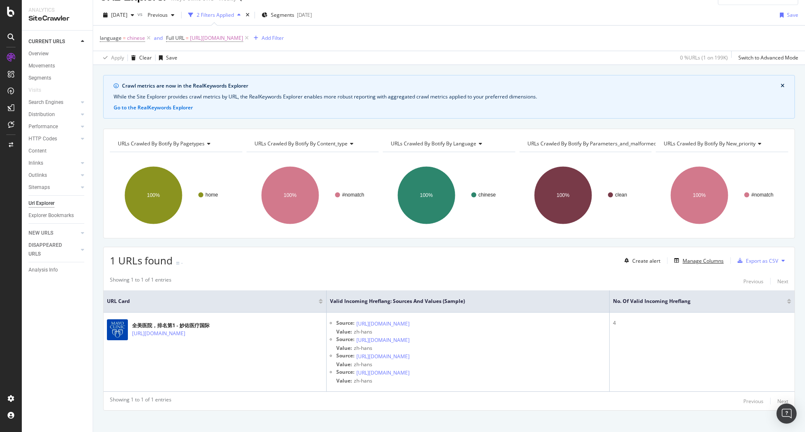
scroll to position [24, 0]
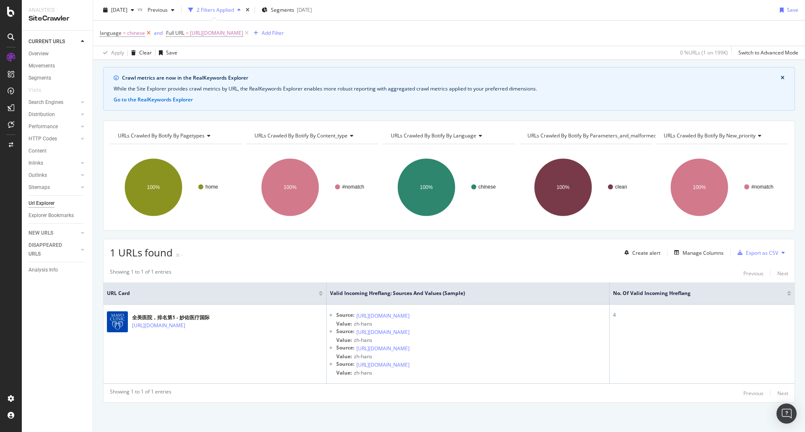
click at [145, 30] on icon at bounding box center [148, 33] width 7 height 8
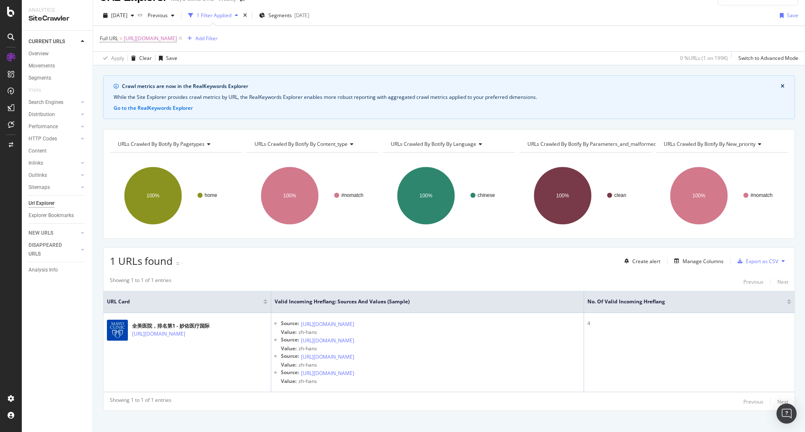
scroll to position [24, 0]
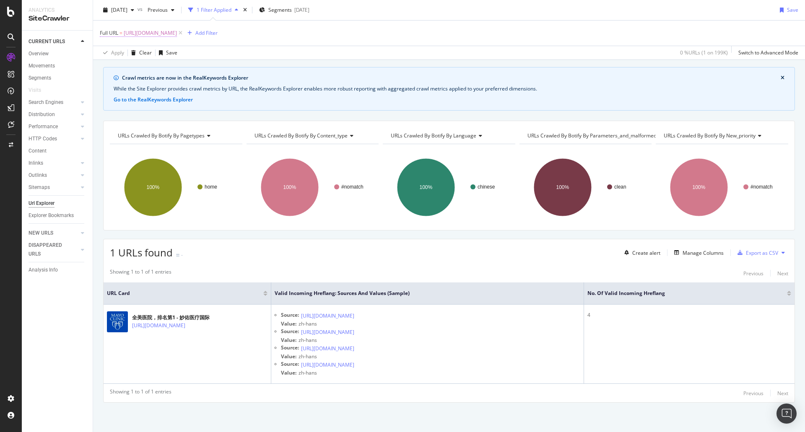
click at [177, 27] on span "[URL][DOMAIN_NAME]" at bounding box center [150, 33] width 53 height 12
click at [163, 70] on input "[URL][DOMAIN_NAME]" at bounding box center [146, 67] width 79 height 13
paste input "text"
type input "[URL][DOMAIN_NAME]"
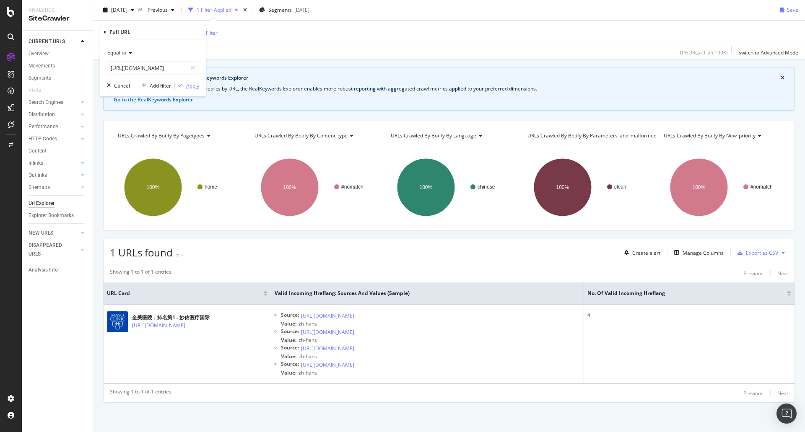
click at [193, 87] on div "Apply" at bounding box center [192, 85] width 13 height 7
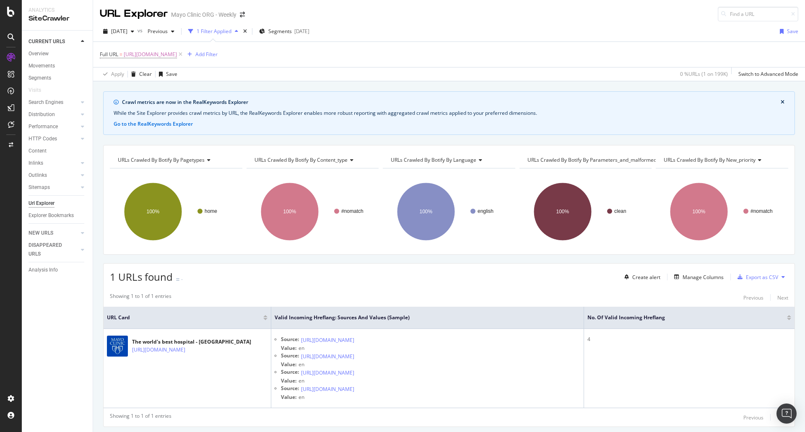
scroll to position [24, 0]
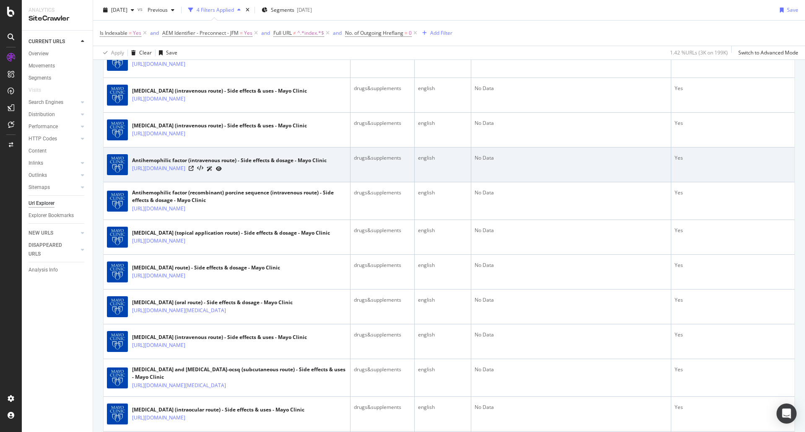
scroll to position [461, 0]
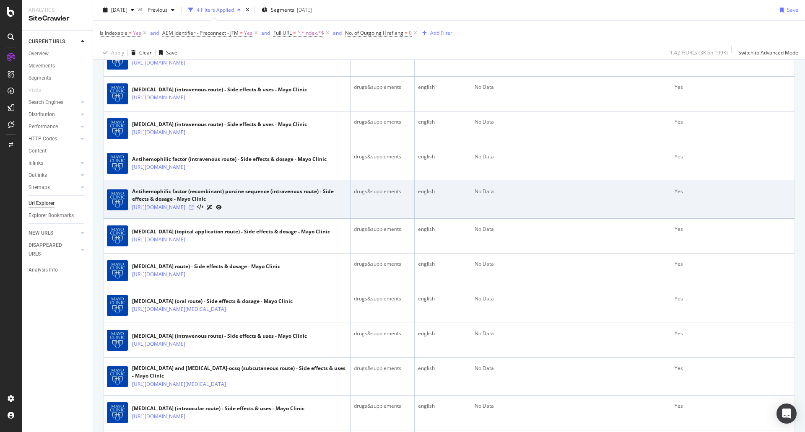
click at [194, 210] on icon at bounding box center [191, 207] width 5 height 5
